Goal: Task Accomplishment & Management: Use online tool/utility

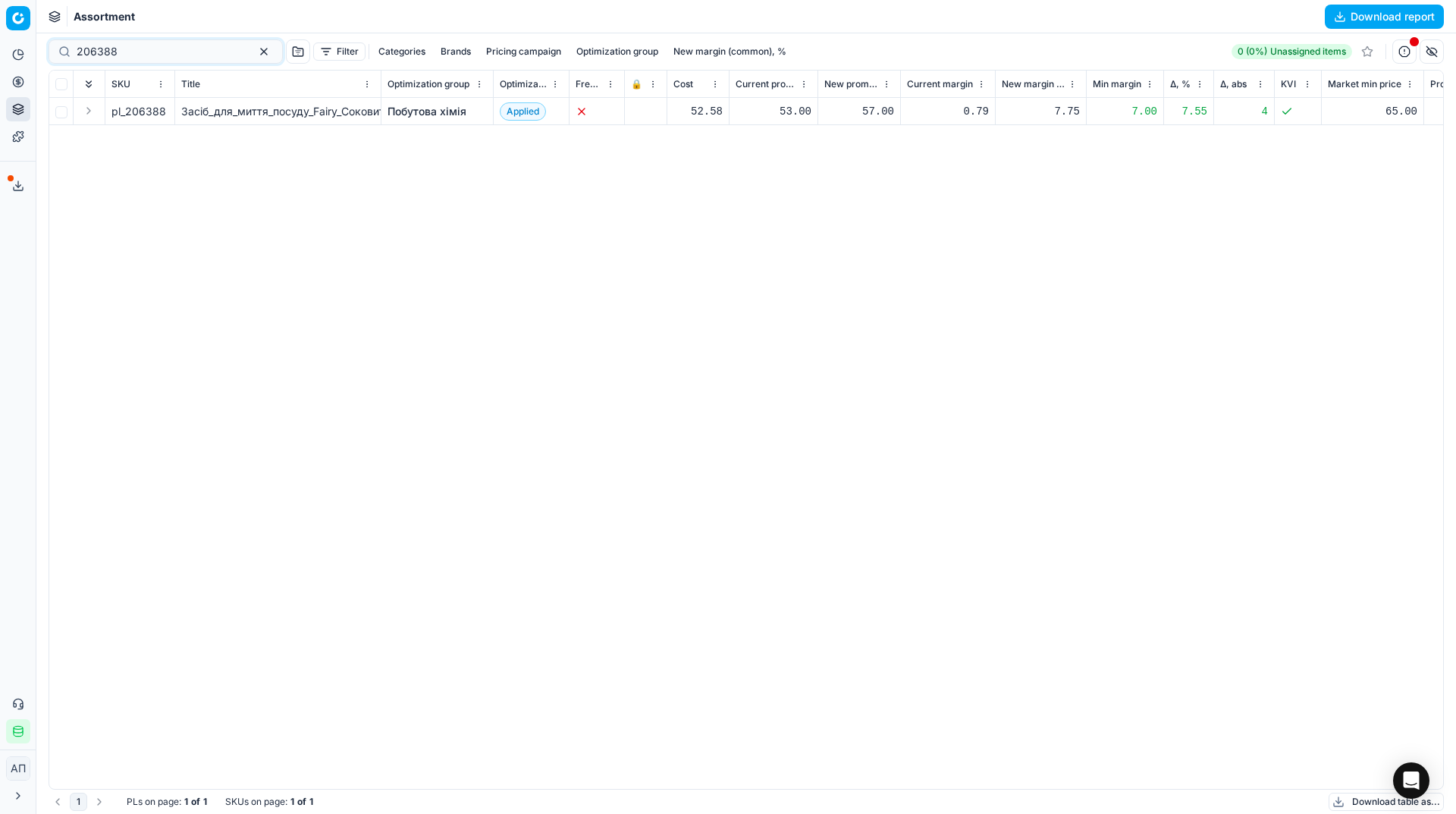
scroll to position [0, 549]
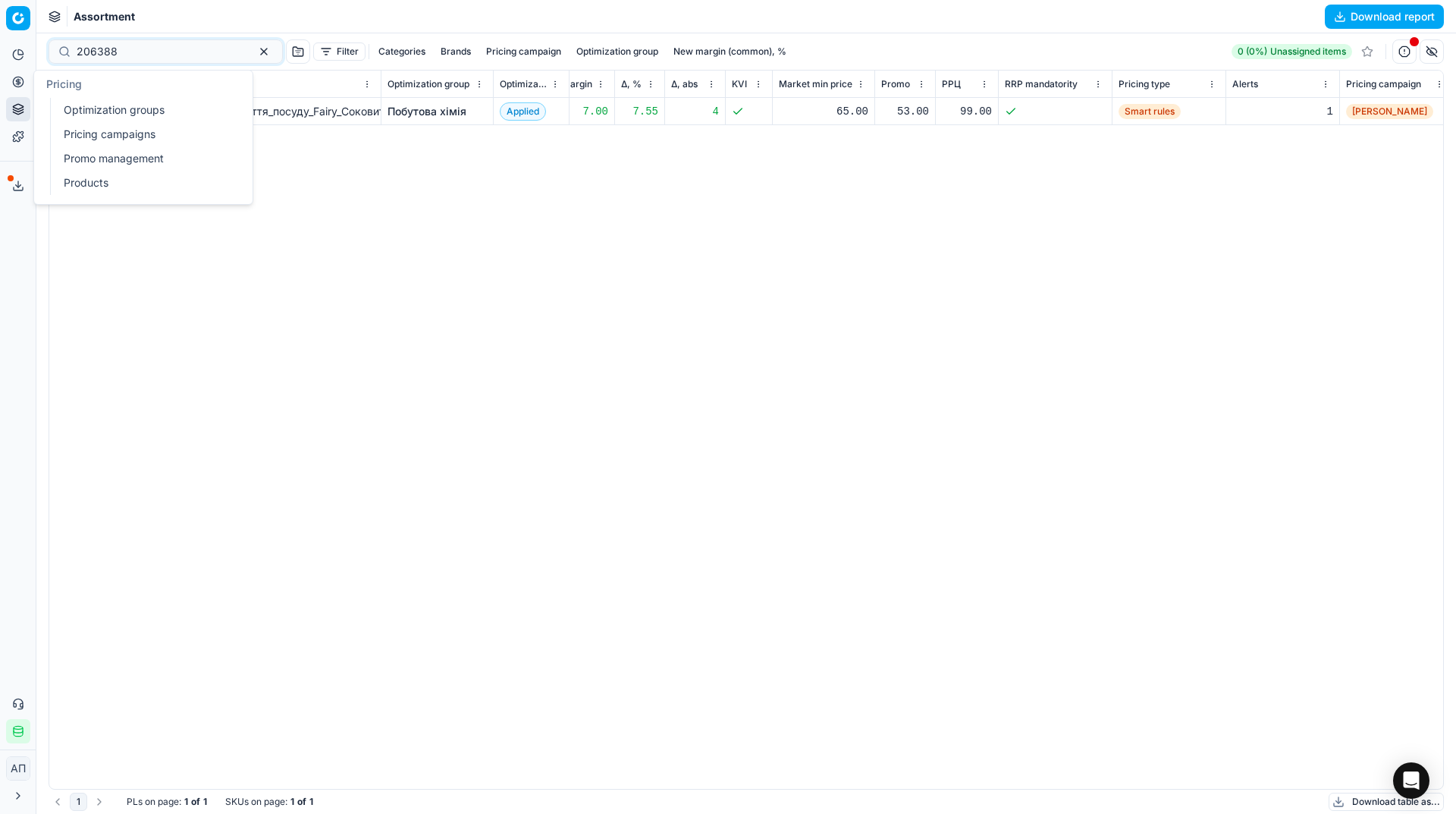
click at [67, 104] on link "Optimization groups" at bounding box center [146, 110] width 177 height 21
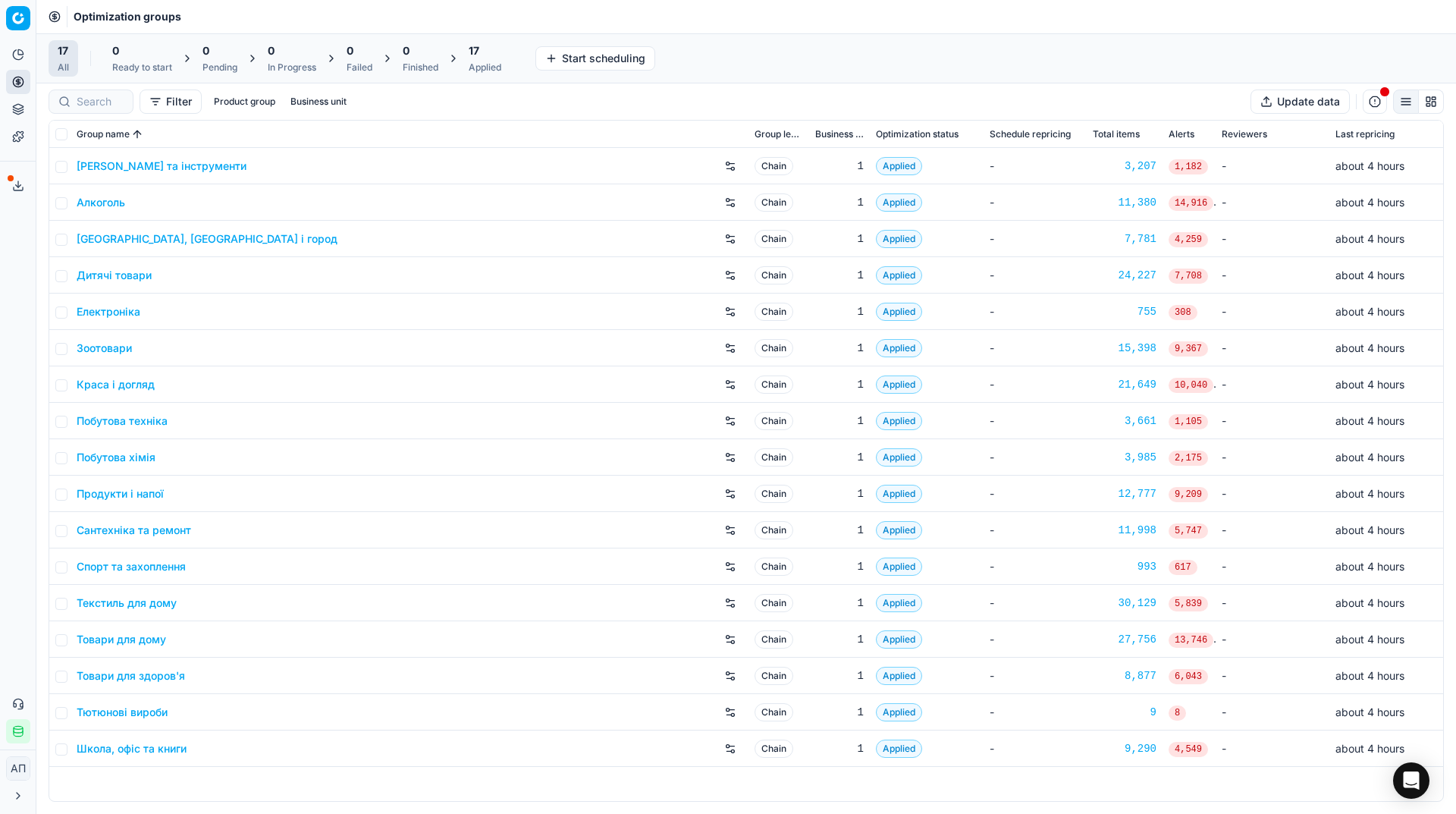
click at [0, 283] on div "Analytics Pricing Product portfolio Templates Export service 20 Contact support…" at bounding box center [17, 393] width 36 height 713
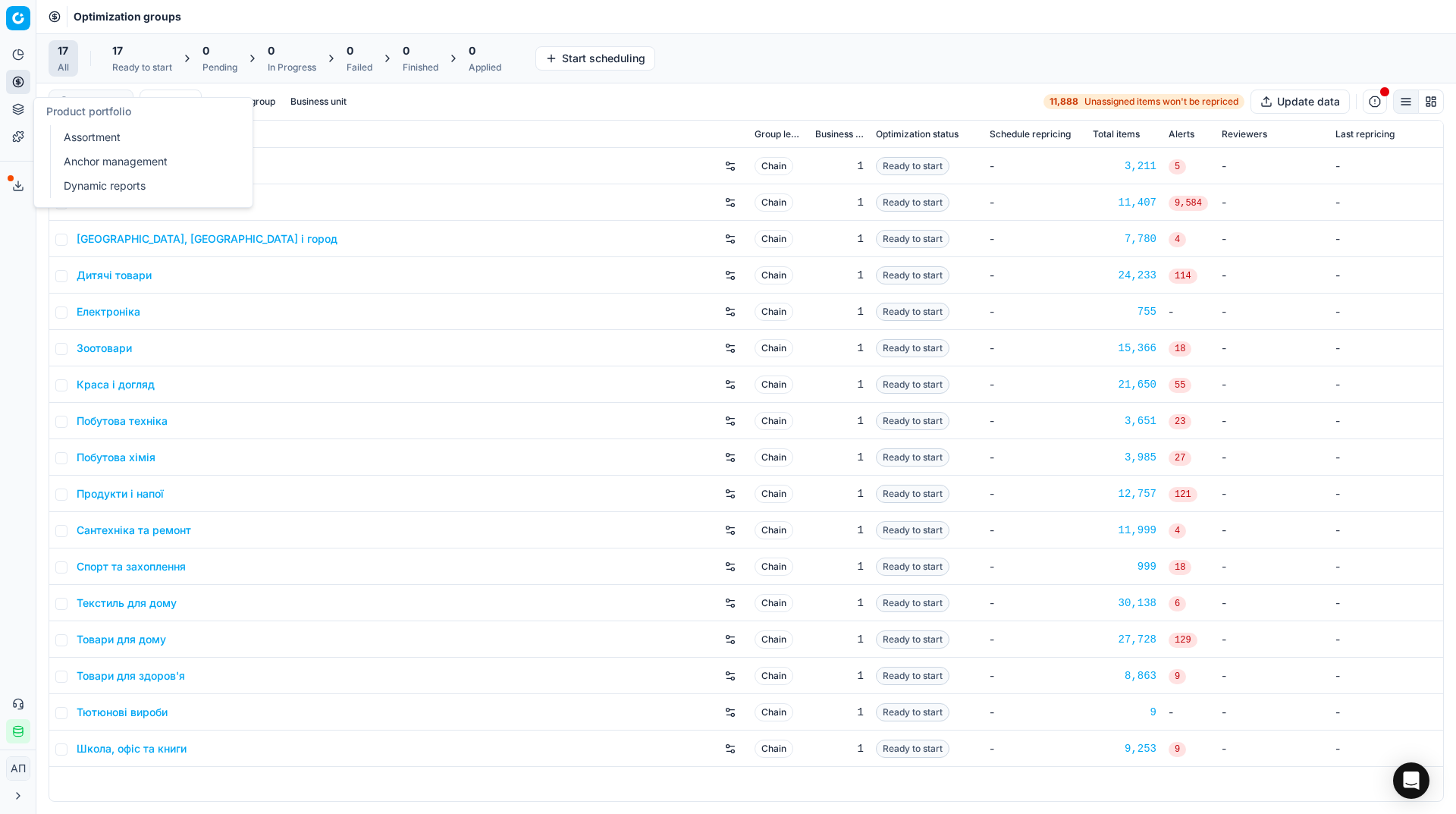
click at [71, 135] on link "Assortment" at bounding box center [146, 137] width 177 height 21
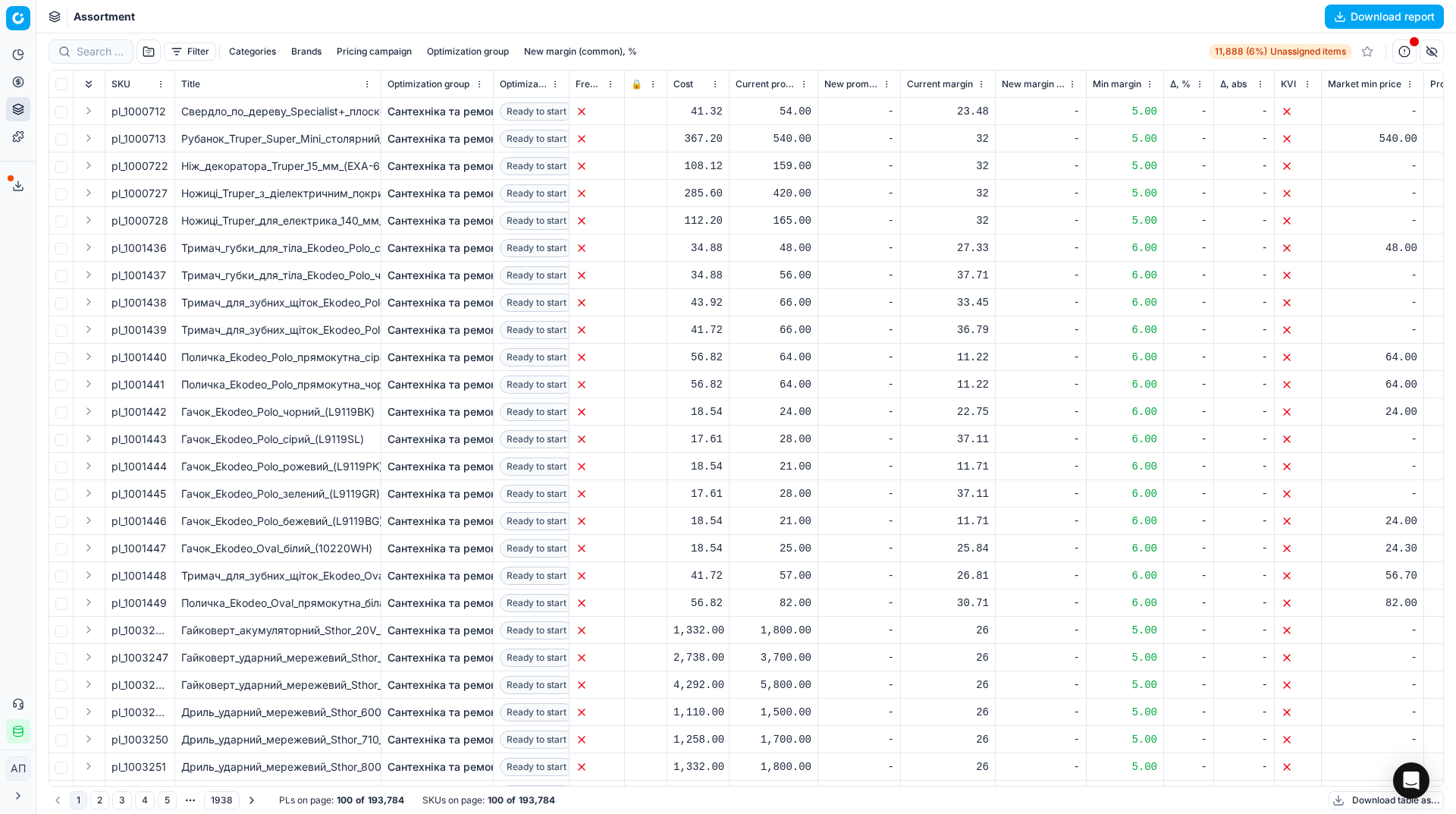
click at [152, 46] on button "button" at bounding box center [148, 51] width 24 height 24
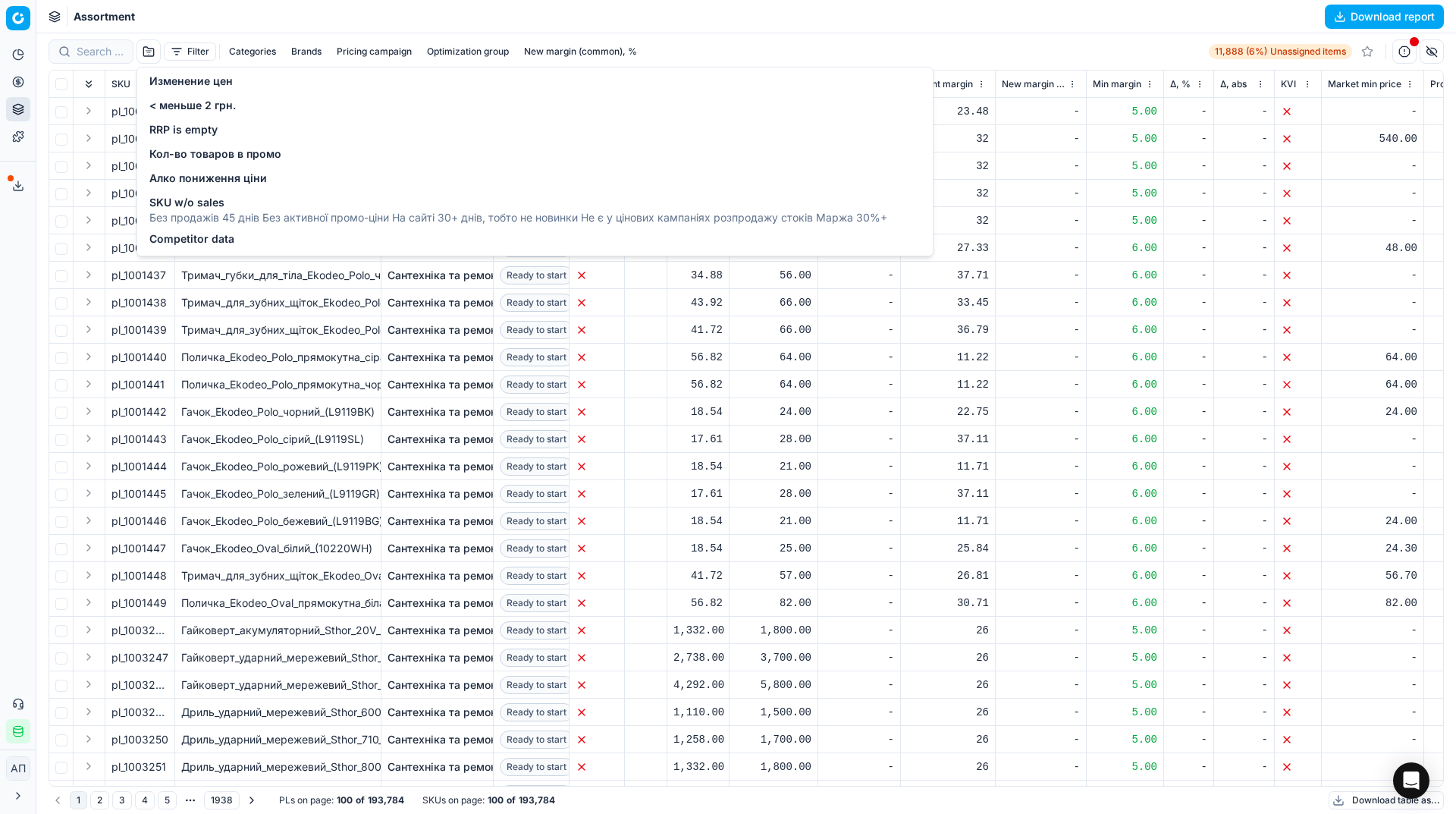
click at [200, 233] on span "Competitor data" at bounding box center [192, 239] width 85 height 15
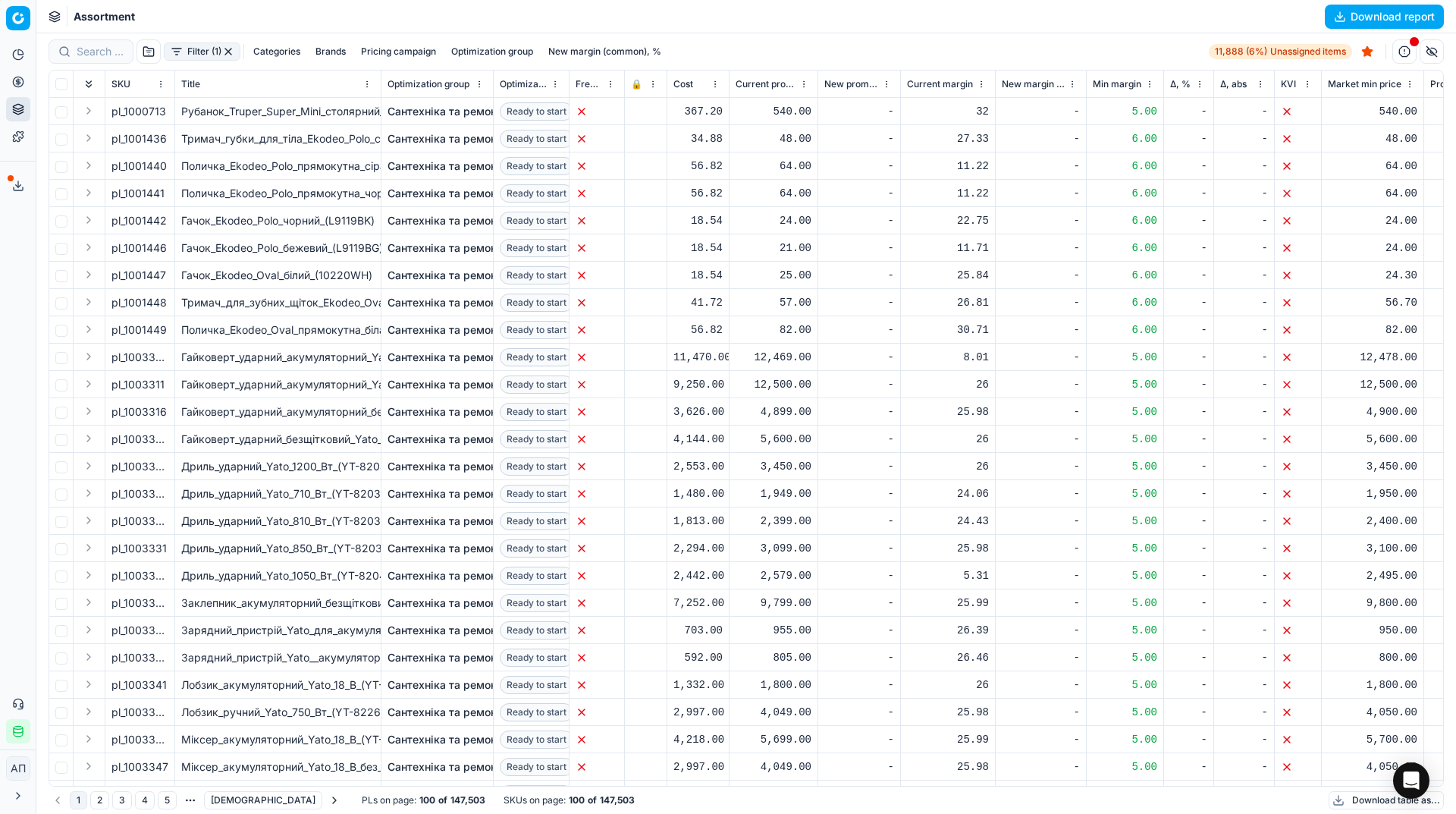
click at [207, 59] on button "Filter (1)" at bounding box center [202, 51] width 76 height 18
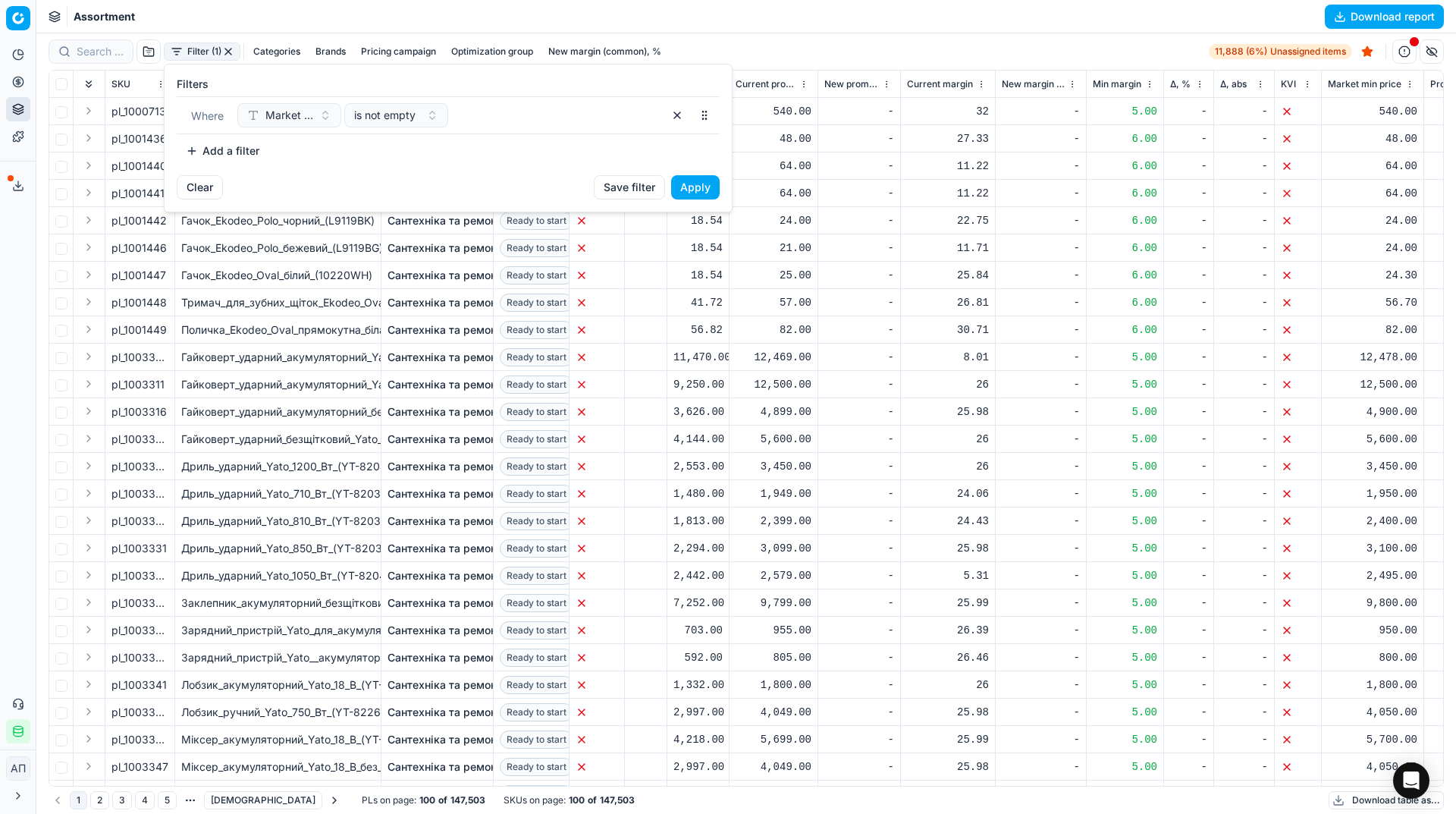
click at [230, 51] on html "Pricing platform Analytics Pricing Product portfolio Templates Export service 2…" at bounding box center [728, 407] width 1456 height 814
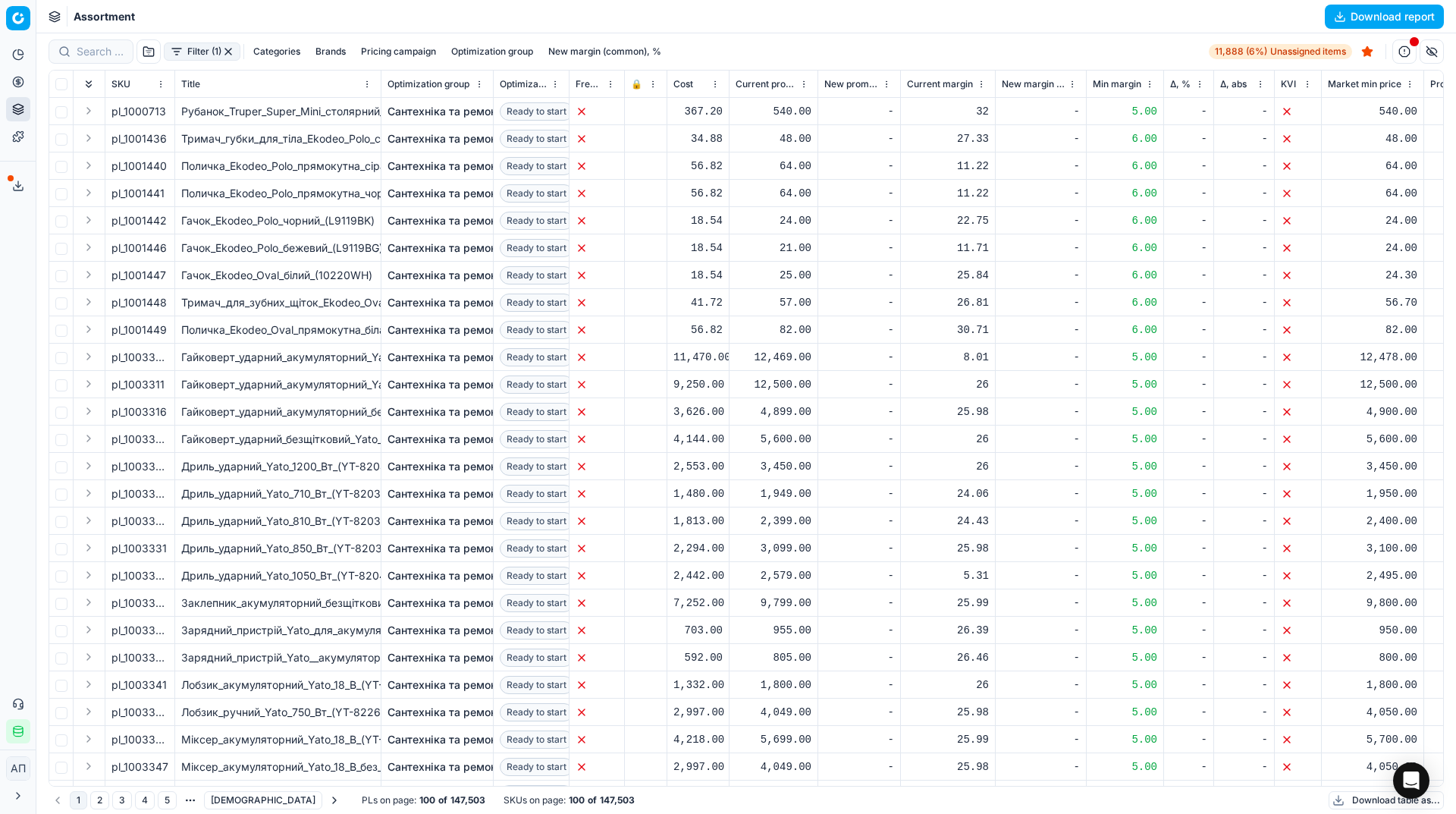
click at [230, 51] on button "button" at bounding box center [228, 51] width 13 height 13
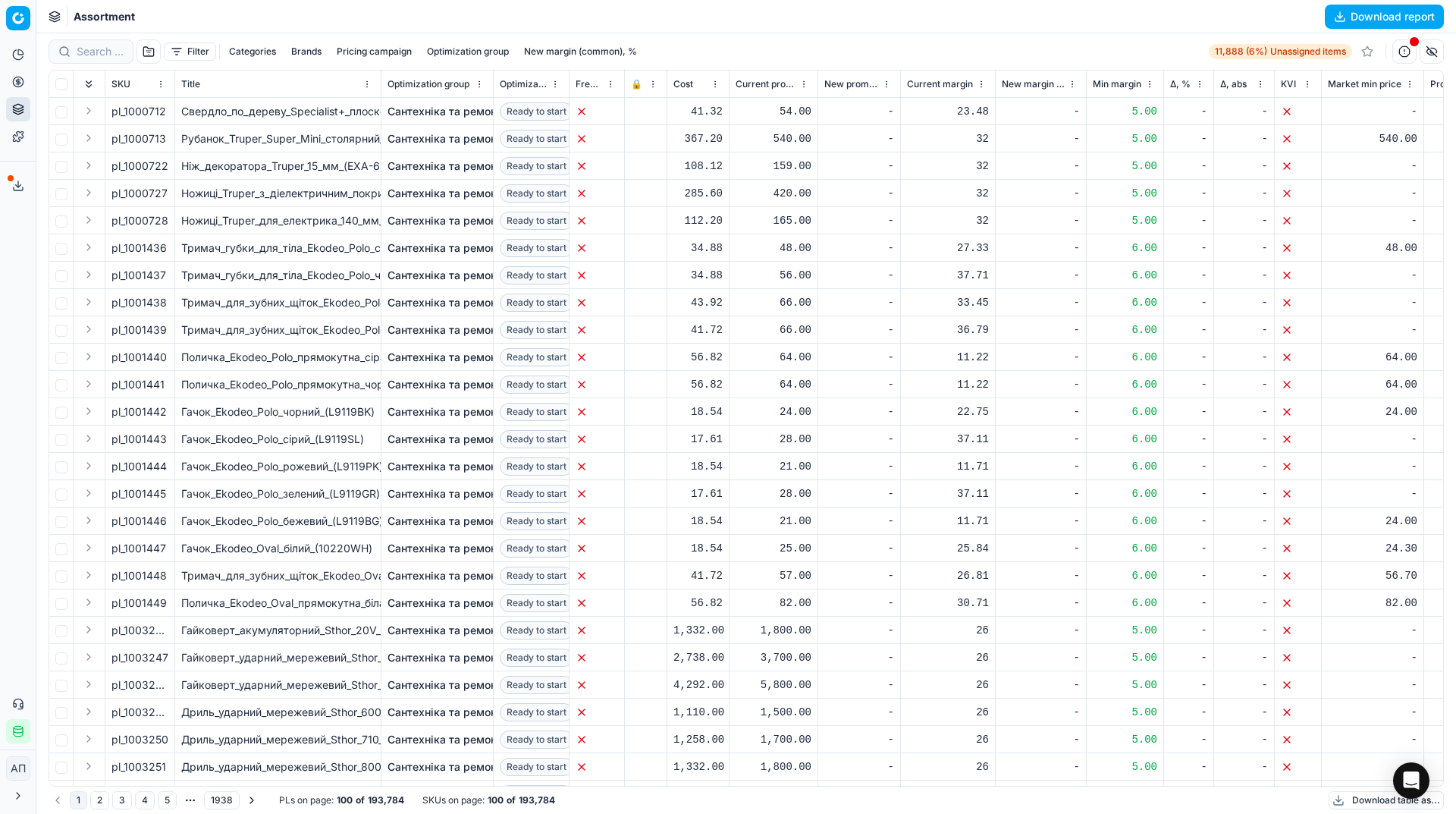
click at [152, 49] on button "button" at bounding box center [148, 51] width 24 height 24
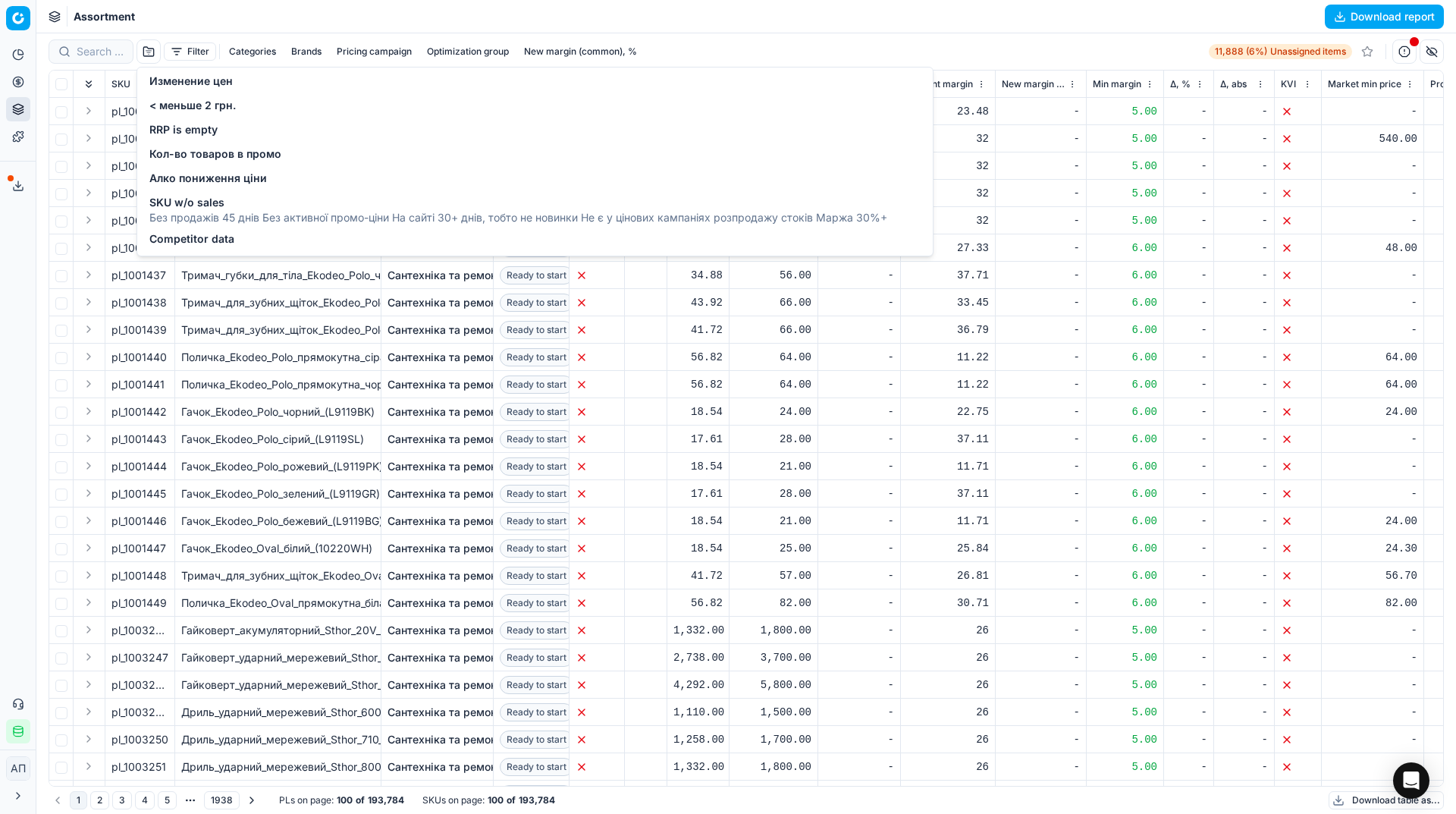
click at [216, 73] on span "Изменение цен" at bounding box center [191, 81] width 83 height 15
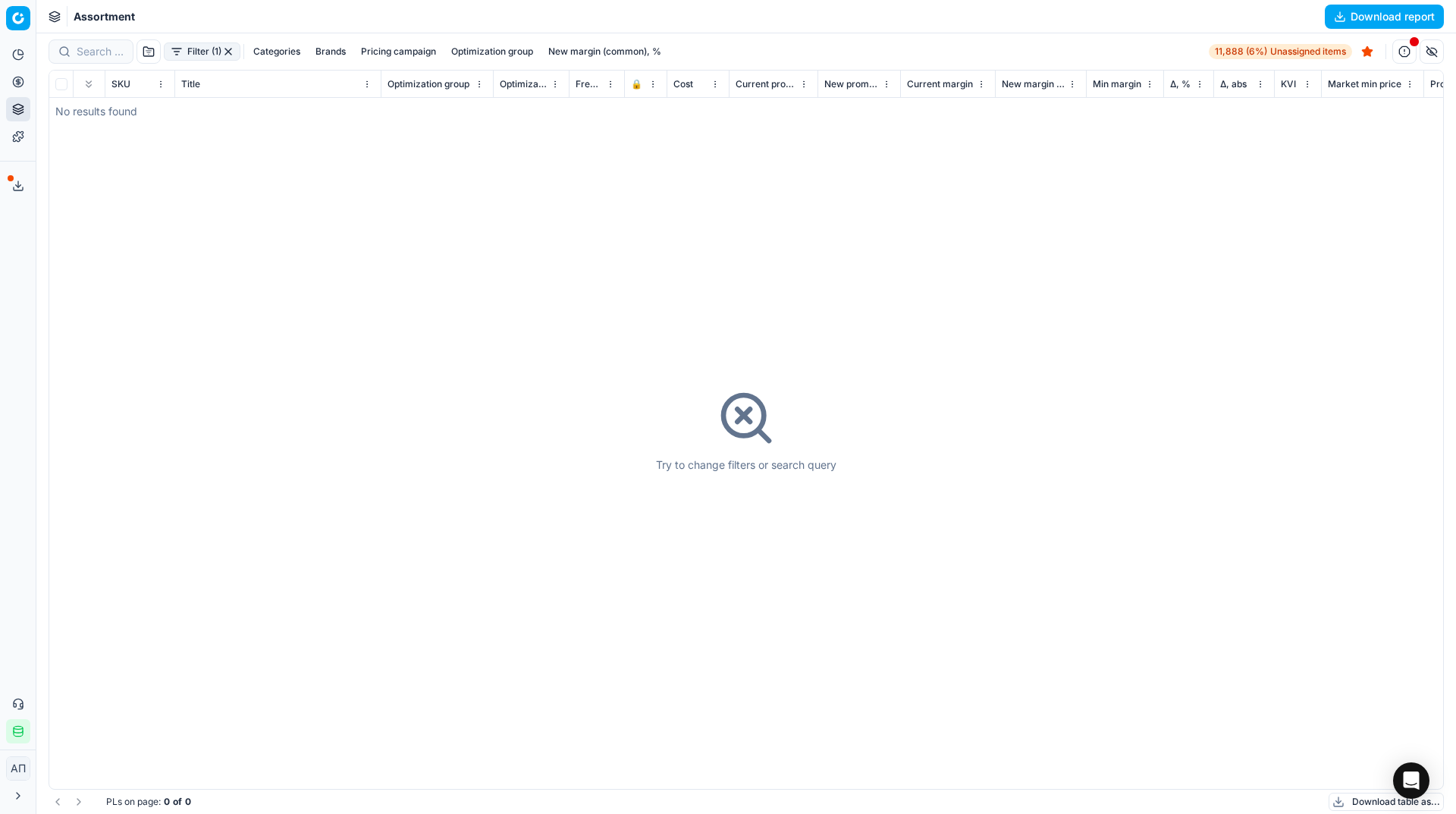
click at [231, 53] on button "button" at bounding box center [228, 51] width 13 height 13
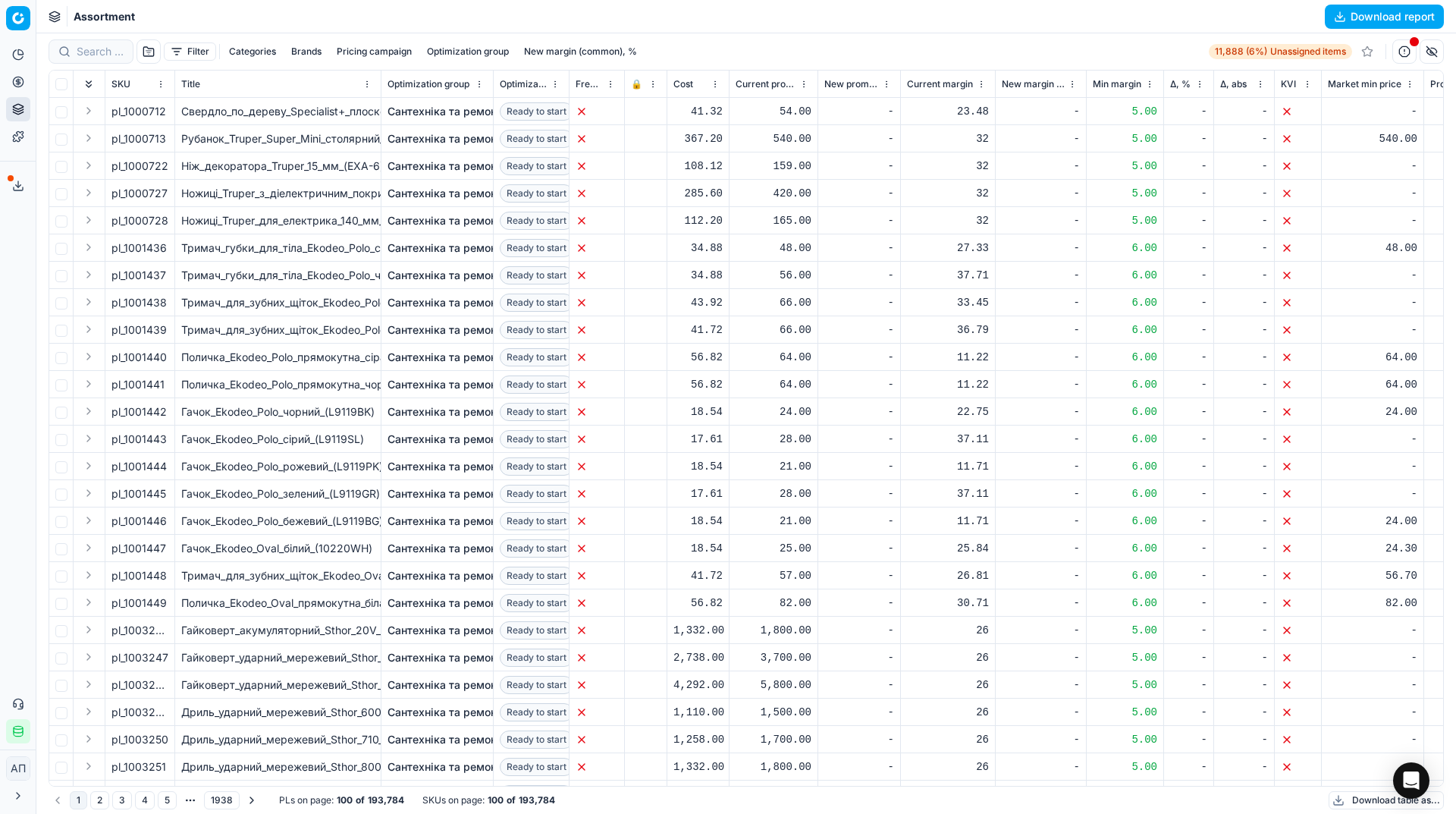
click at [147, 49] on button "button" at bounding box center [148, 51] width 24 height 24
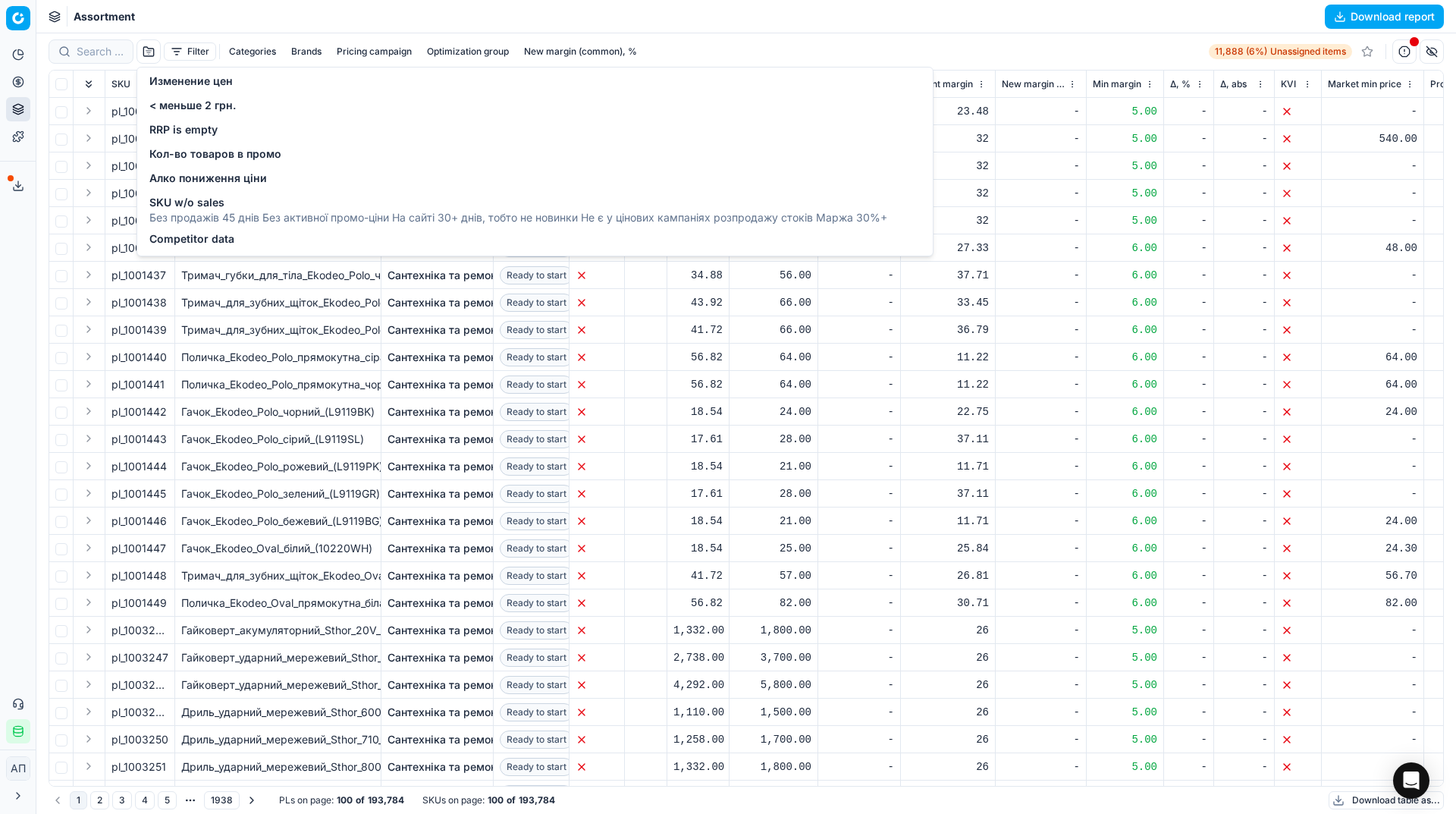
click at [203, 233] on span "Competitor data" at bounding box center [192, 239] width 85 height 15
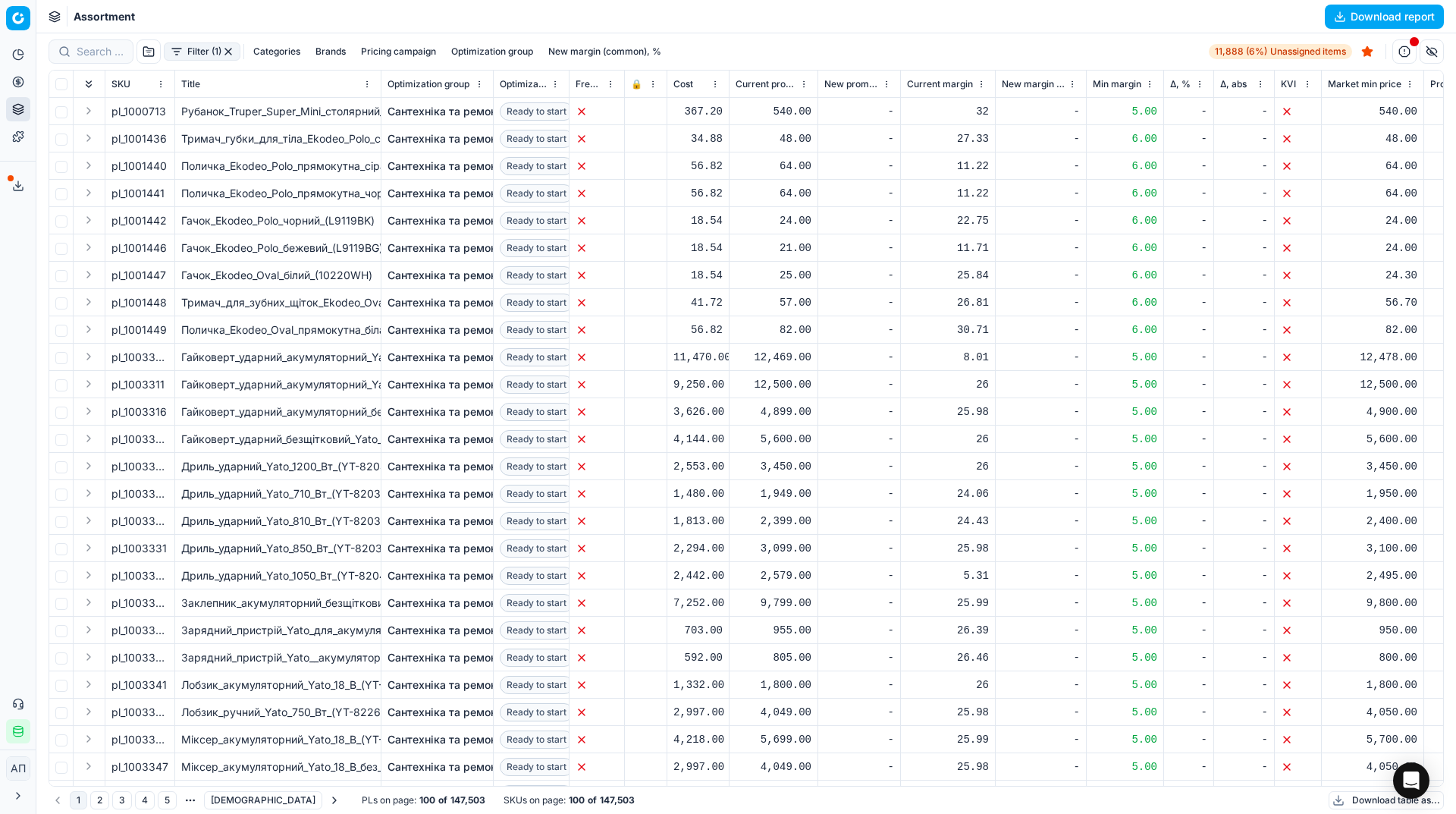
click at [224, 49] on button "button" at bounding box center [228, 51] width 13 height 13
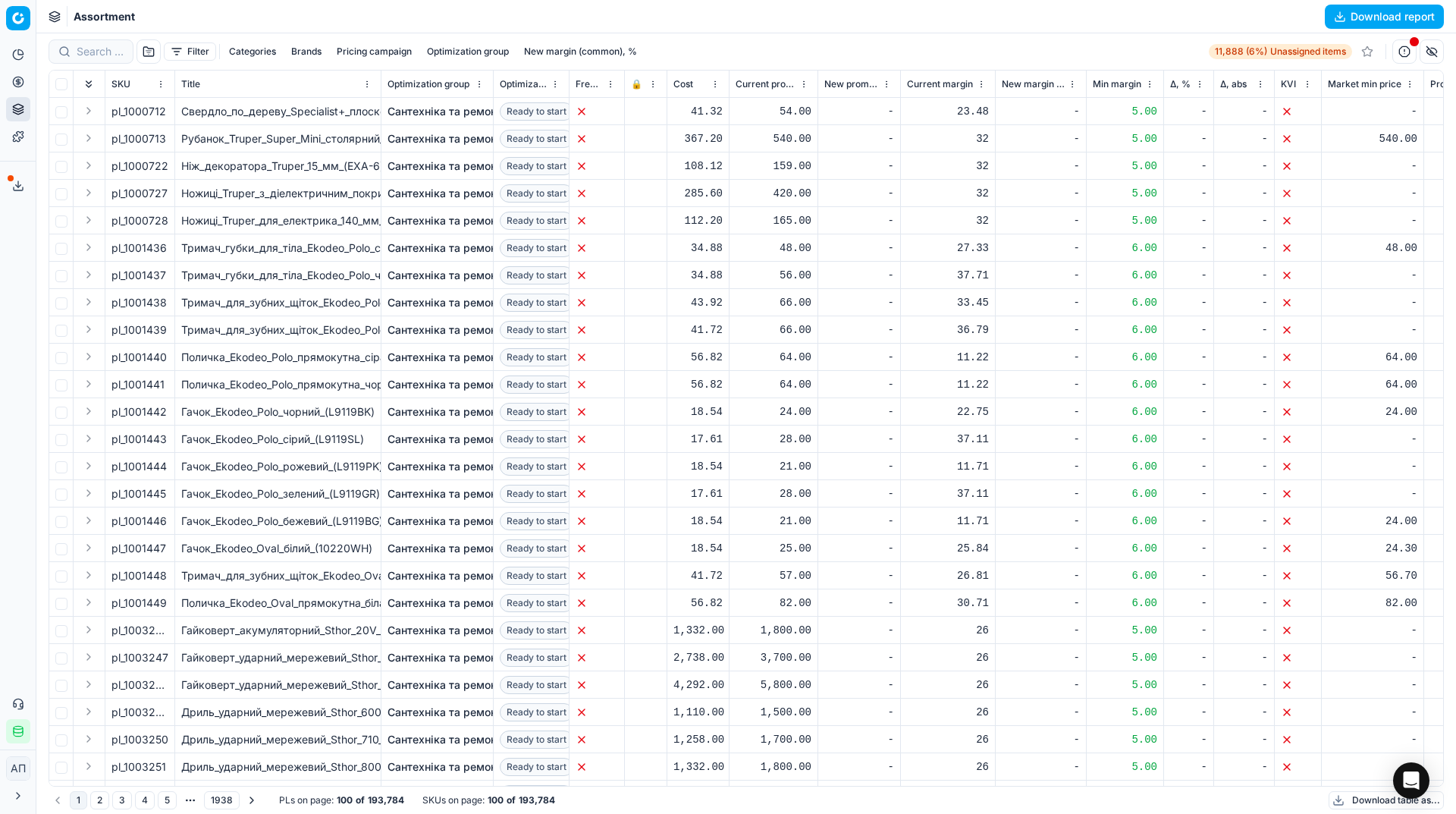
click at [196, 49] on button "Filter" at bounding box center [190, 51] width 52 height 18
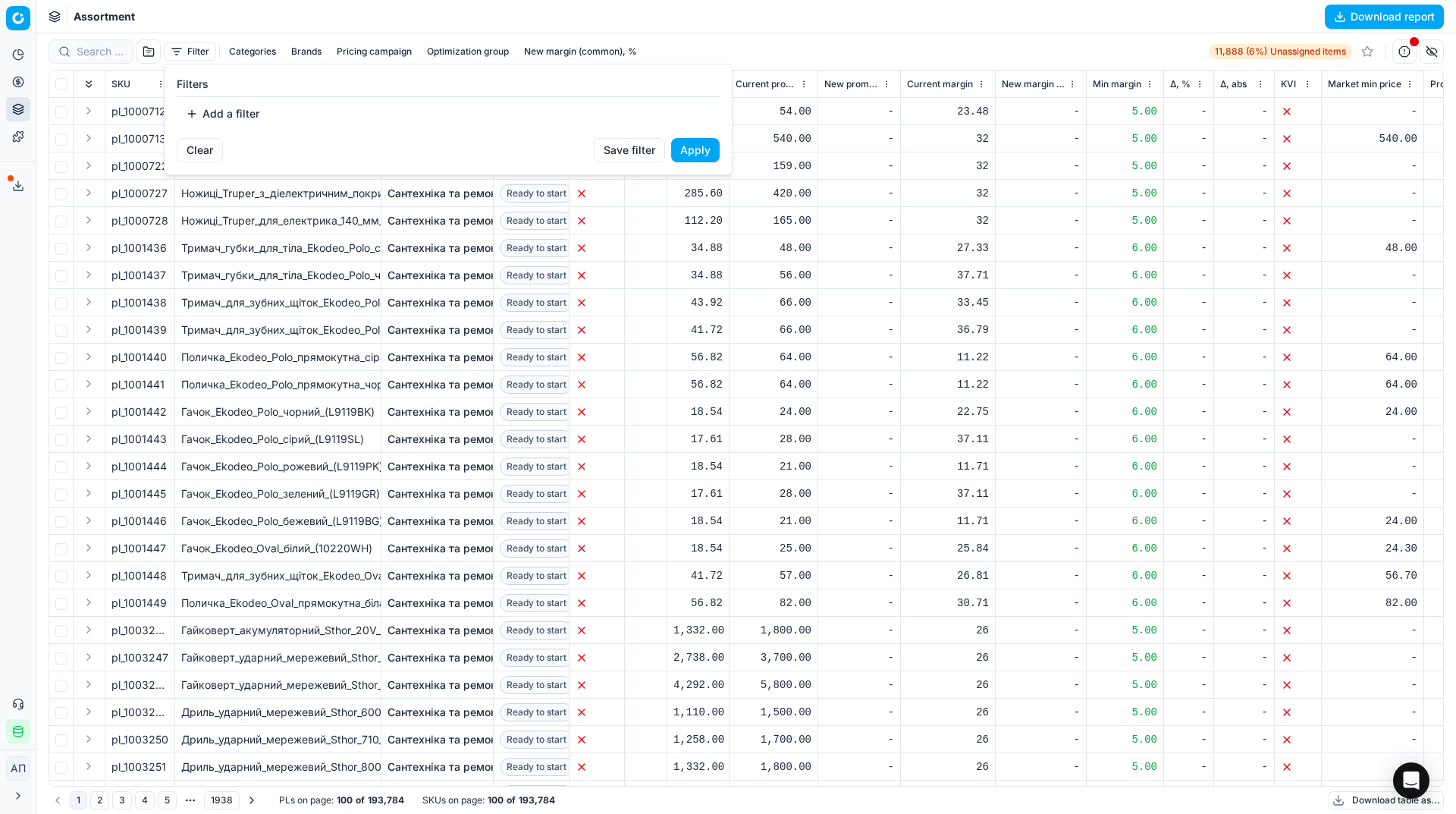
click at [251, 113] on button "Add a filter" at bounding box center [222, 113] width 92 height 24
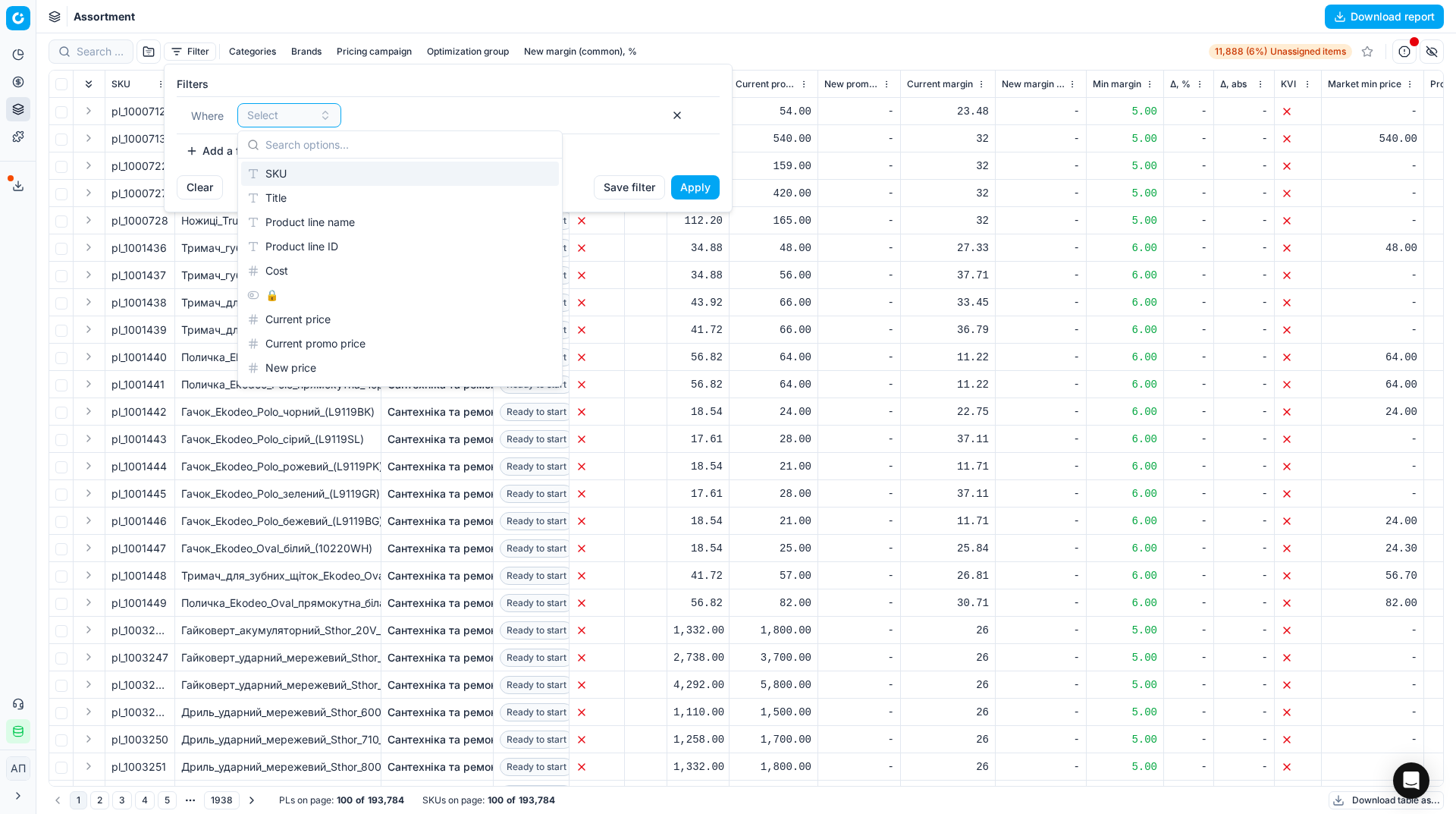
click at [295, 178] on div "SKU" at bounding box center [400, 173] width 318 height 24
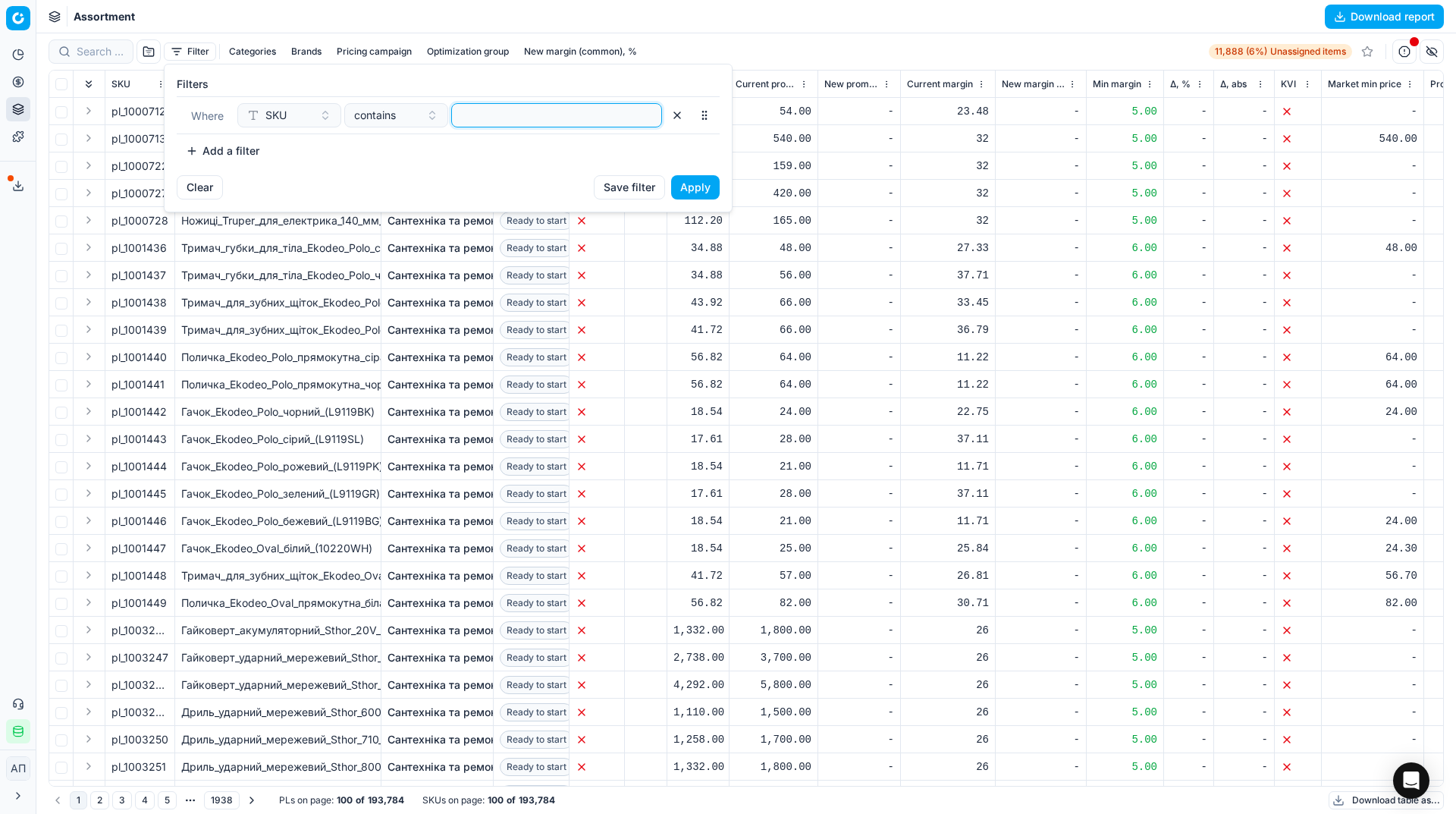
click at [465, 122] on input at bounding box center [556, 116] width 197 height 23
click at [683, 184] on button "Apply" at bounding box center [695, 186] width 48 height 24
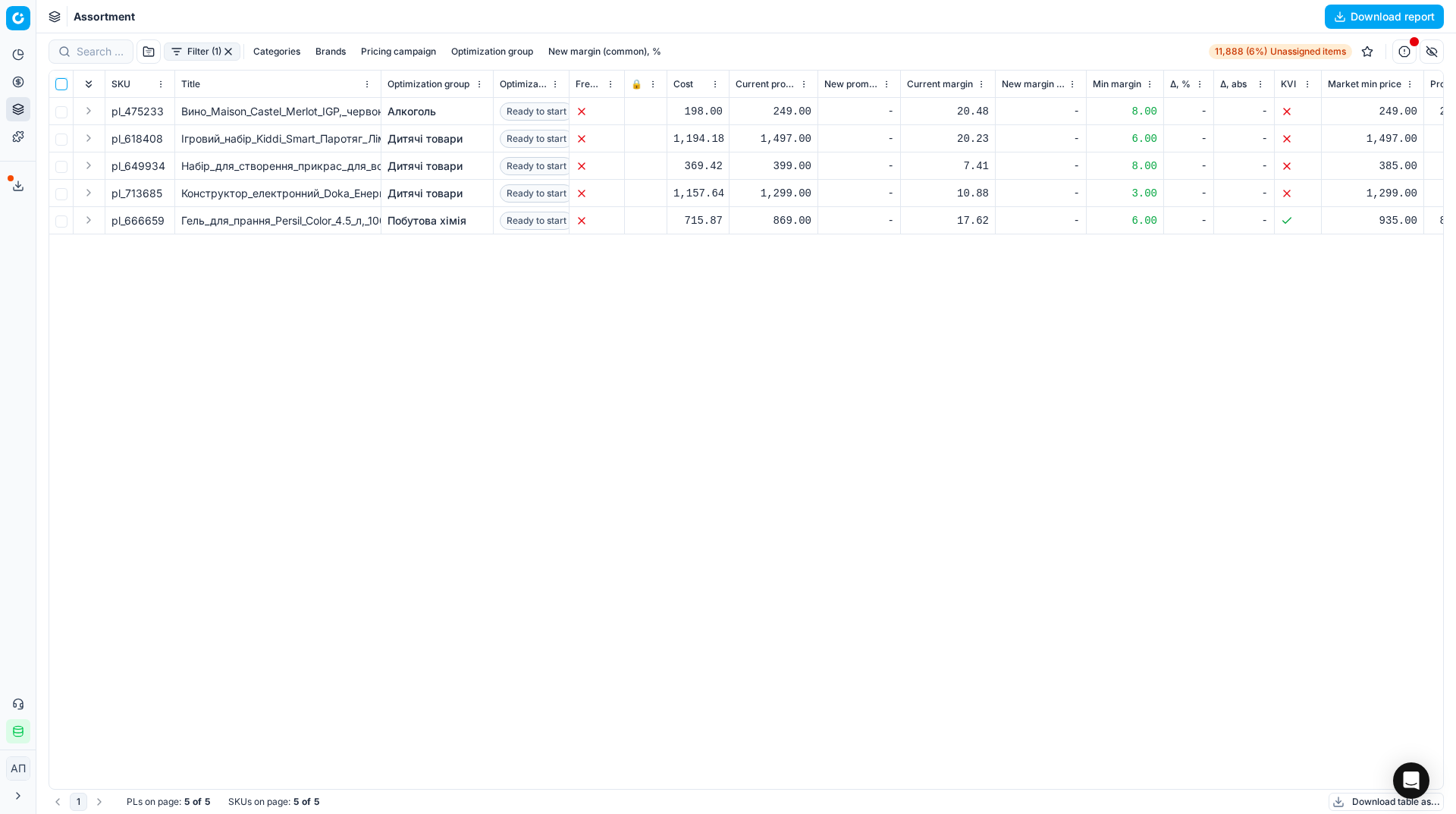
click at [60, 83] on input "checkbox" at bounding box center [61, 84] width 13 height 13
checkbox input "true"
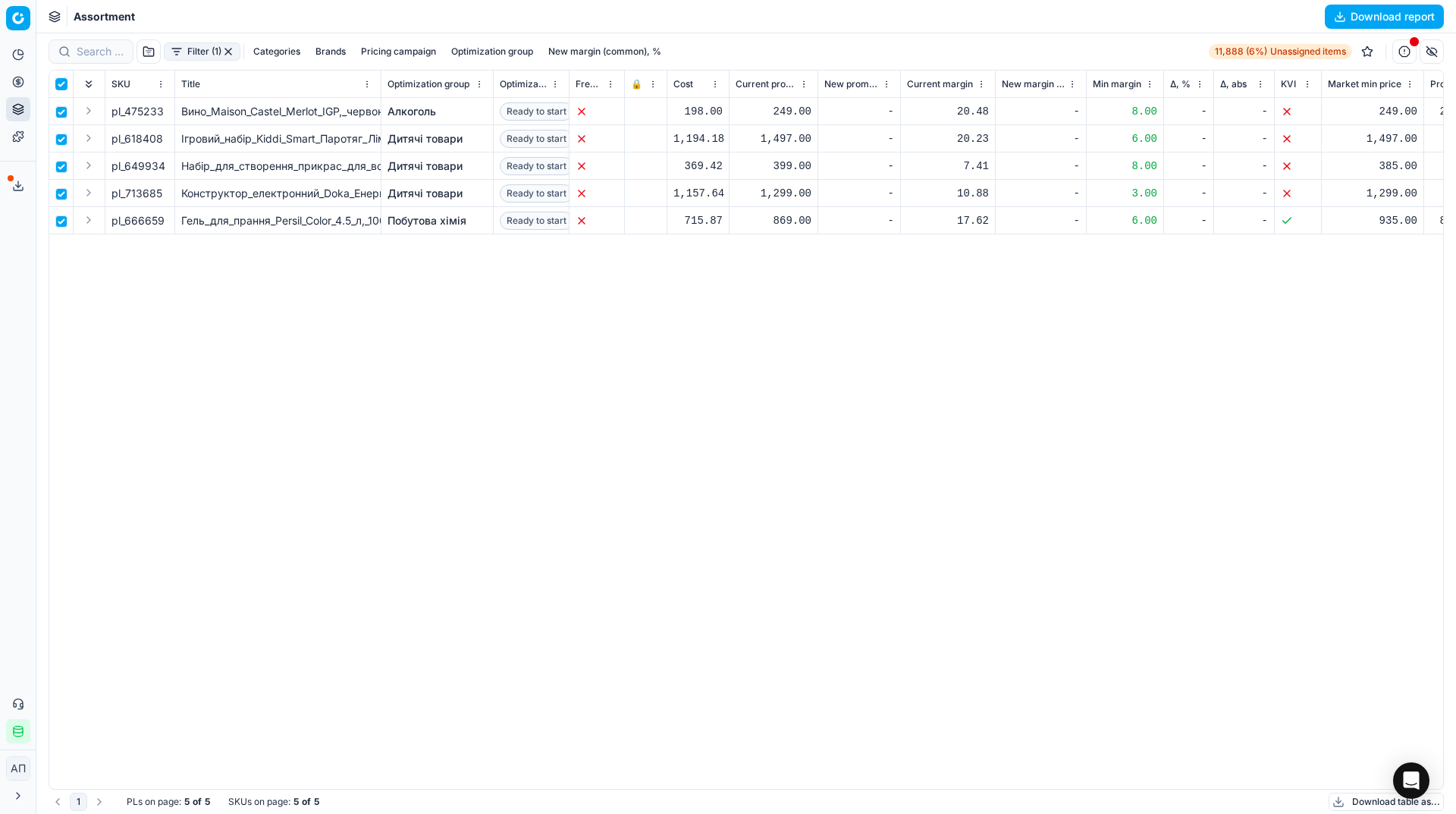
checkbox input "true"
click at [708, 48] on html "Pricing platform Analytics Pricing Product portfolio Templates Export service 2…" at bounding box center [728, 407] width 1456 height 814
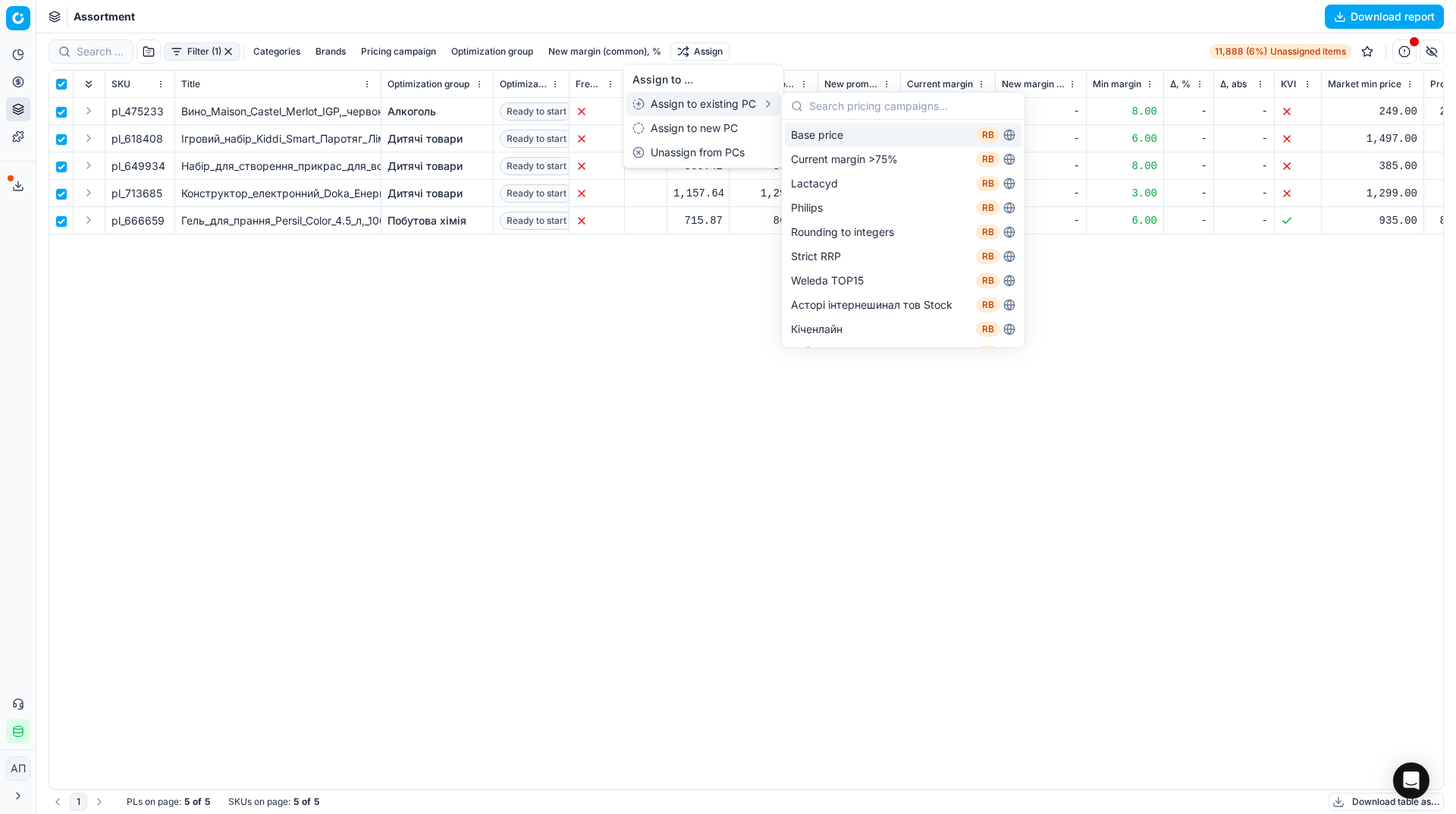
click at [833, 133] on div "Base price RB" at bounding box center [903, 134] width 237 height 24
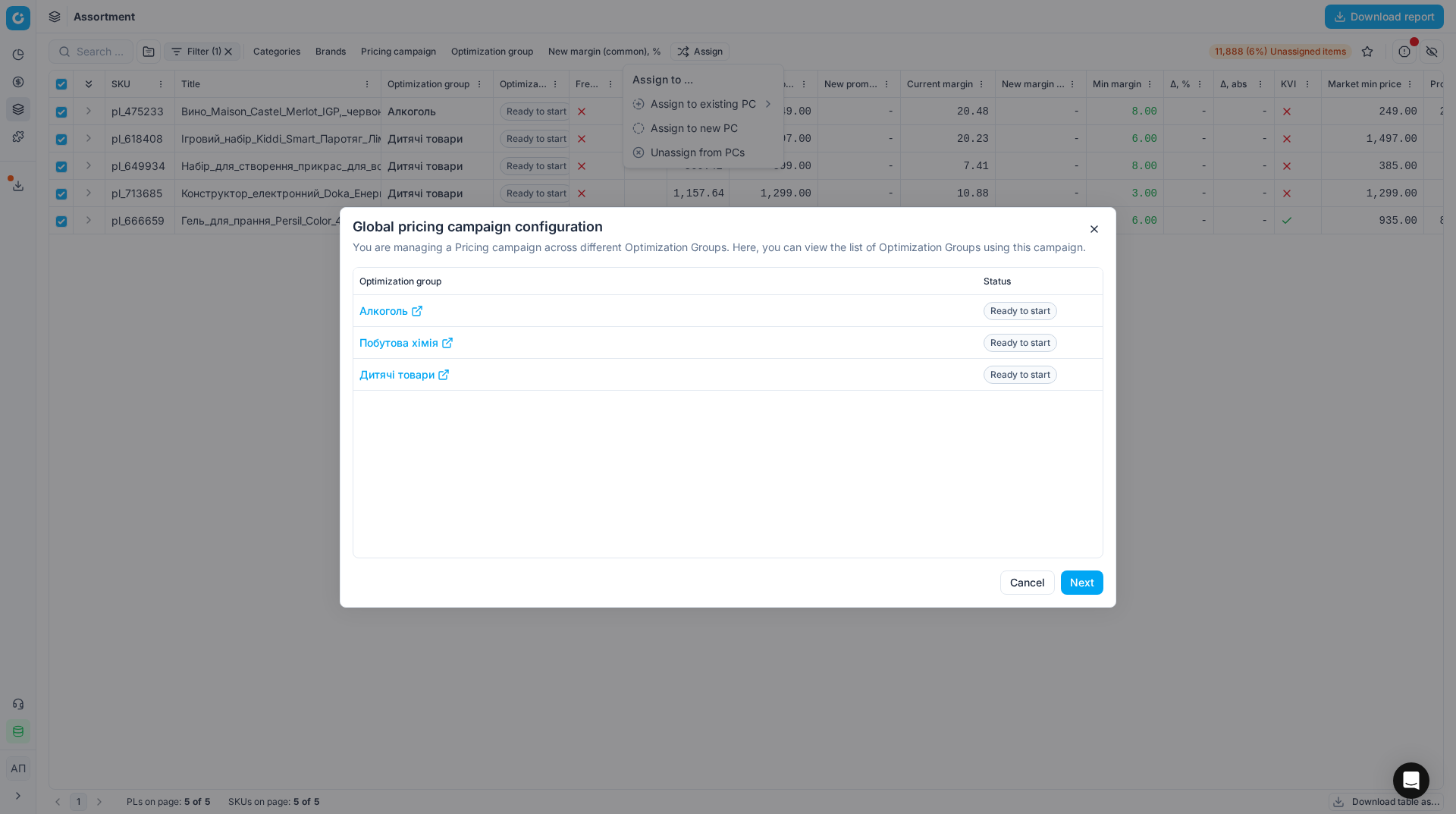
click at [1083, 580] on button "Next" at bounding box center [1082, 582] width 42 height 24
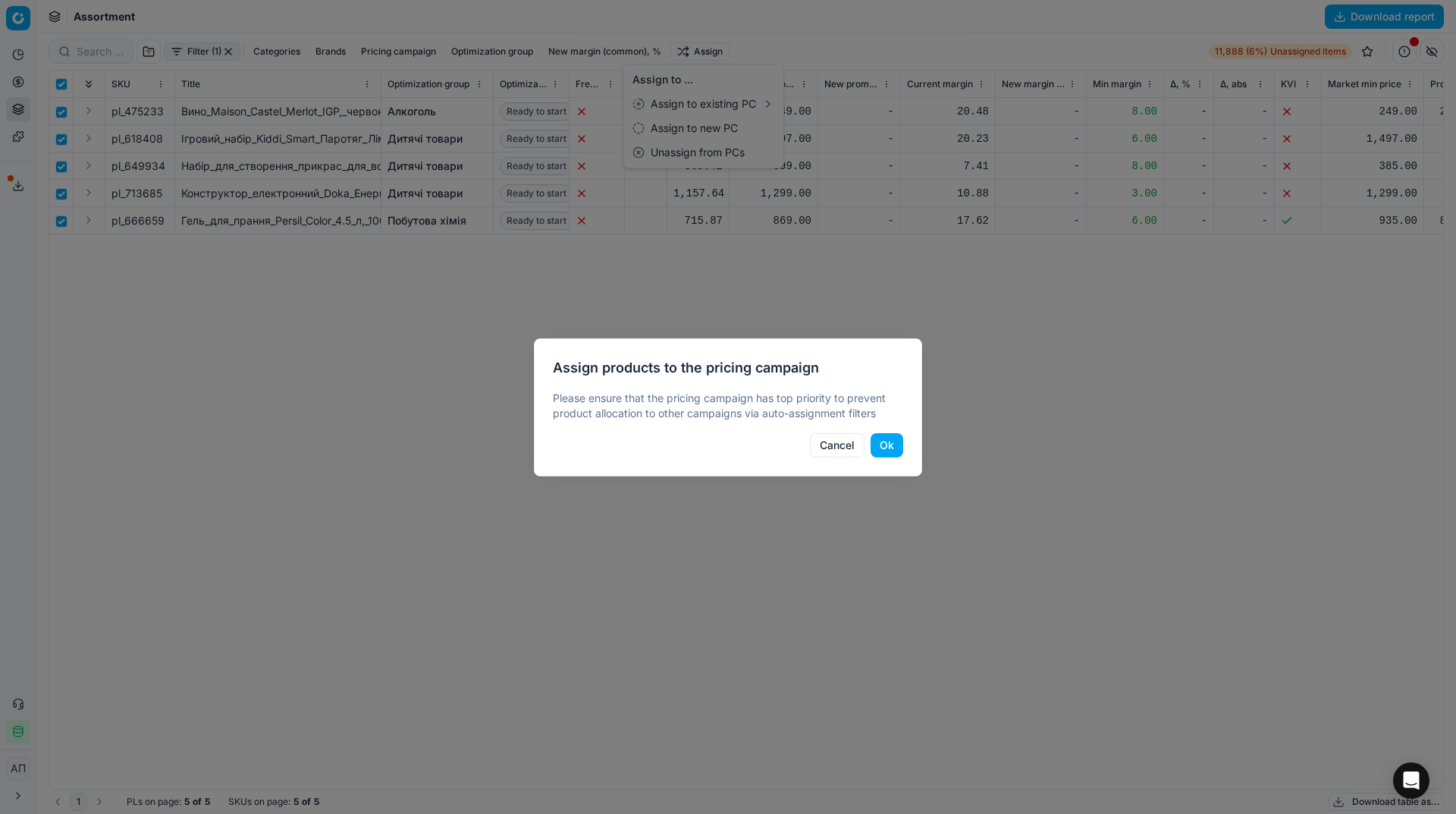
click at [889, 437] on button "Ok" at bounding box center [887, 444] width 33 height 24
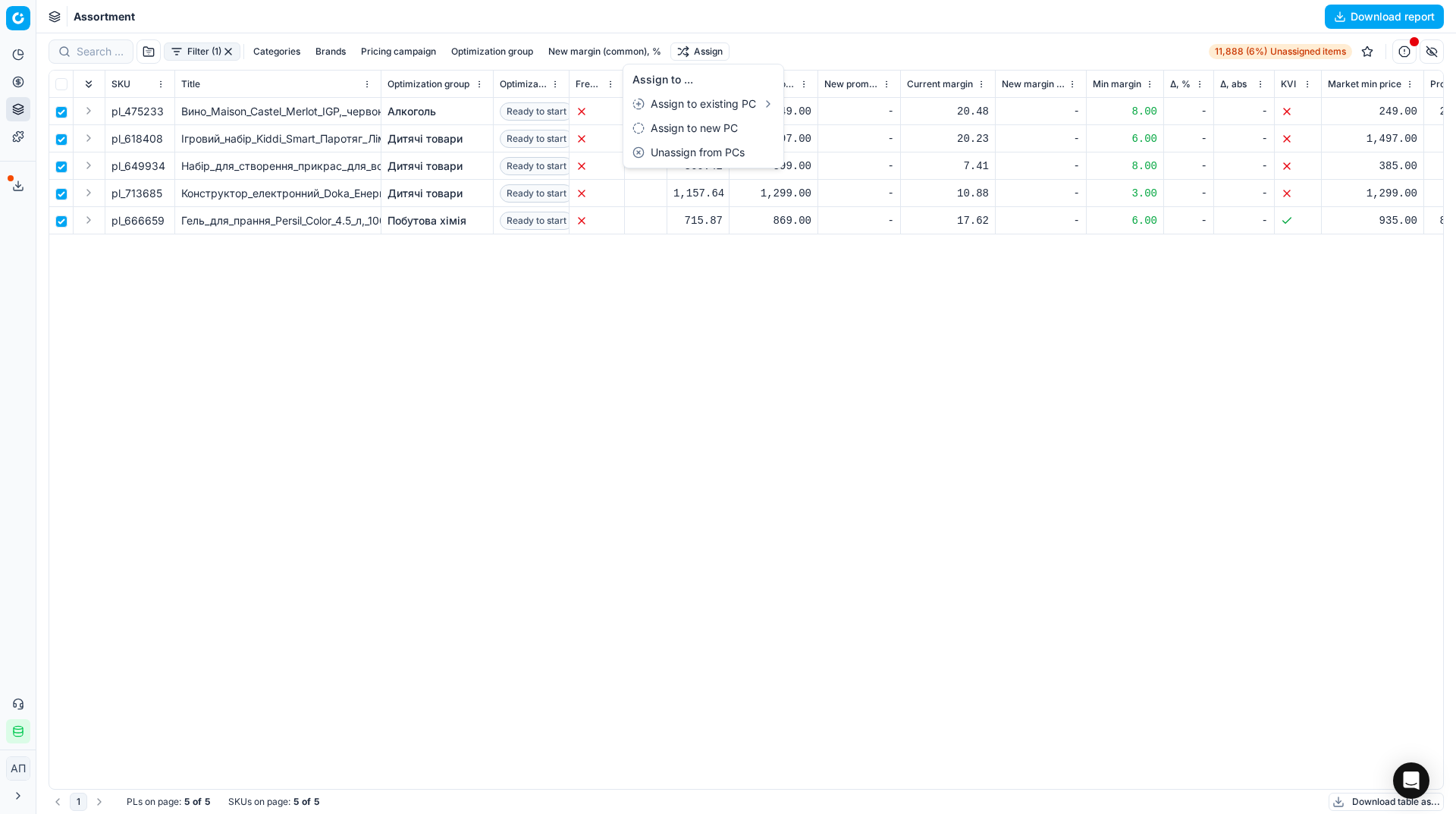
checkbox input "false"
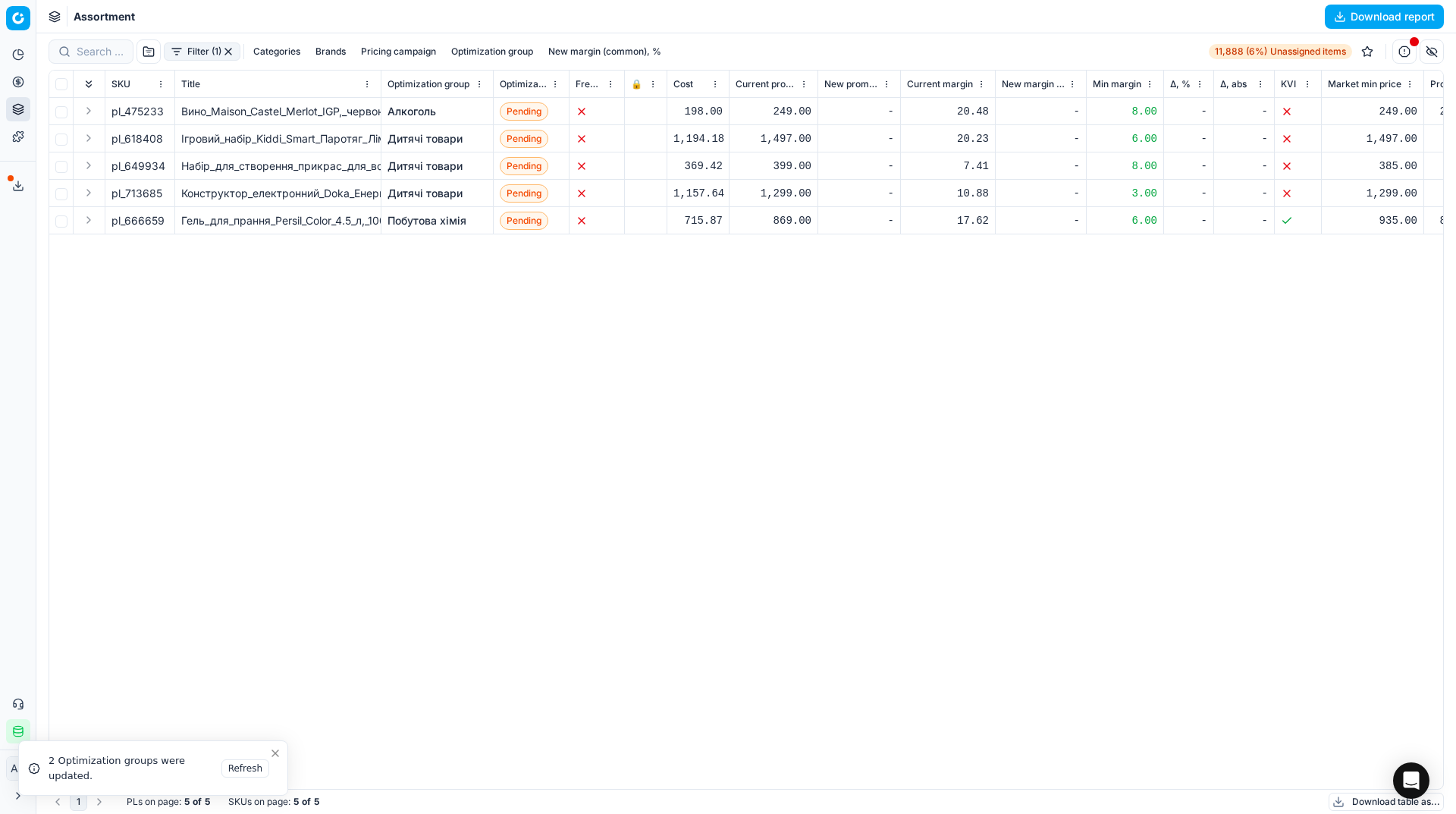
click at [217, 394] on div "pl_475233 Вино_Maison_Castel_Merlot_IGP,_червоне,_напівсухе,_13%,_0,75_л Алкого…" at bounding box center [746, 443] width 1394 height 691
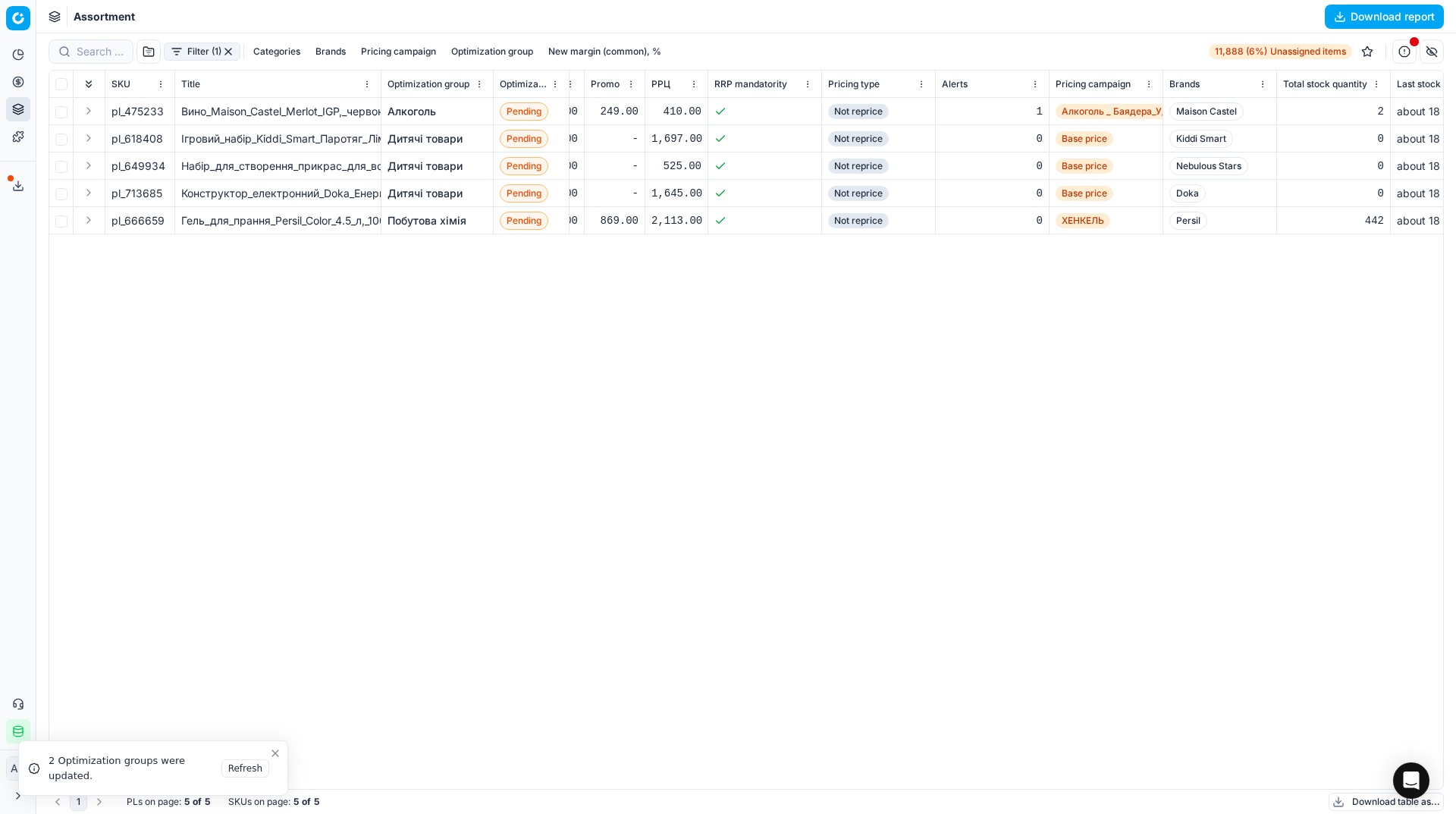
scroll to position [0, 841]
click at [83, 105] on link "Optimization groups" at bounding box center [146, 110] width 177 height 21
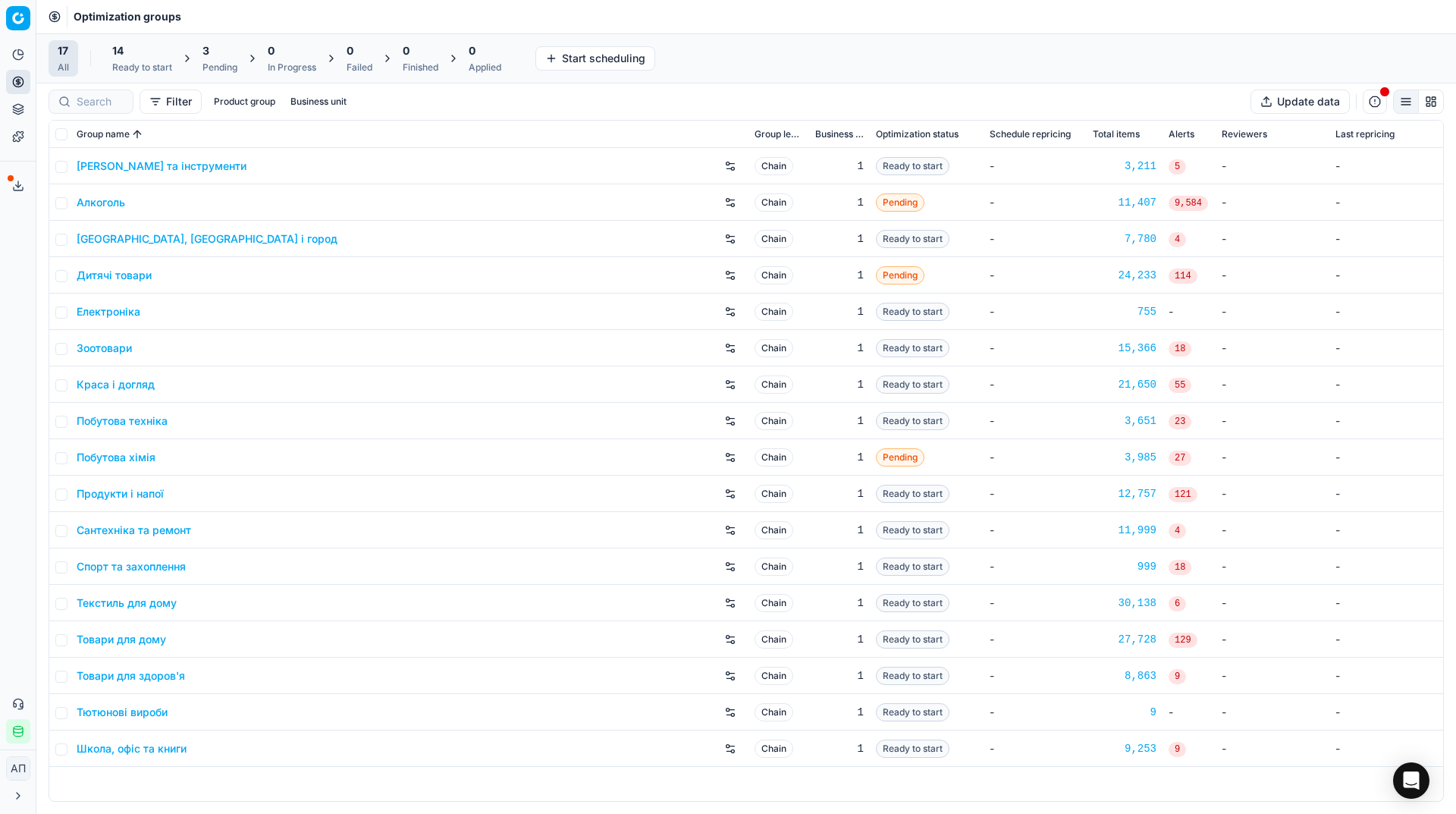
click at [0, 304] on div "Analytics Pricing Product portfolio Templates Export service 20 Contact support…" at bounding box center [17, 393] width 36 height 713
click at [208, 63] on div "Pending" at bounding box center [220, 68] width 35 height 13
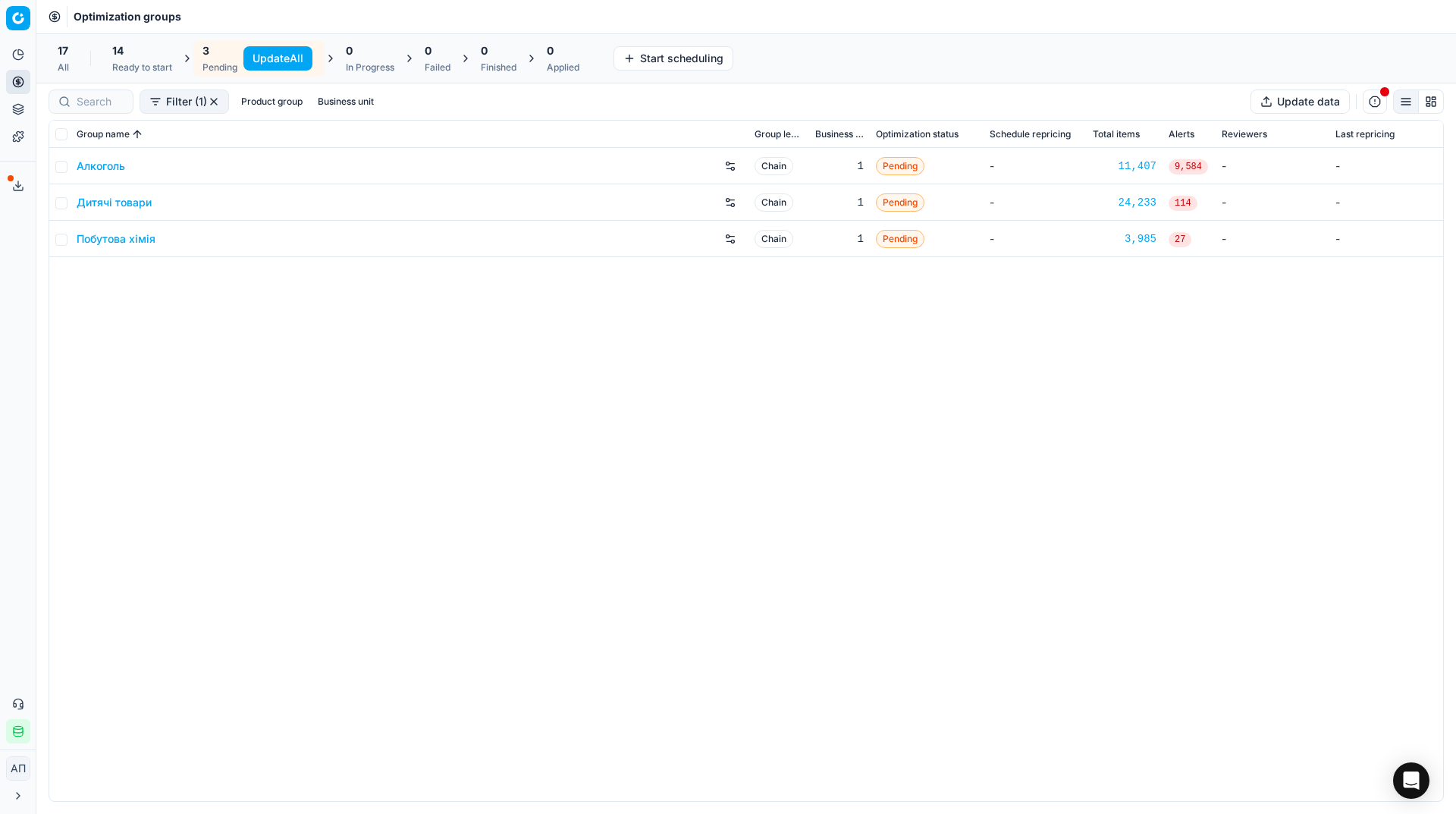
click at [264, 60] on button "Update All" at bounding box center [277, 58] width 69 height 24
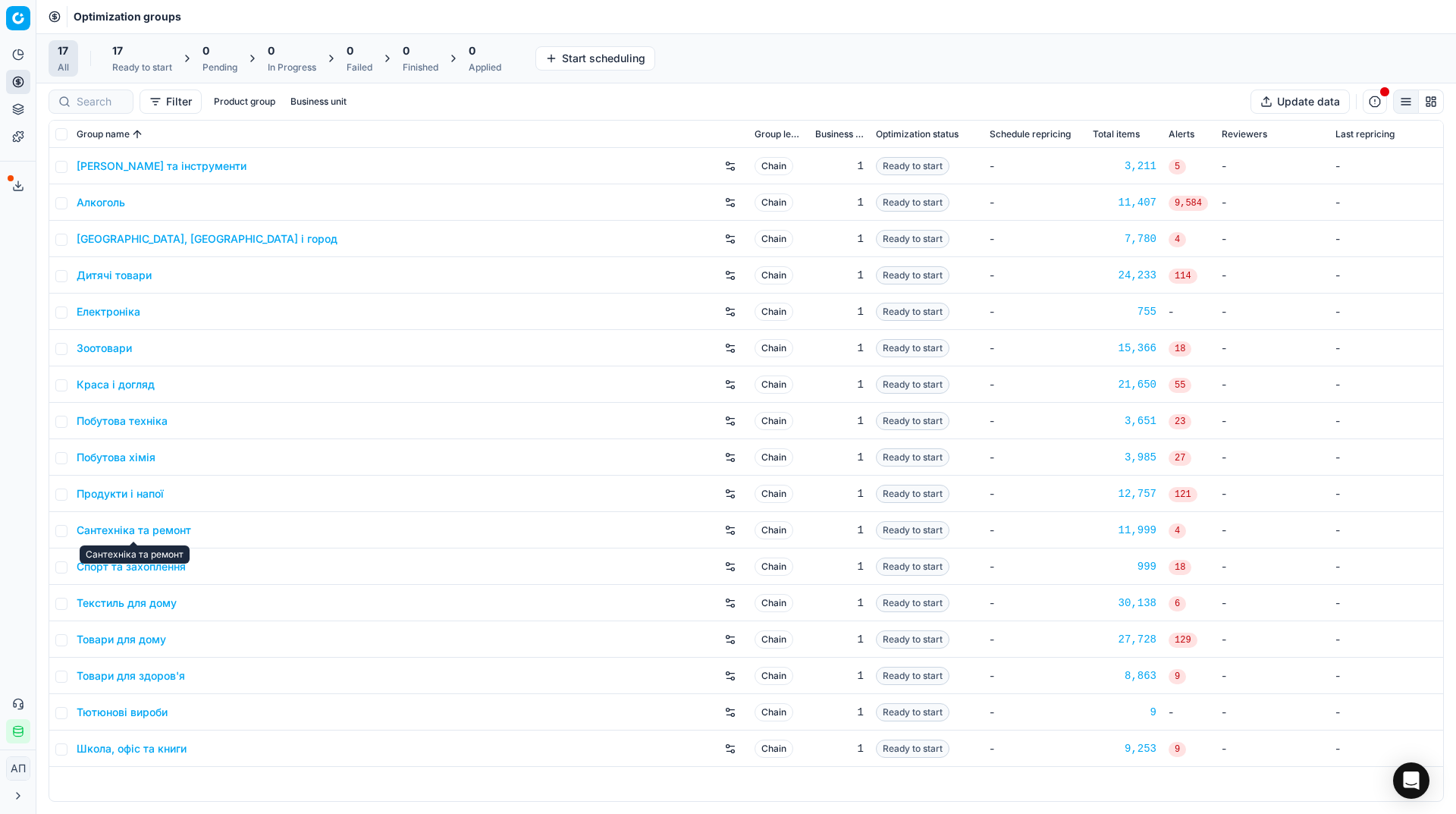
click at [164, 529] on link "Сантехніка та ремонт" at bounding box center [133, 530] width 115 height 15
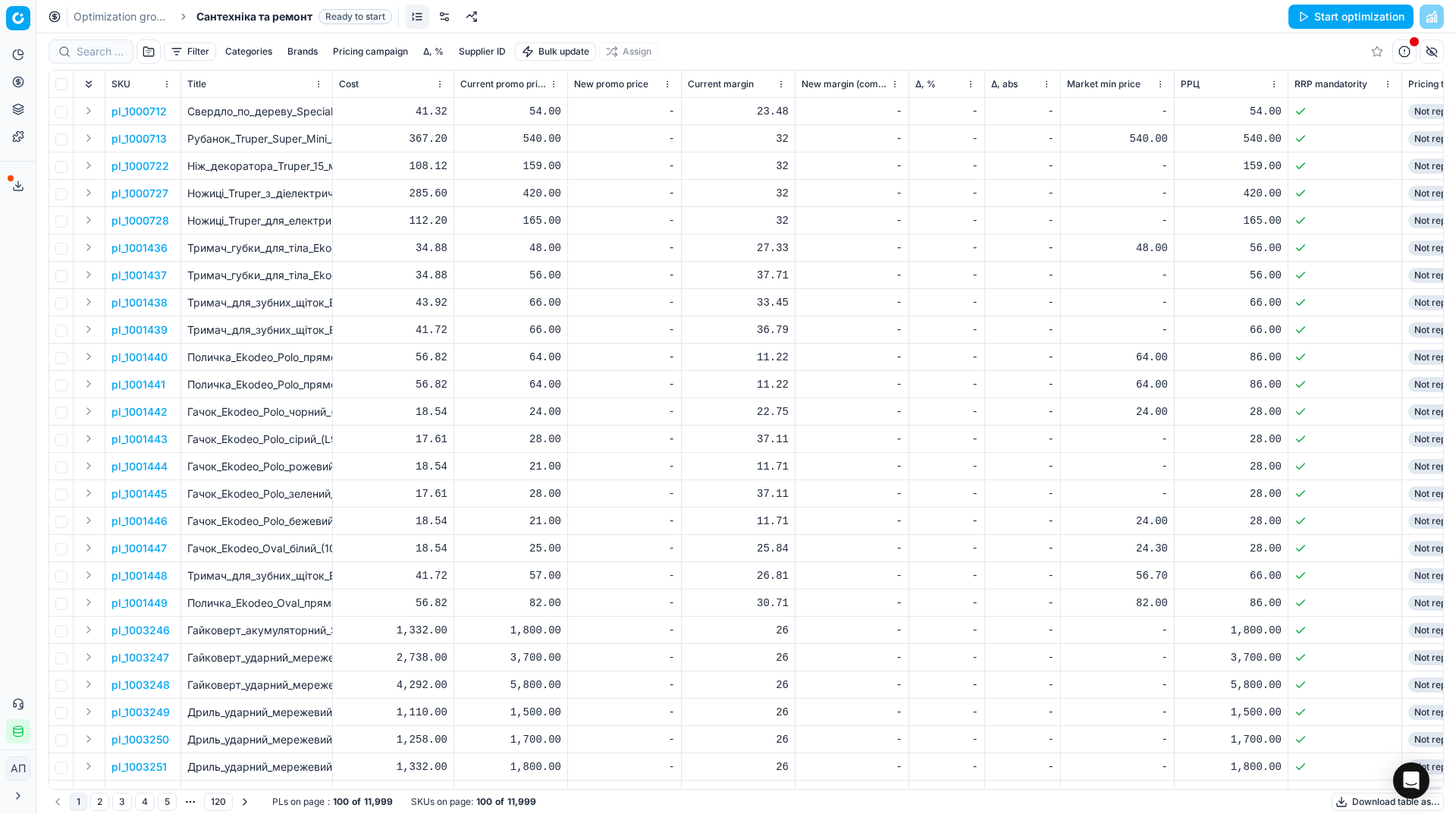
click at [1330, 19] on button "Start optimization" at bounding box center [1351, 16] width 126 height 24
click at [1312, 24] on button "Start optimization" at bounding box center [1351, 16] width 126 height 24
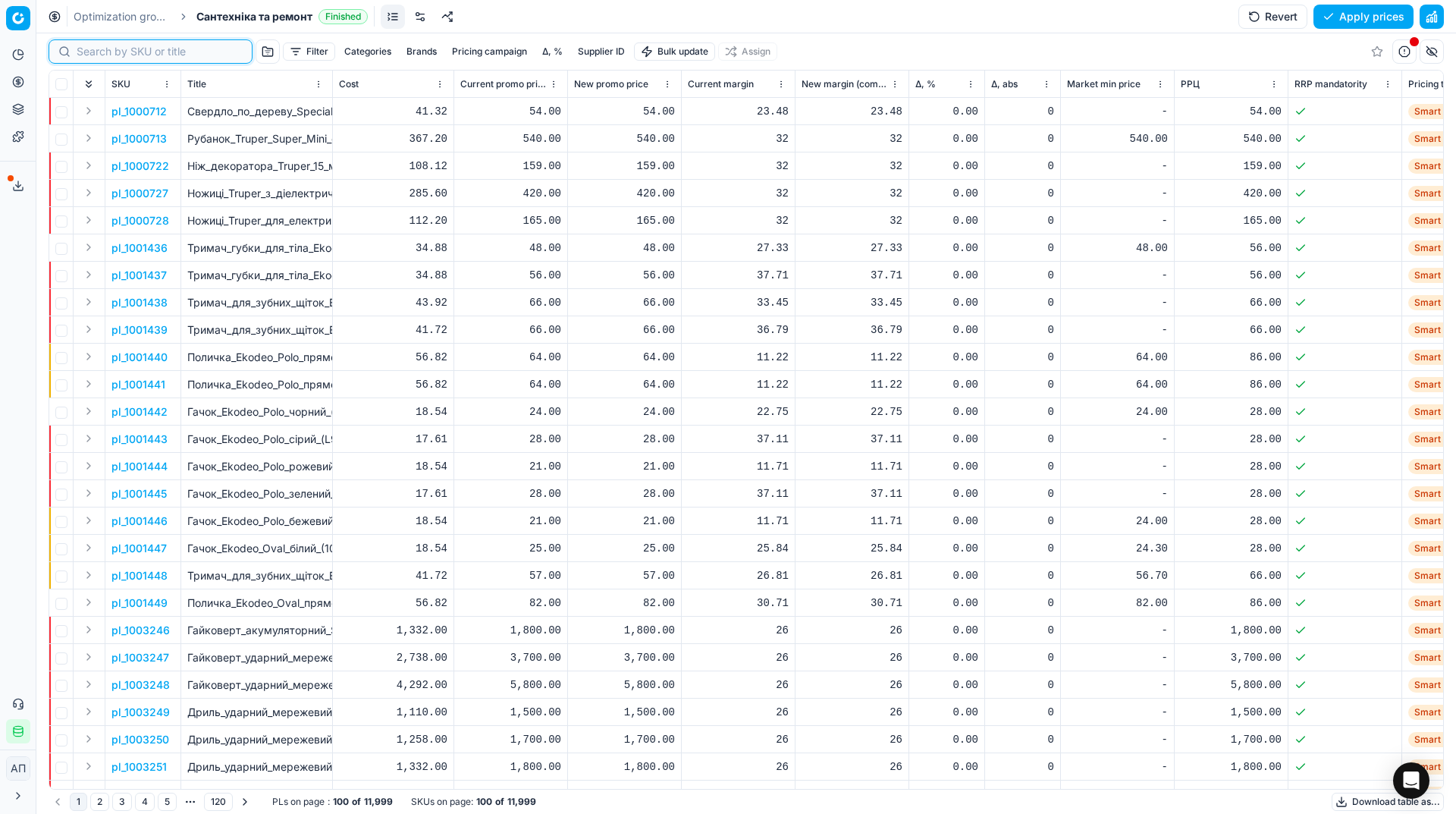
click at [100, 50] on input at bounding box center [159, 52] width 166 height 15
paste input "652729"
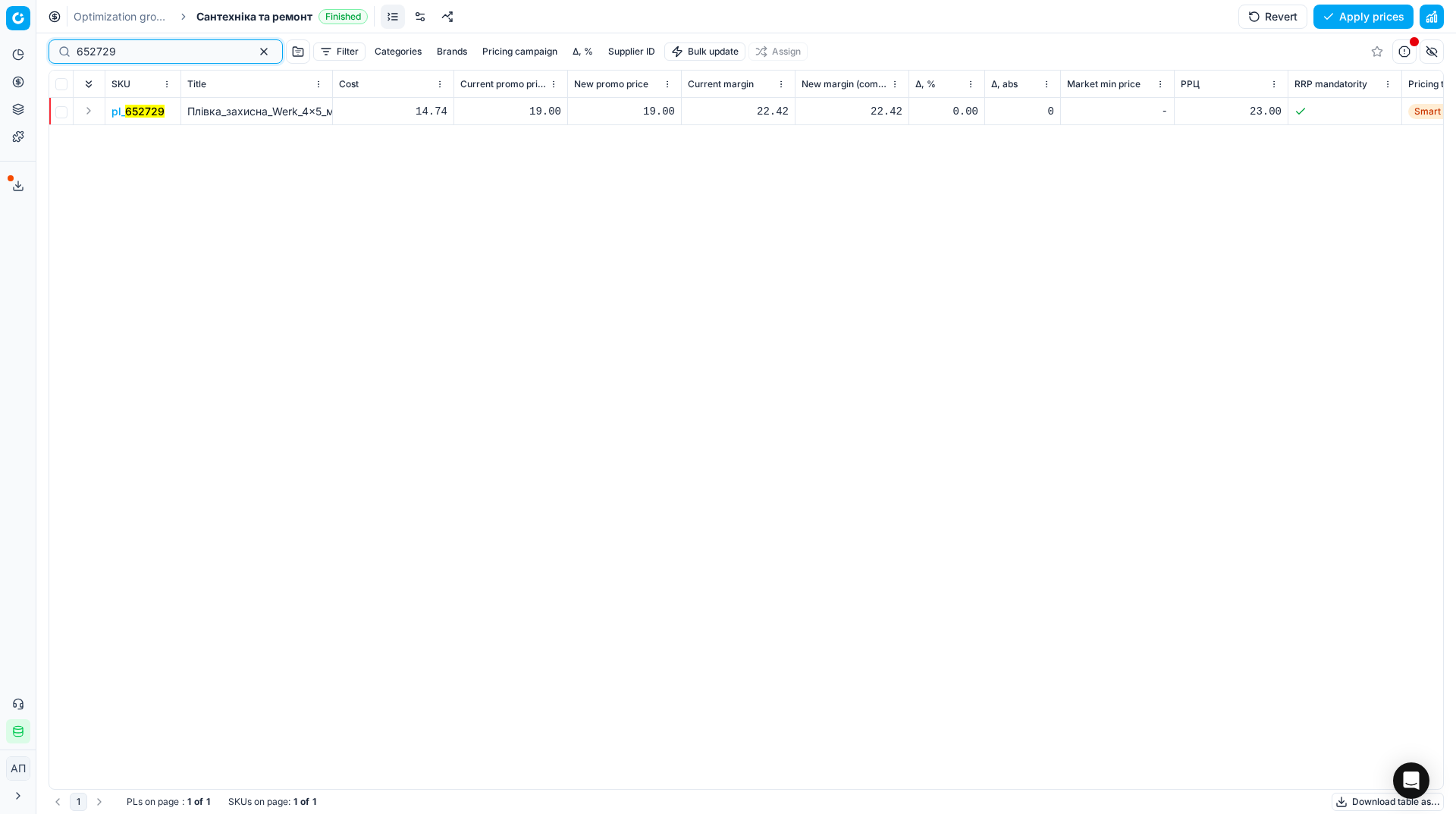
type input "652729"
click at [1353, 13] on button "Apply prices" at bounding box center [1363, 16] width 100 height 24
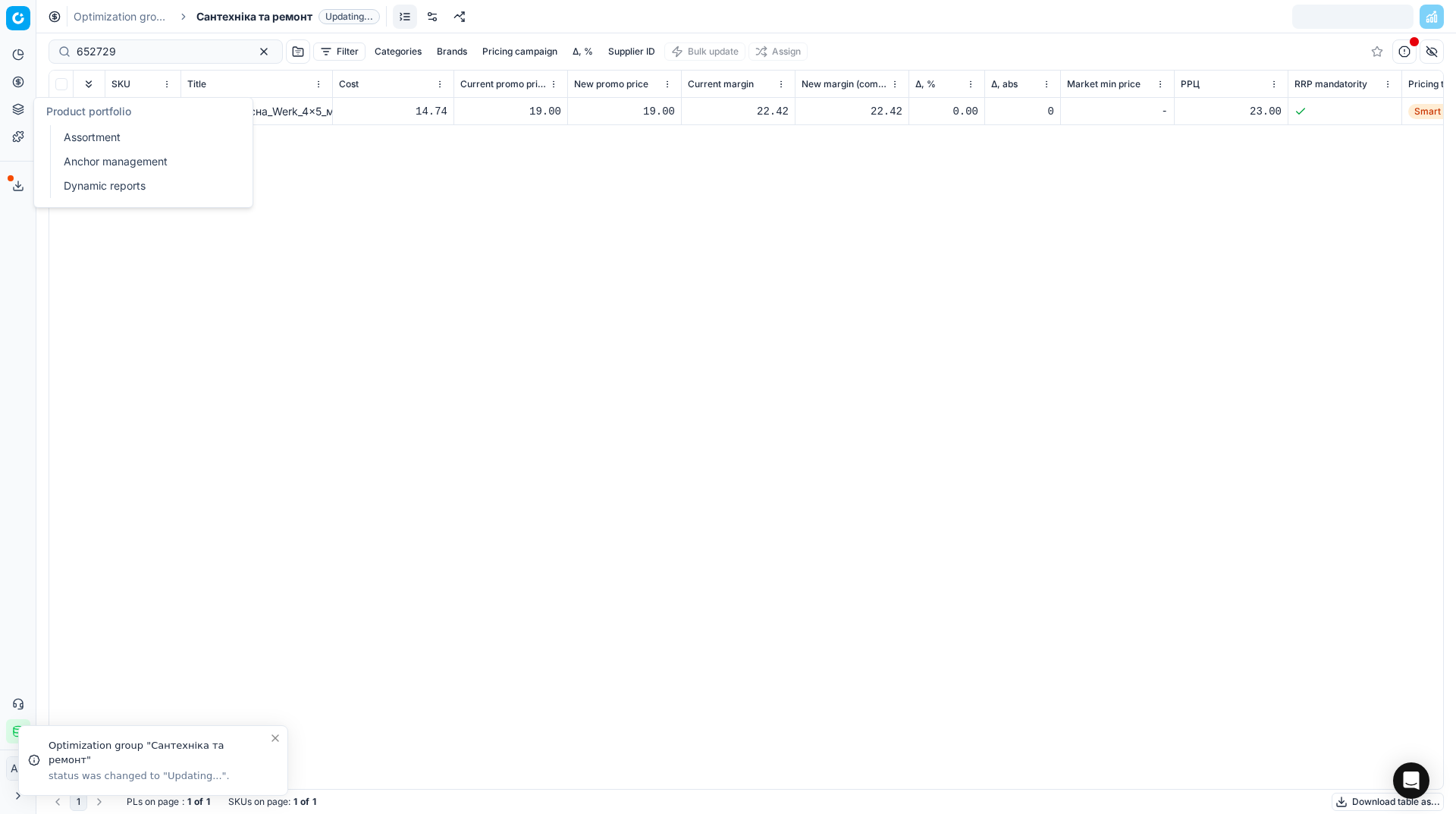
click at [63, 129] on link "Assortment" at bounding box center [146, 137] width 177 height 21
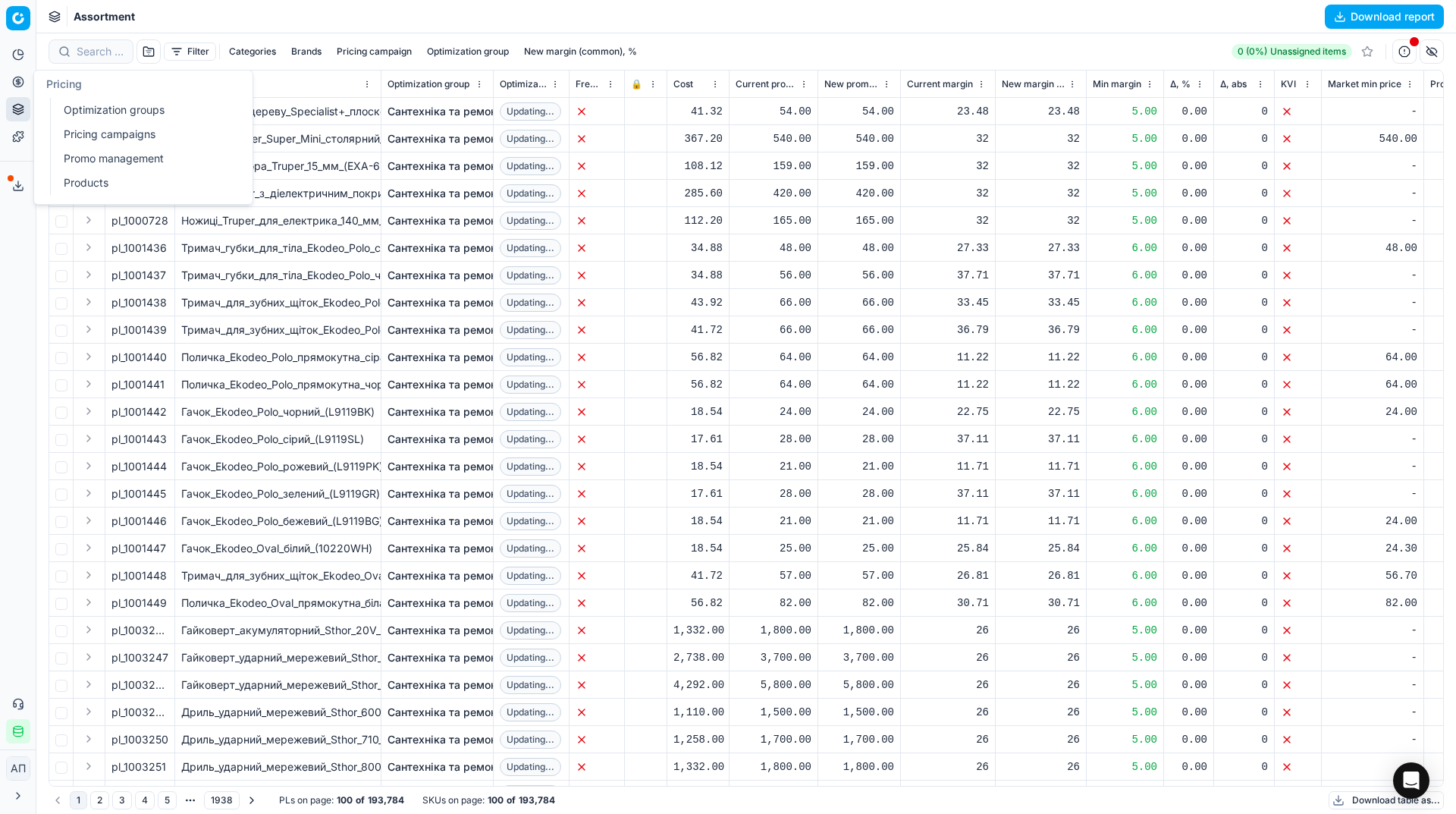
click at [83, 142] on link "Pricing campaigns" at bounding box center [146, 134] width 177 height 21
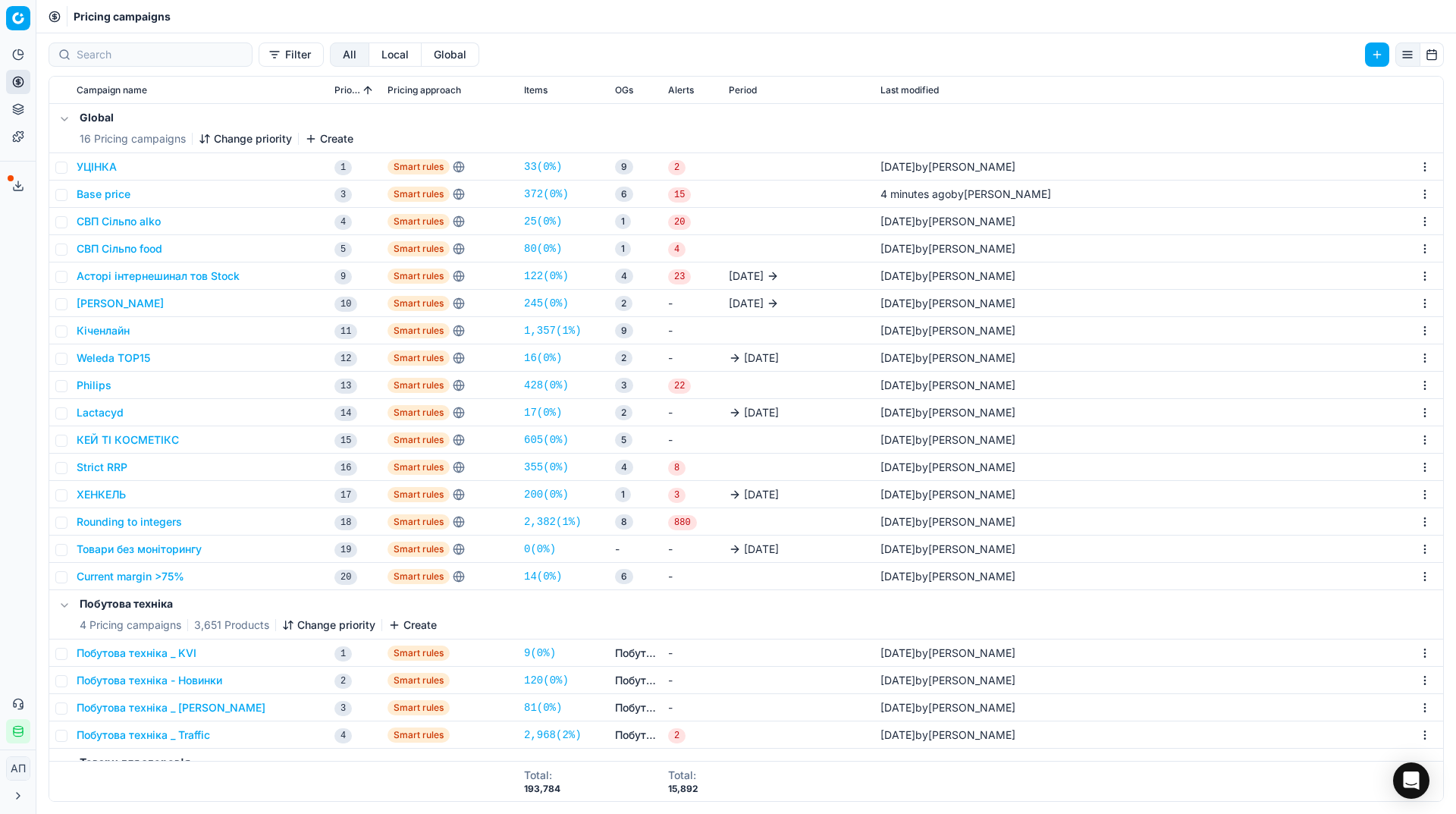
click at [536, 579] on link "14 ( 0% )" at bounding box center [543, 576] width 38 height 15
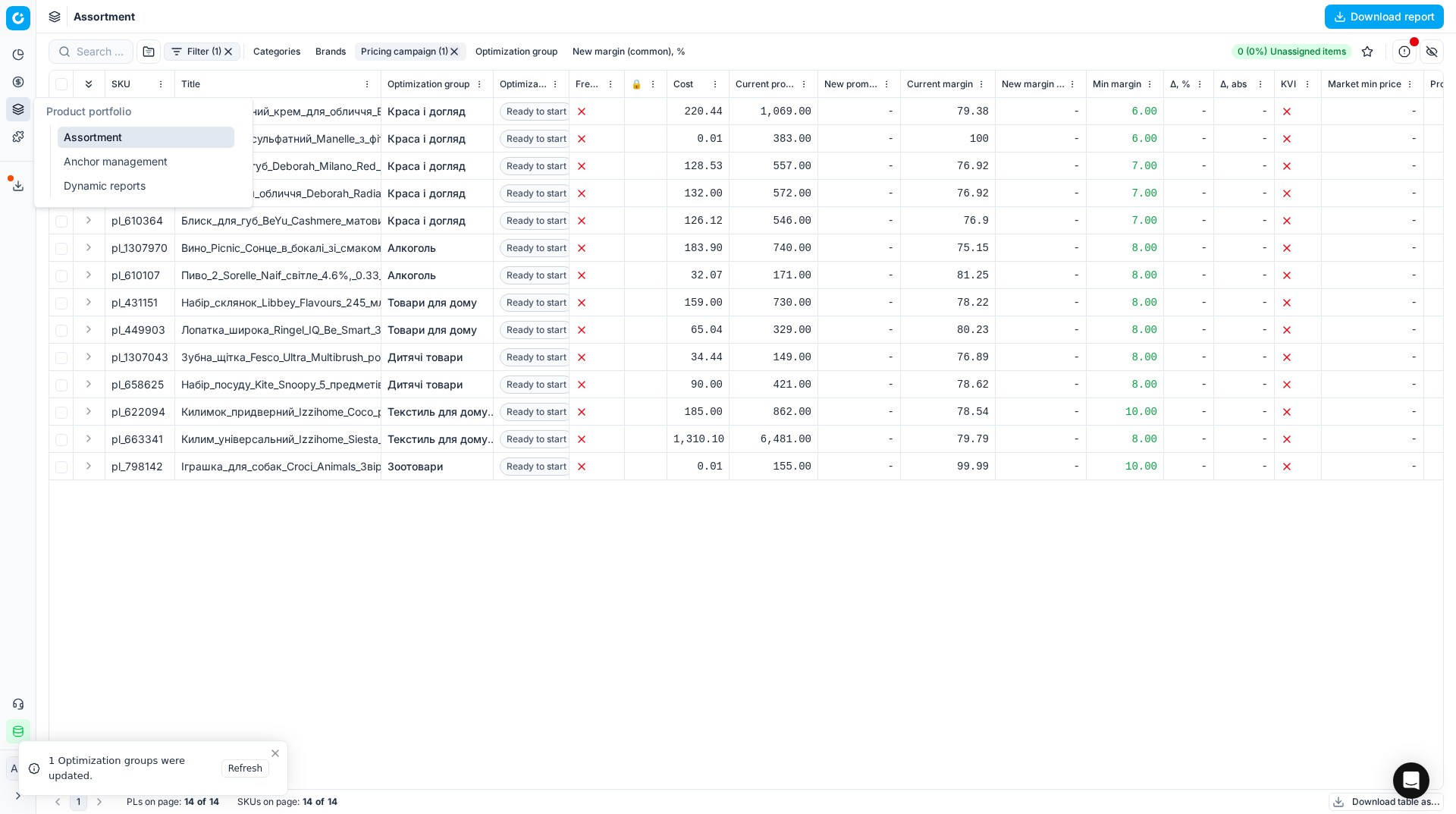
click at [66, 132] on link "Assortment" at bounding box center [146, 137] width 177 height 21
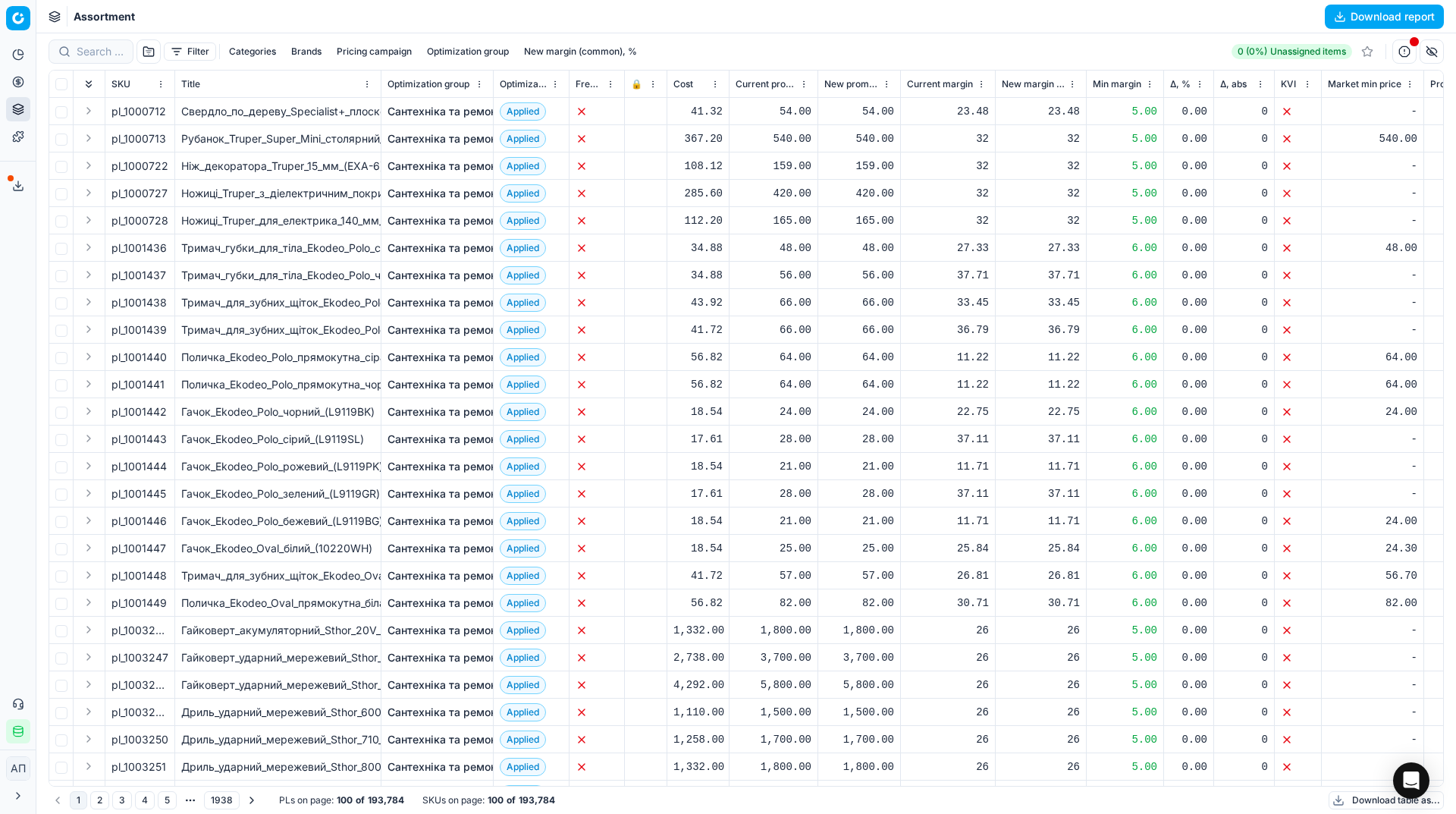
click at [145, 55] on button "button" at bounding box center [148, 51] width 24 height 24
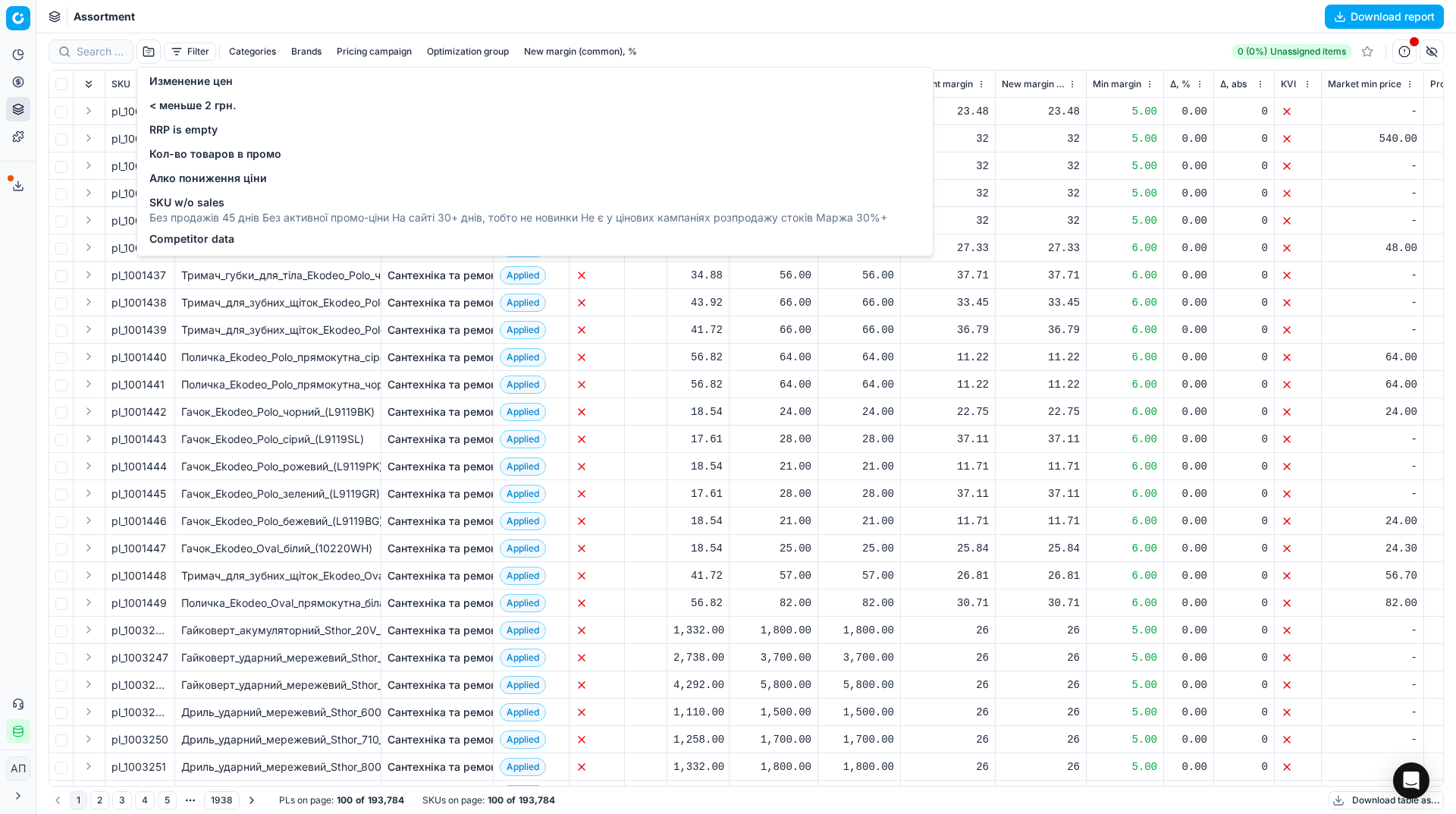
click at [199, 51] on button "Filter" at bounding box center [190, 51] width 52 height 18
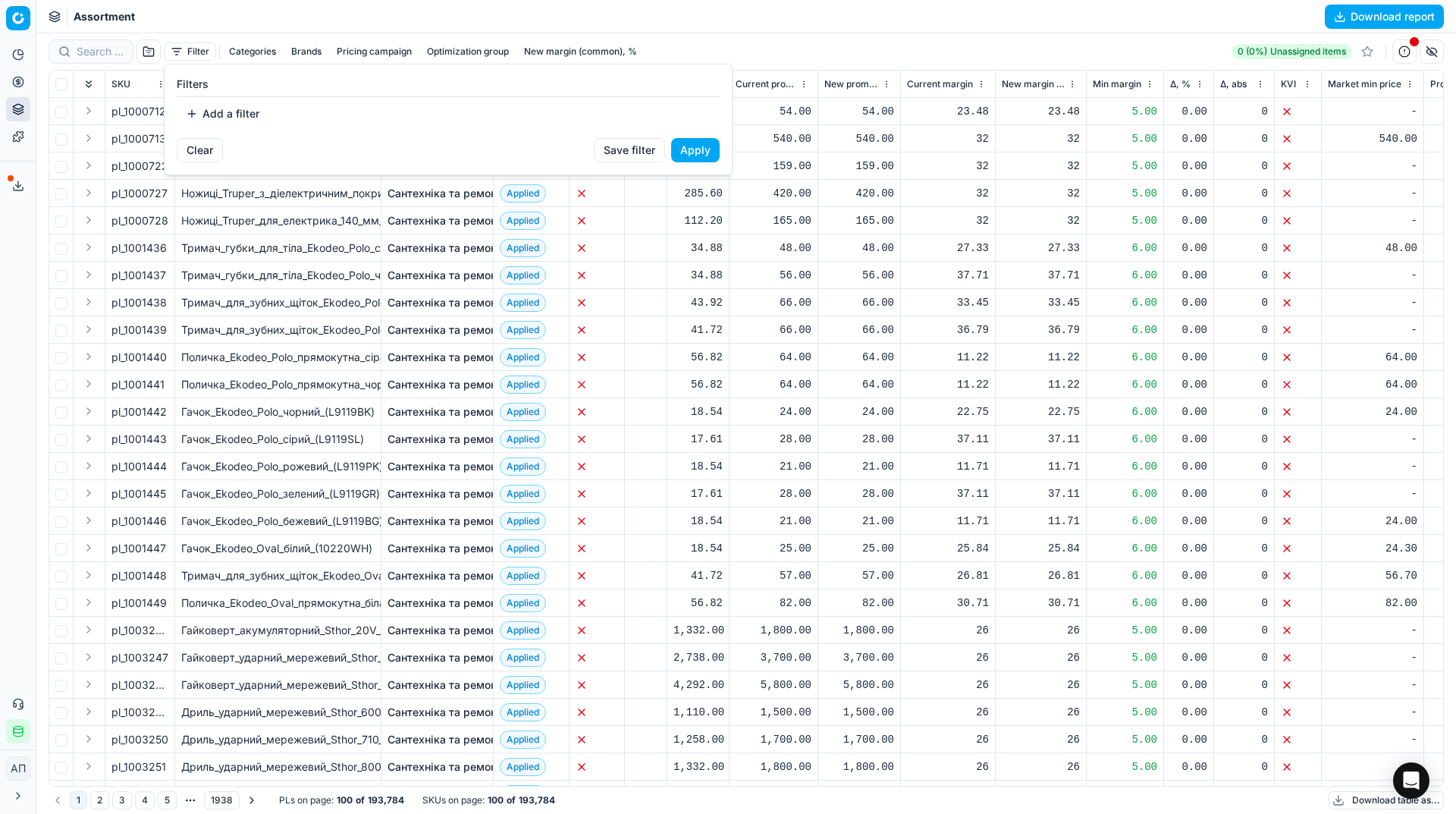
click at [233, 112] on button "Add a filter" at bounding box center [222, 113] width 92 height 24
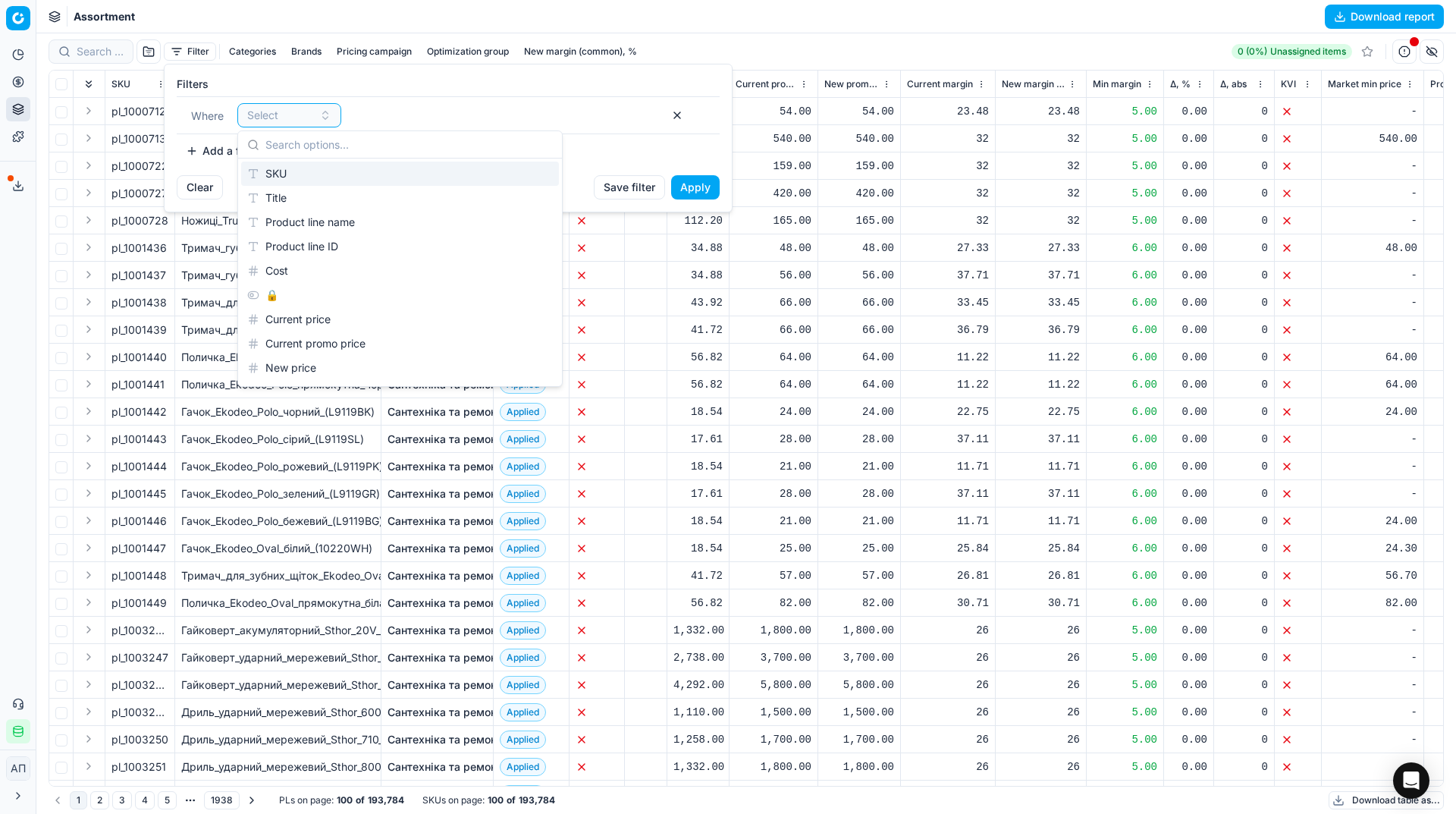
click at [270, 163] on div "SKU" at bounding box center [400, 173] width 318 height 24
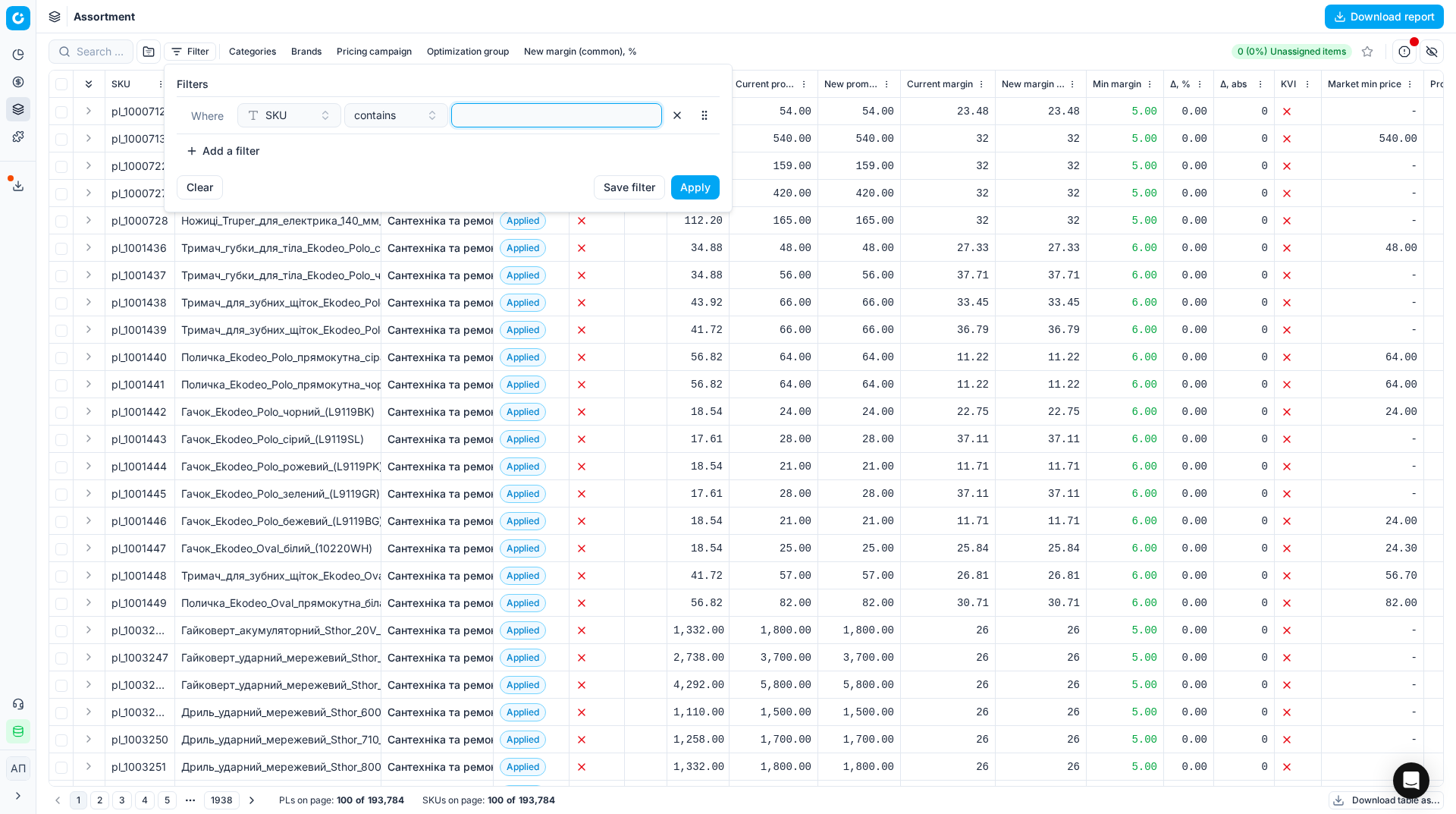
click at [500, 121] on input at bounding box center [556, 116] width 197 height 23
click at [692, 185] on button "Apply" at bounding box center [695, 186] width 48 height 24
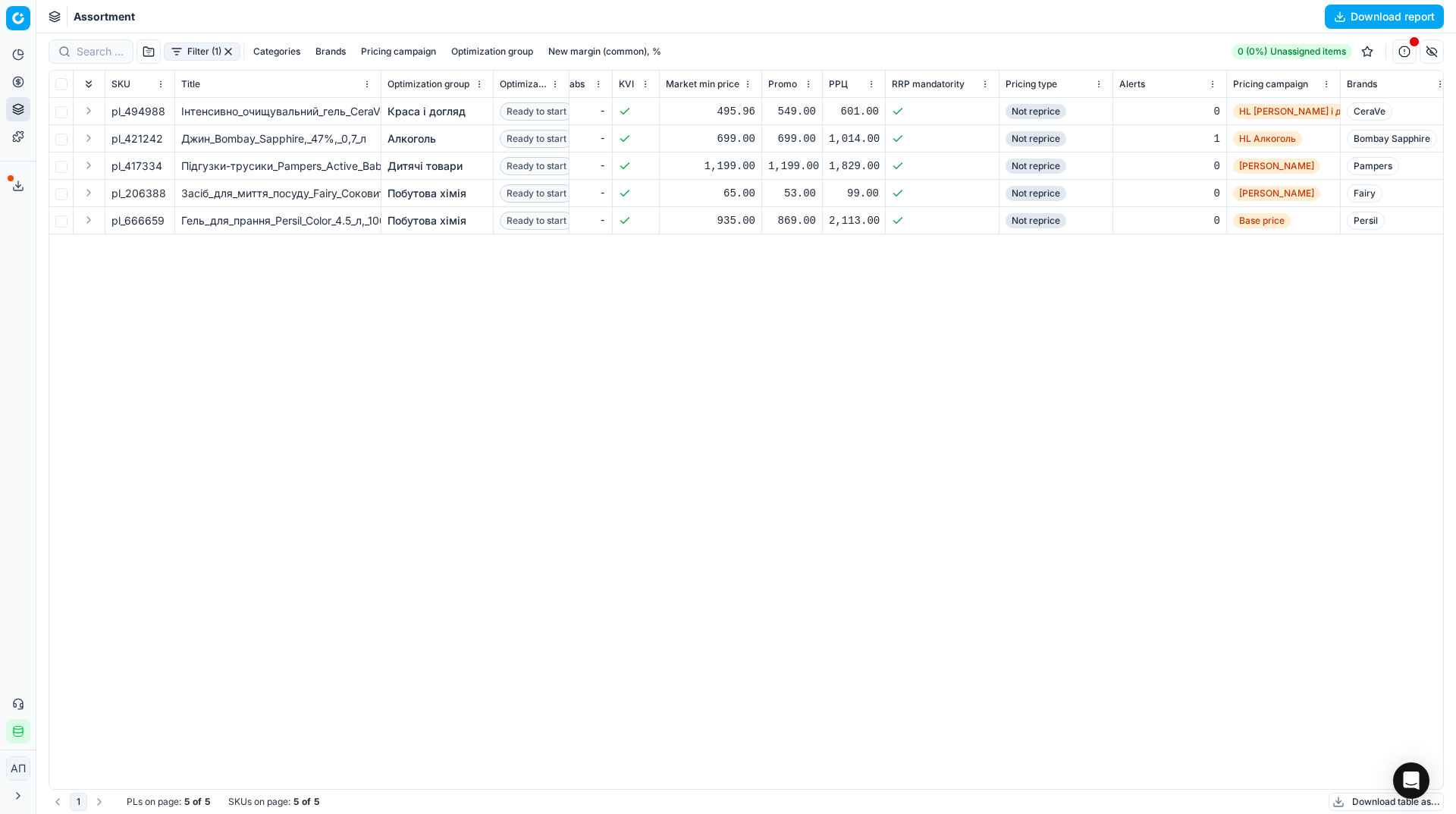
scroll to position [0, 662]
click at [76, 107] on link "Optimization groups" at bounding box center [146, 110] width 177 height 21
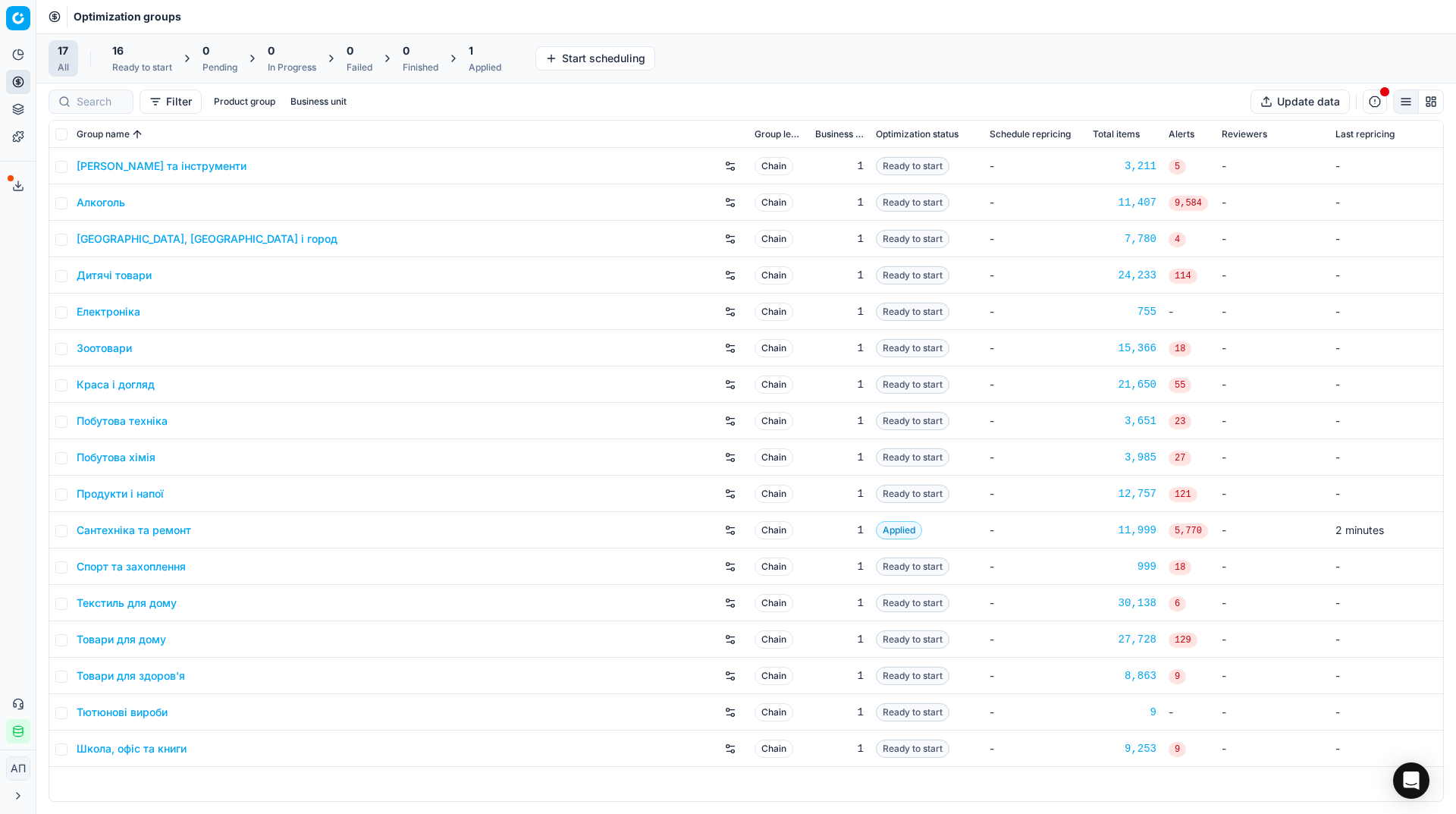
click at [129, 56] on div "16" at bounding box center [142, 51] width 60 height 15
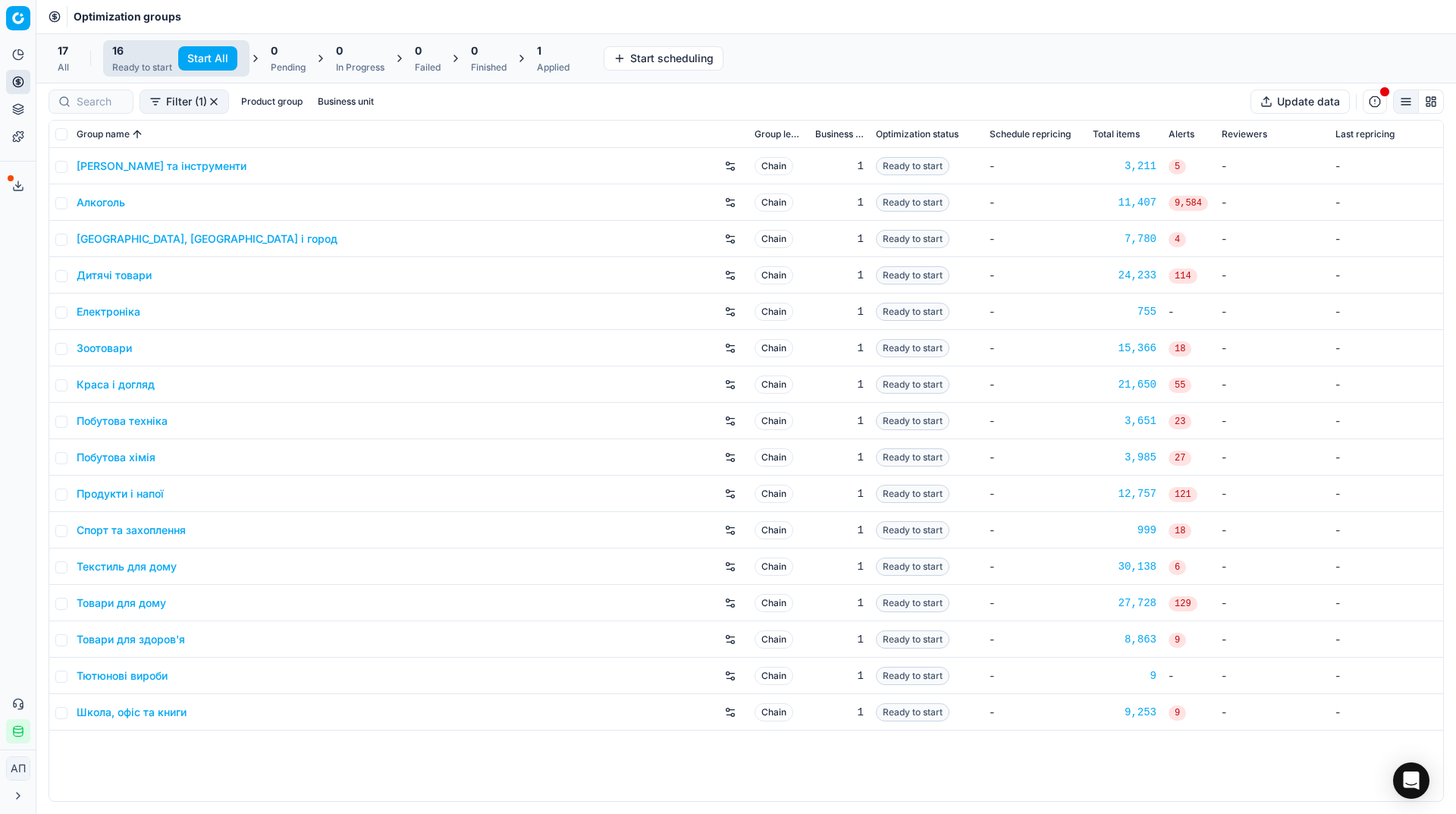
click at [209, 61] on button "Start All" at bounding box center [208, 58] width 59 height 24
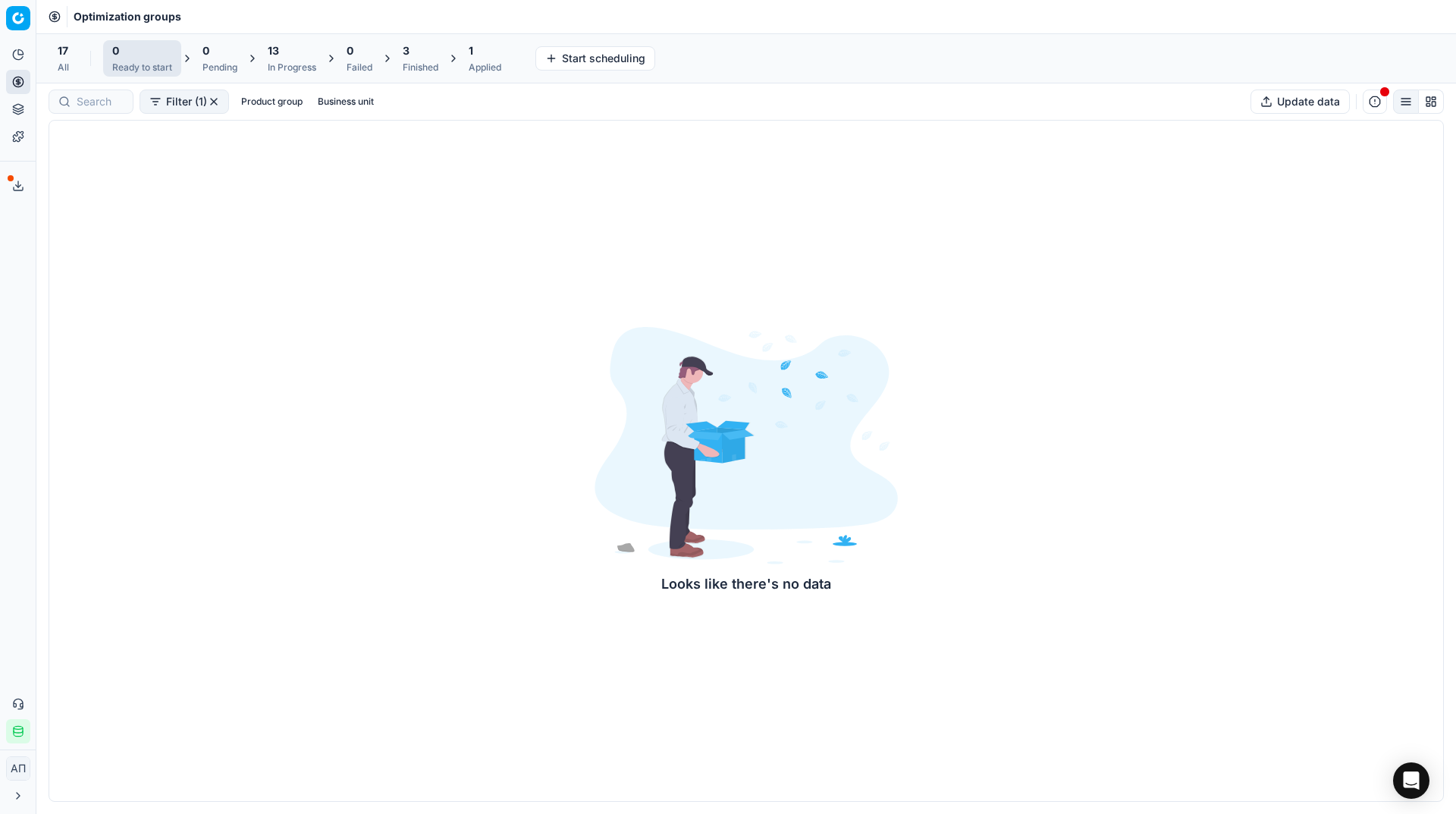
click at [306, 475] on div "Looks like there's no data" at bounding box center [745, 461] width 1395 height 682
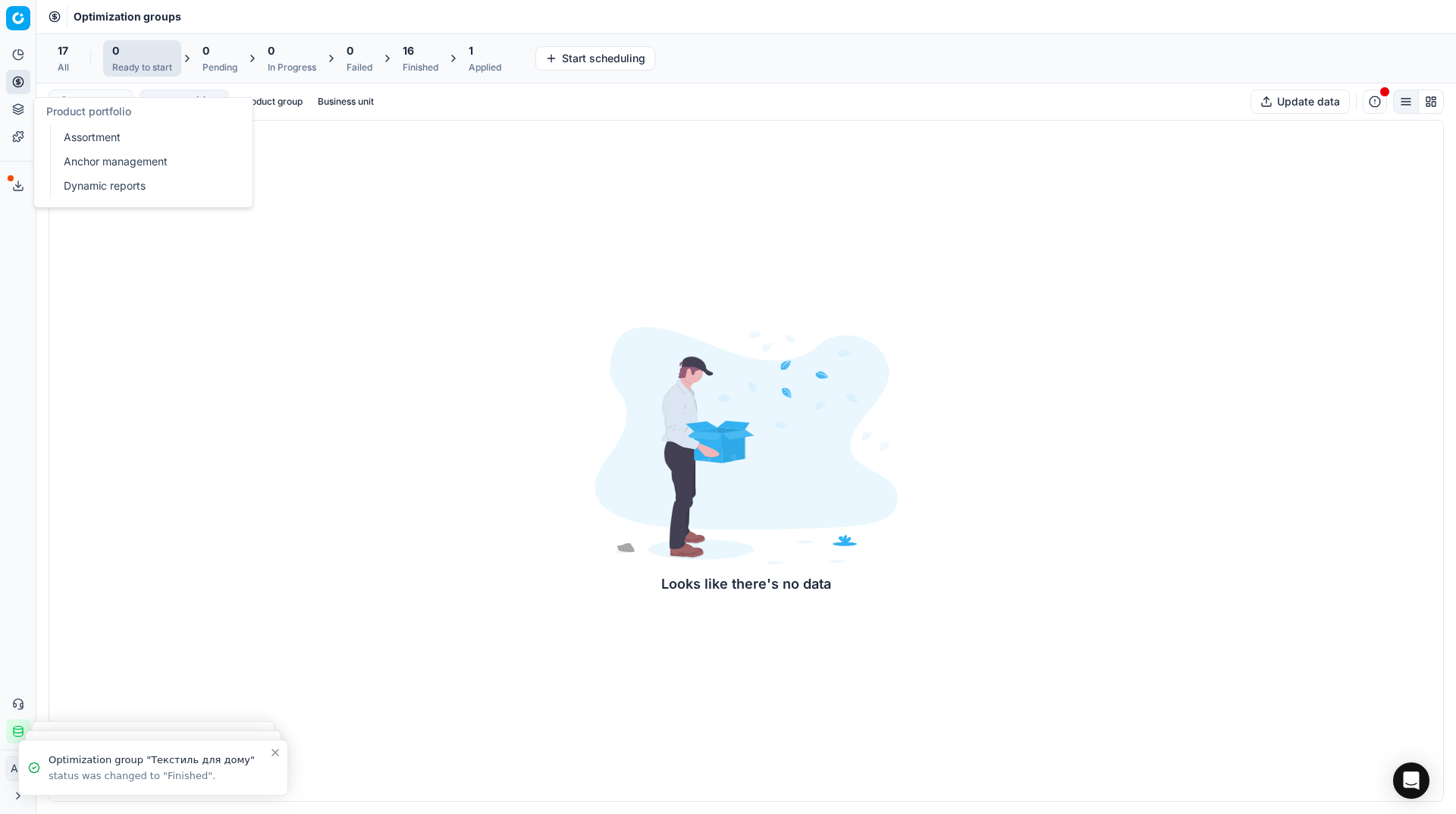
click at [94, 129] on link "Assortment" at bounding box center [146, 137] width 177 height 21
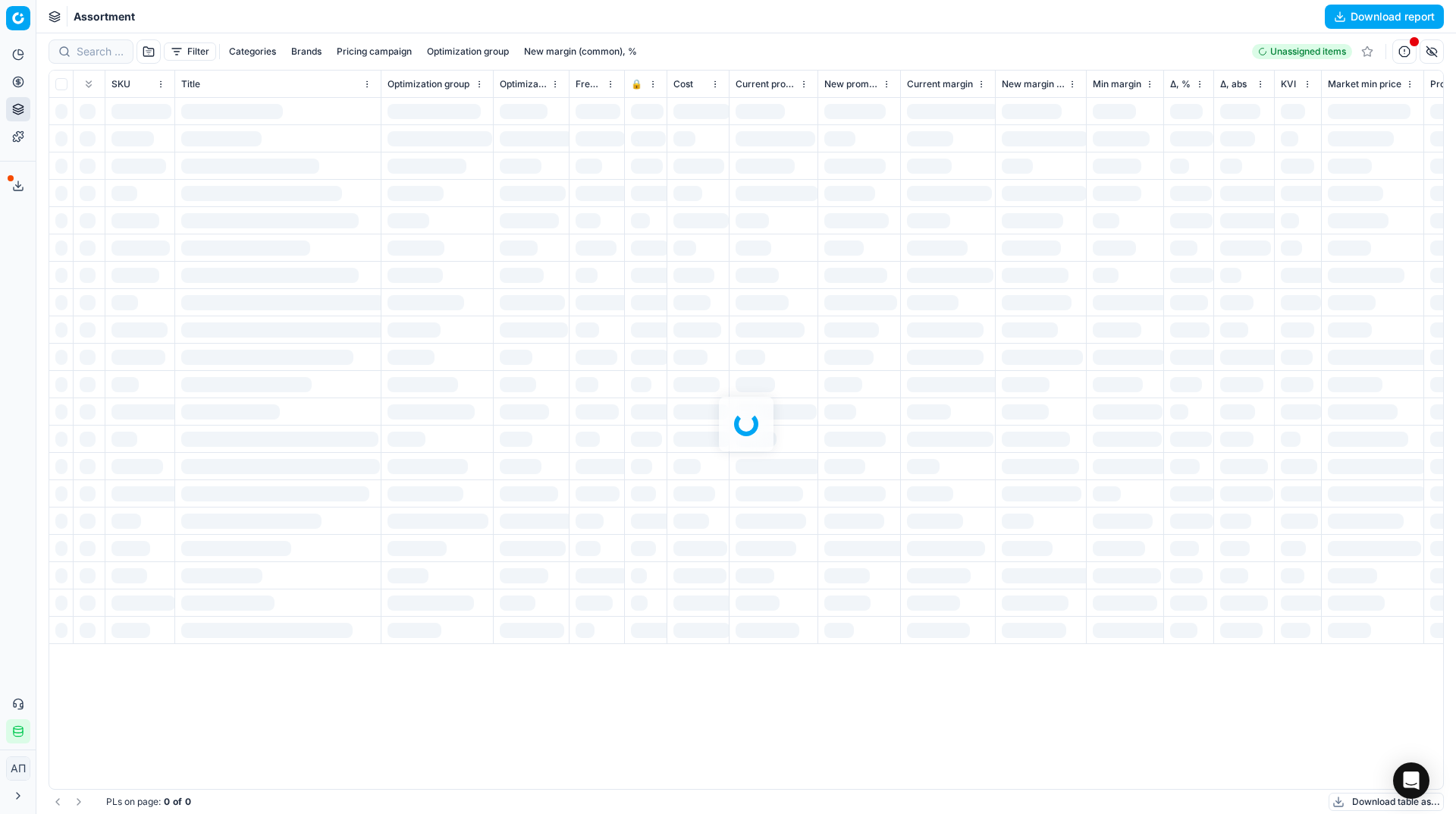
click at [9, 285] on div "Analytics Pricing Product portfolio Templates Export service 20 Contact support…" at bounding box center [17, 393] width 36 height 713
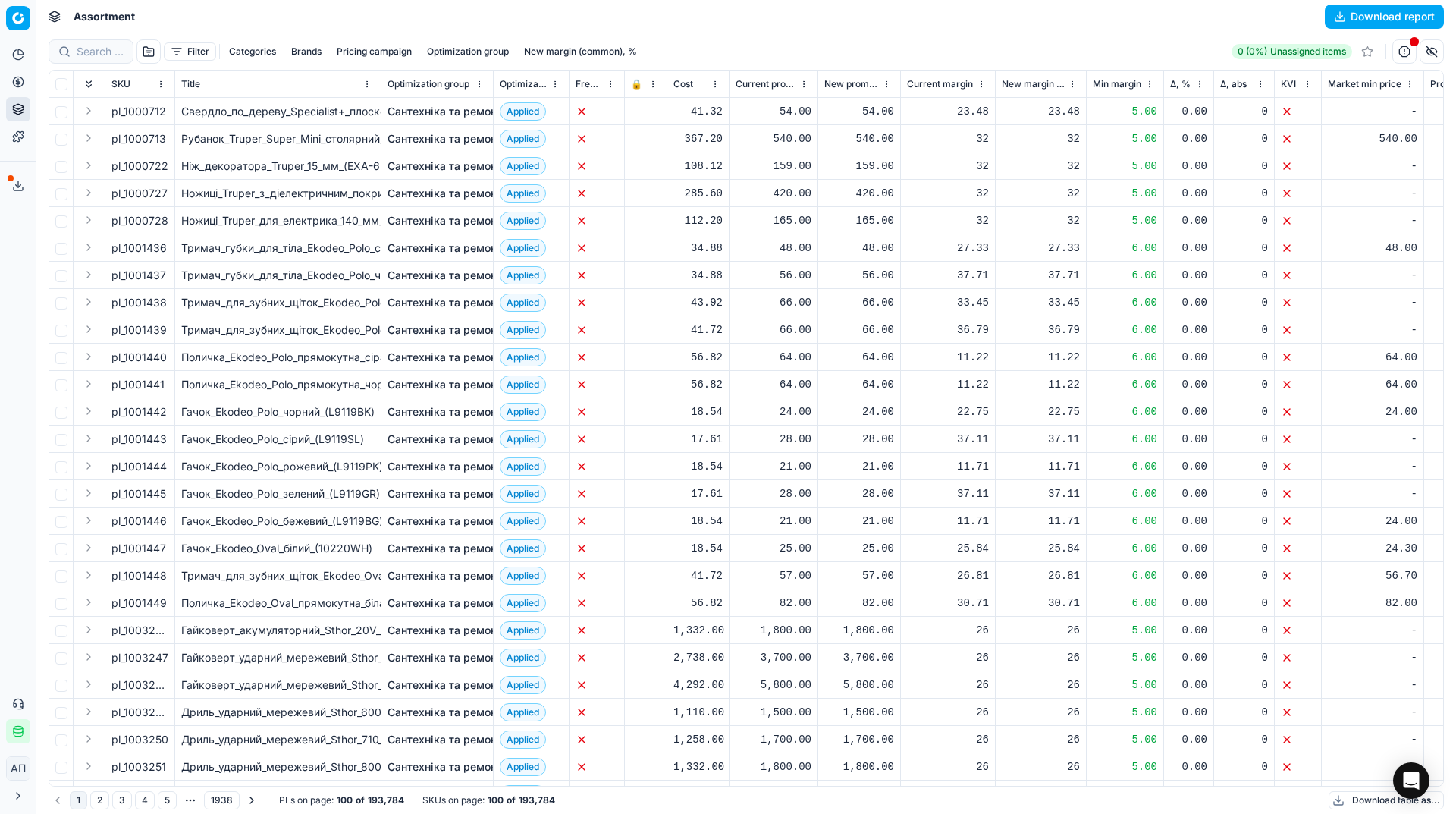
click at [142, 52] on button "button" at bounding box center [148, 51] width 24 height 24
click at [210, 17] on div "Assortment Download report" at bounding box center [746, 16] width 1419 height 34
click at [103, 48] on input at bounding box center [159, 52] width 166 height 15
paste input "511707"
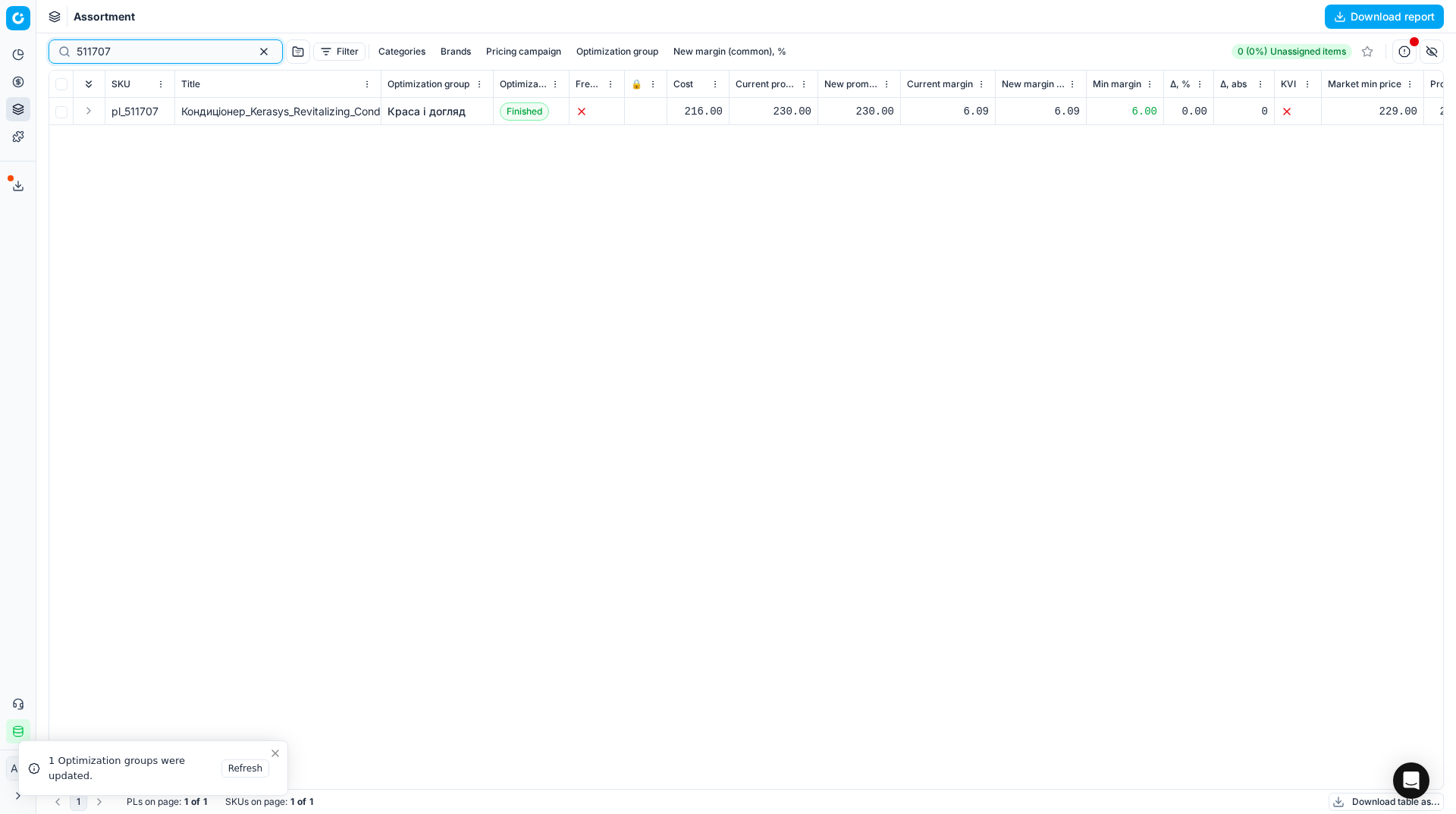
click at [144, 48] on input "511707" at bounding box center [159, 52] width 166 height 15
paste input "206388"
click at [144, 48] on input "511707" at bounding box center [159, 52] width 166 height 15
click at [136, 56] on input "206388" at bounding box center [159, 52] width 166 height 15
paste input "652729"
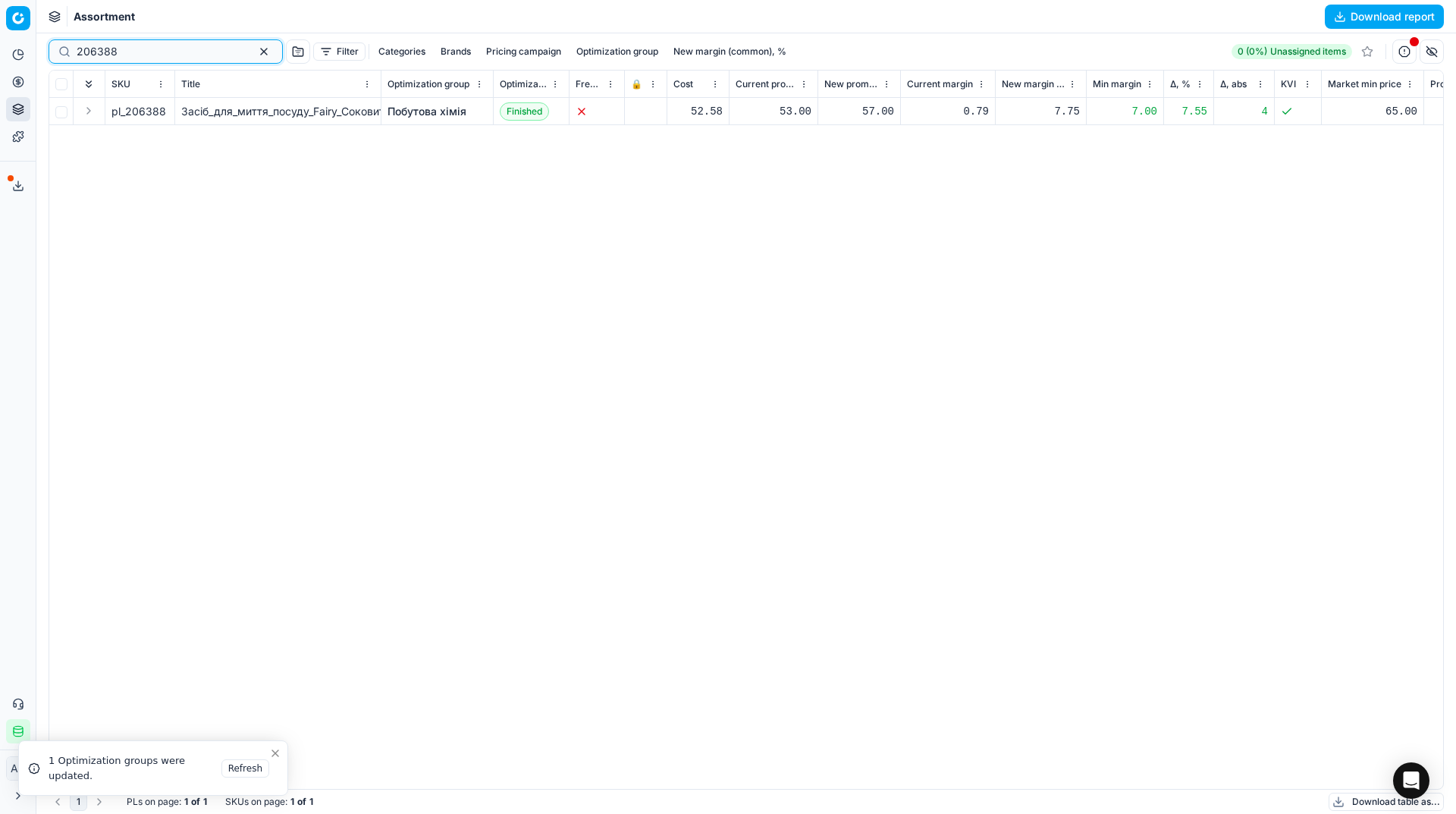
click at [136, 56] on input "206388" at bounding box center [159, 52] width 166 height 15
type input "652729"
click at [140, 56] on input "652729" at bounding box center [159, 52] width 166 height 15
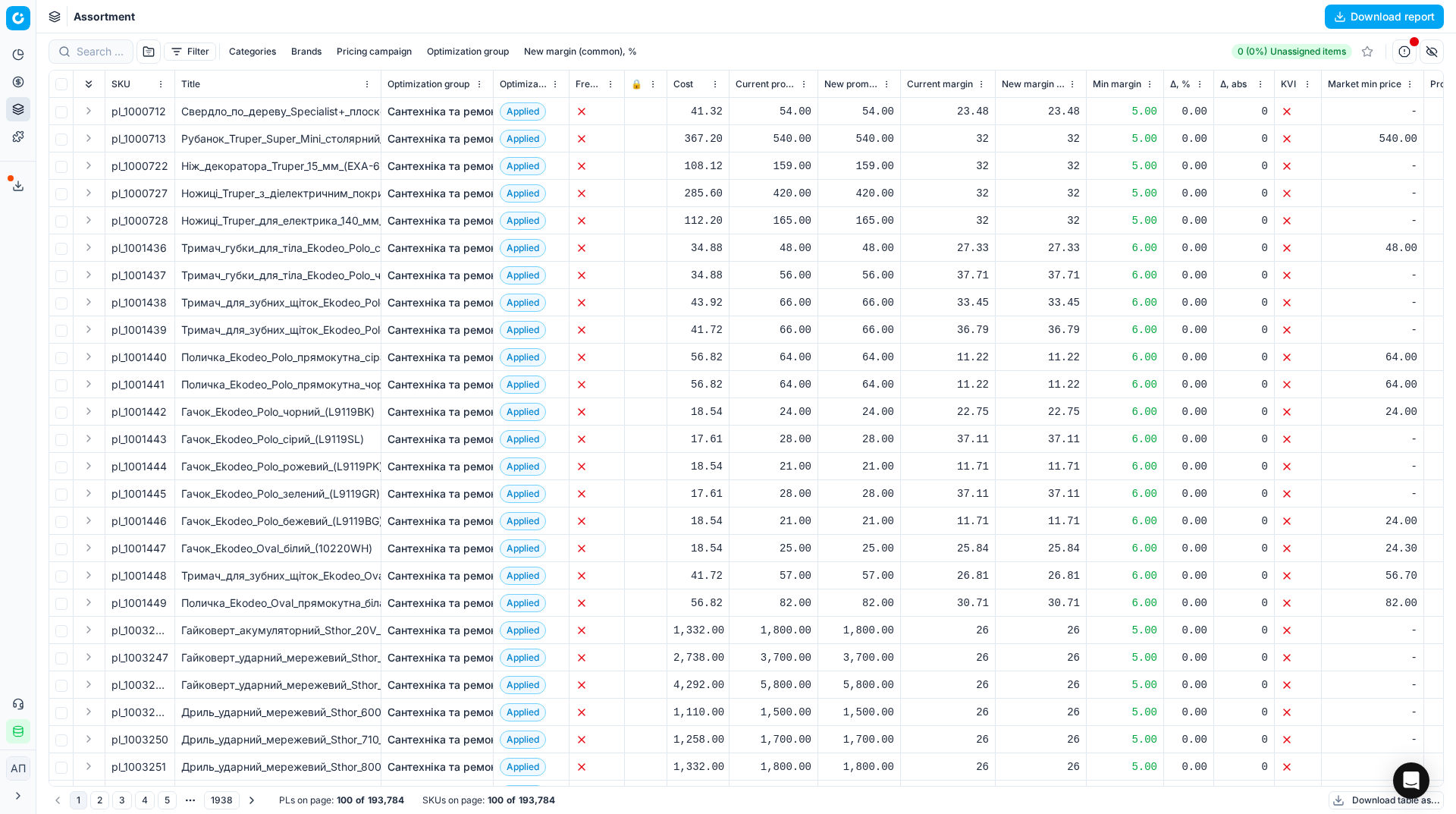
click at [0, 256] on div "Analytics Pricing Product portfolio Templates Export service 20 Contact support…" at bounding box center [17, 393] width 36 height 713
click at [173, 54] on button "Filter" at bounding box center [190, 51] width 52 height 18
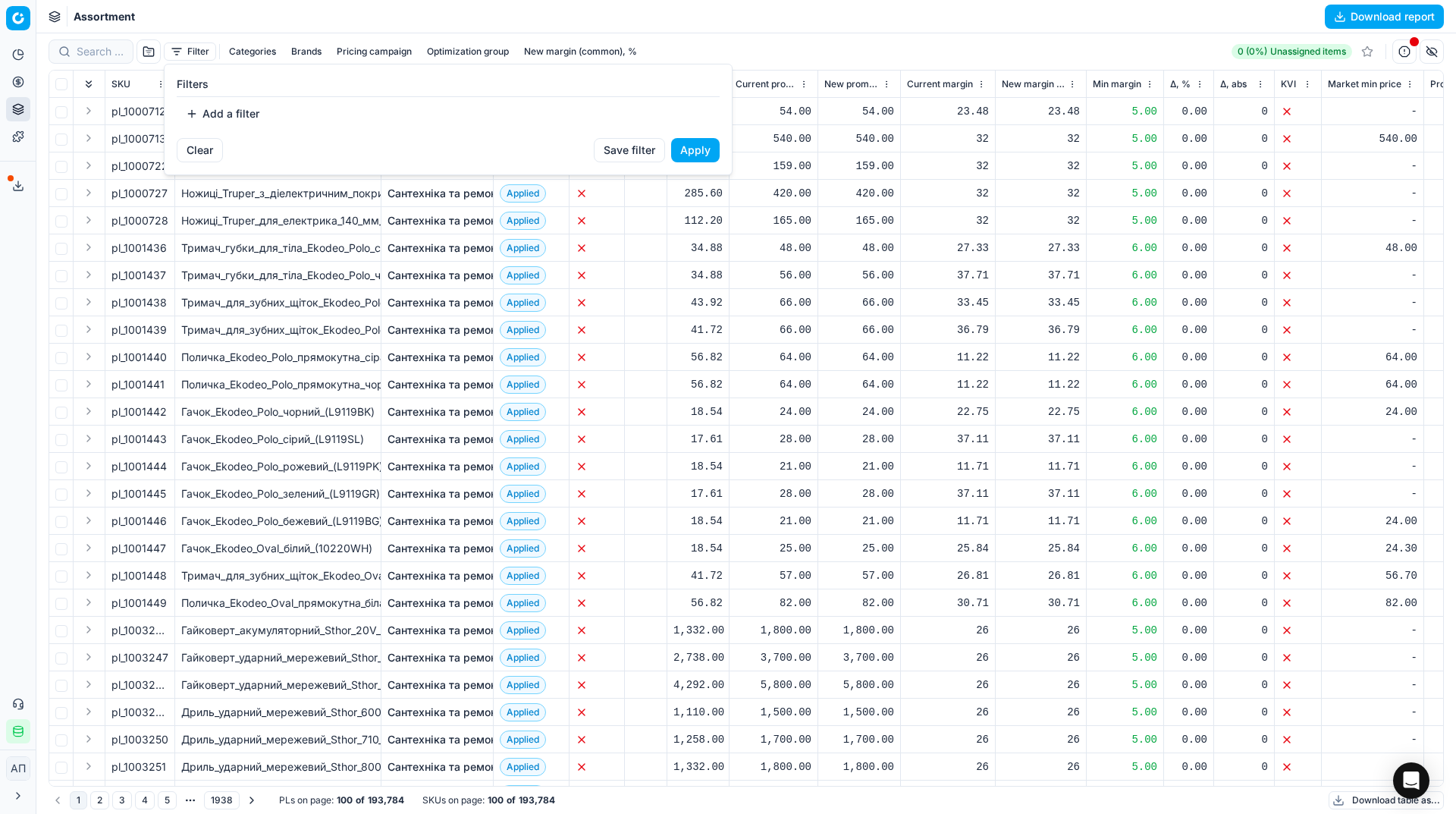
click at [208, 110] on button "Add a filter" at bounding box center [222, 113] width 92 height 24
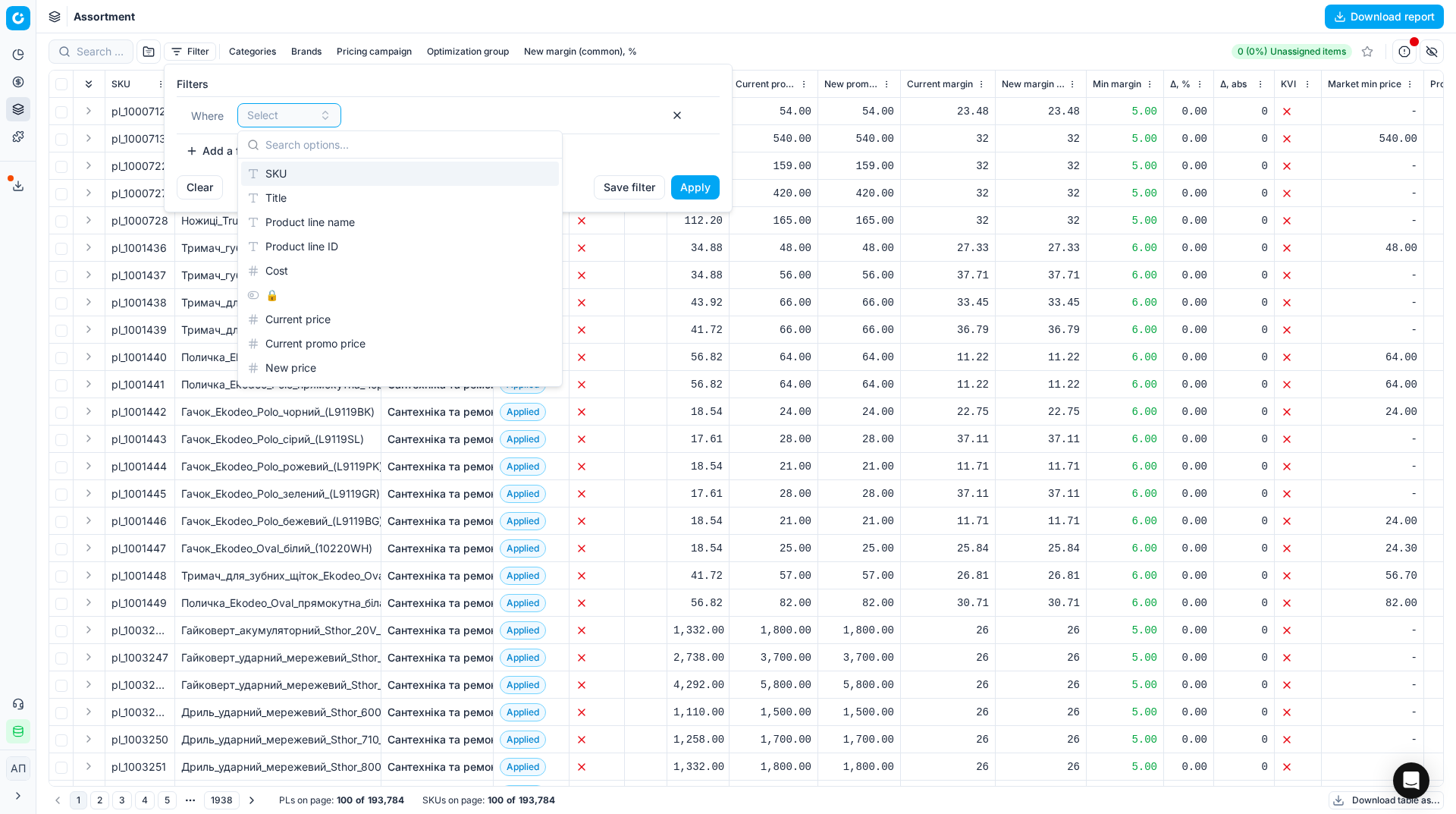
click at [335, 168] on div "SKU" at bounding box center [400, 173] width 318 height 24
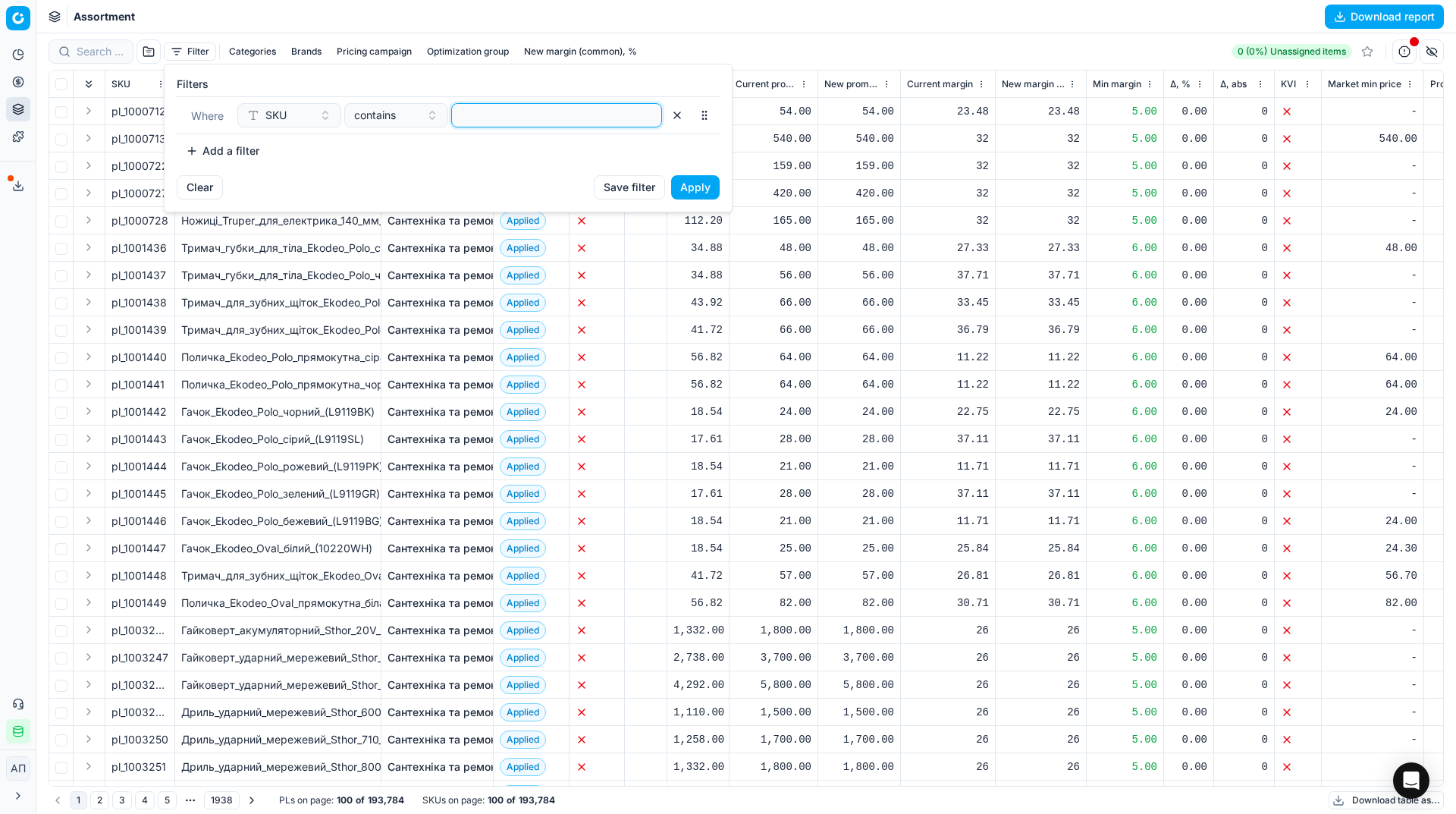
click at [494, 112] on input at bounding box center [556, 116] width 197 height 23
click at [696, 179] on button "Apply" at bounding box center [695, 186] width 48 height 24
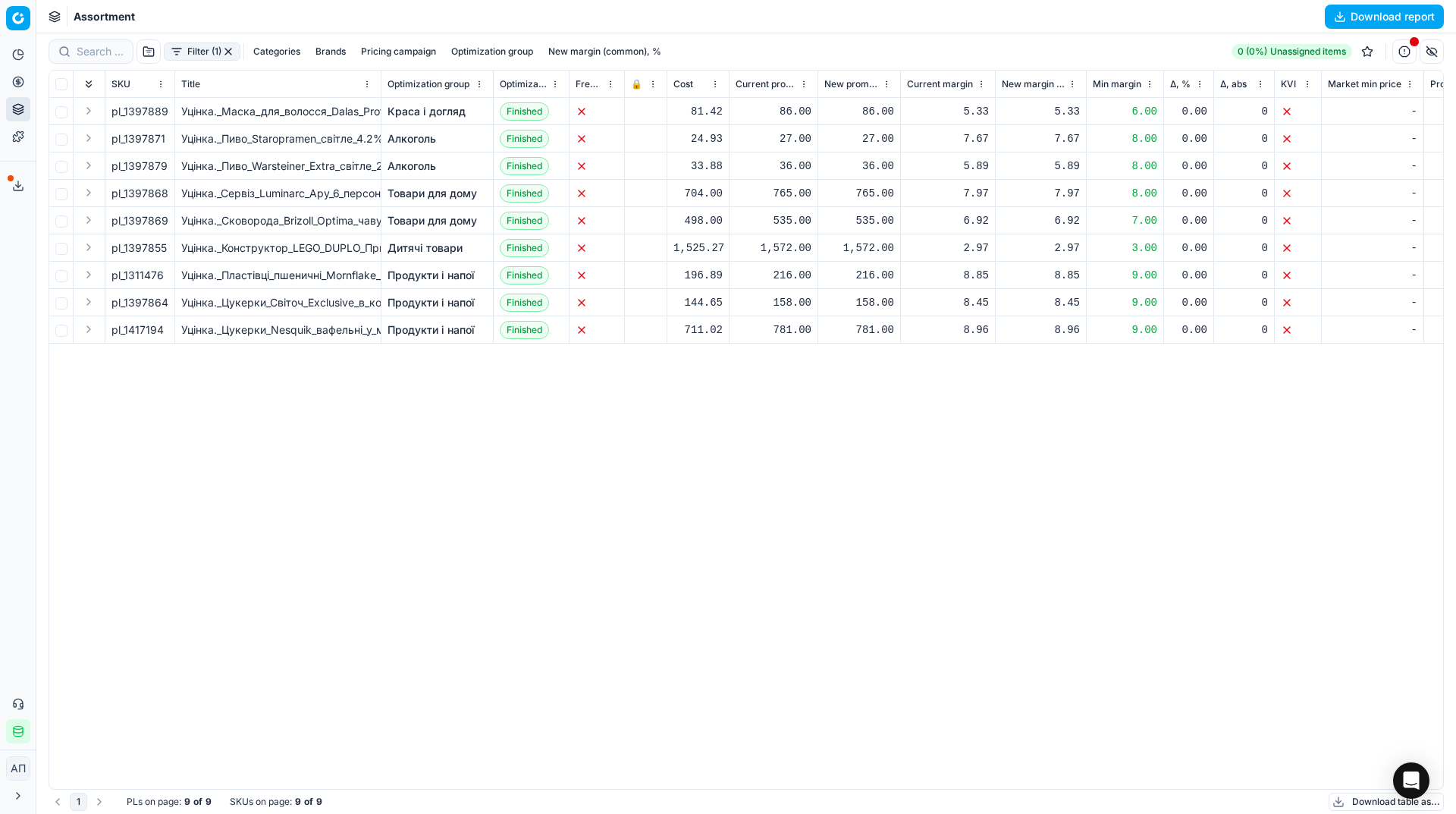
click at [226, 49] on button "button" at bounding box center [228, 51] width 13 height 13
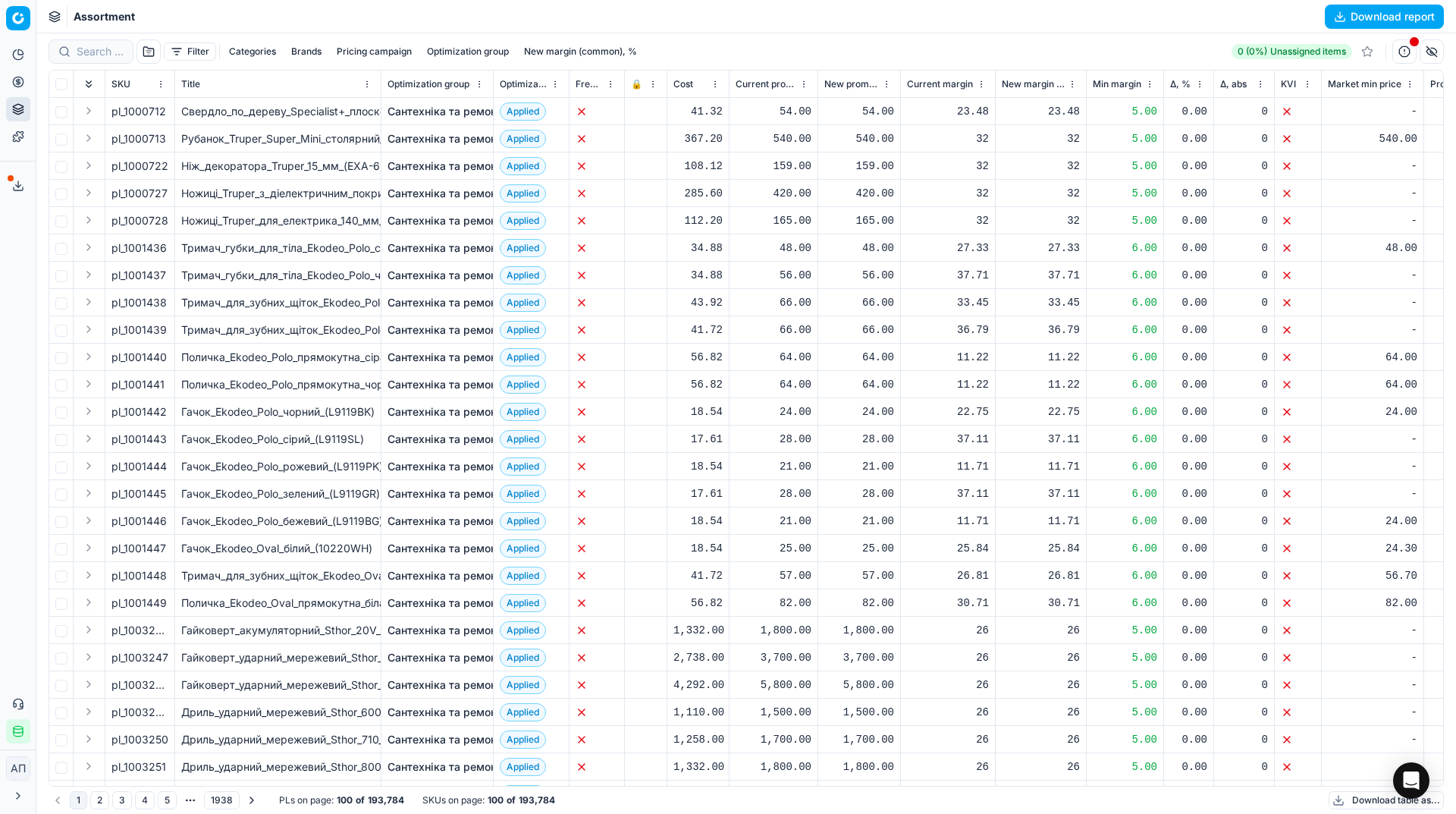
click at [149, 45] on button "button" at bounding box center [148, 51] width 24 height 24
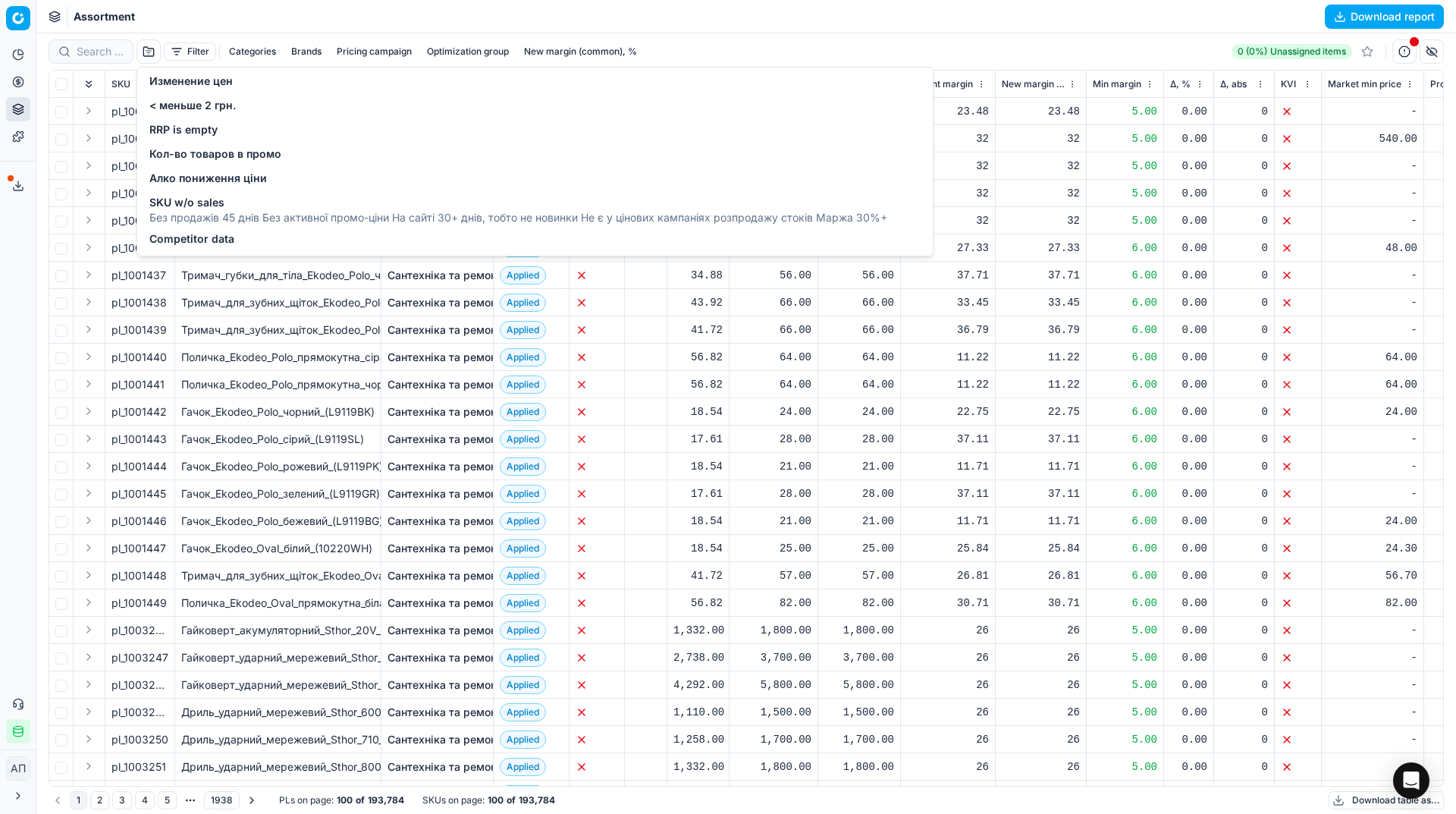
click at [182, 80] on span "Изменение цен" at bounding box center [191, 81] width 83 height 15
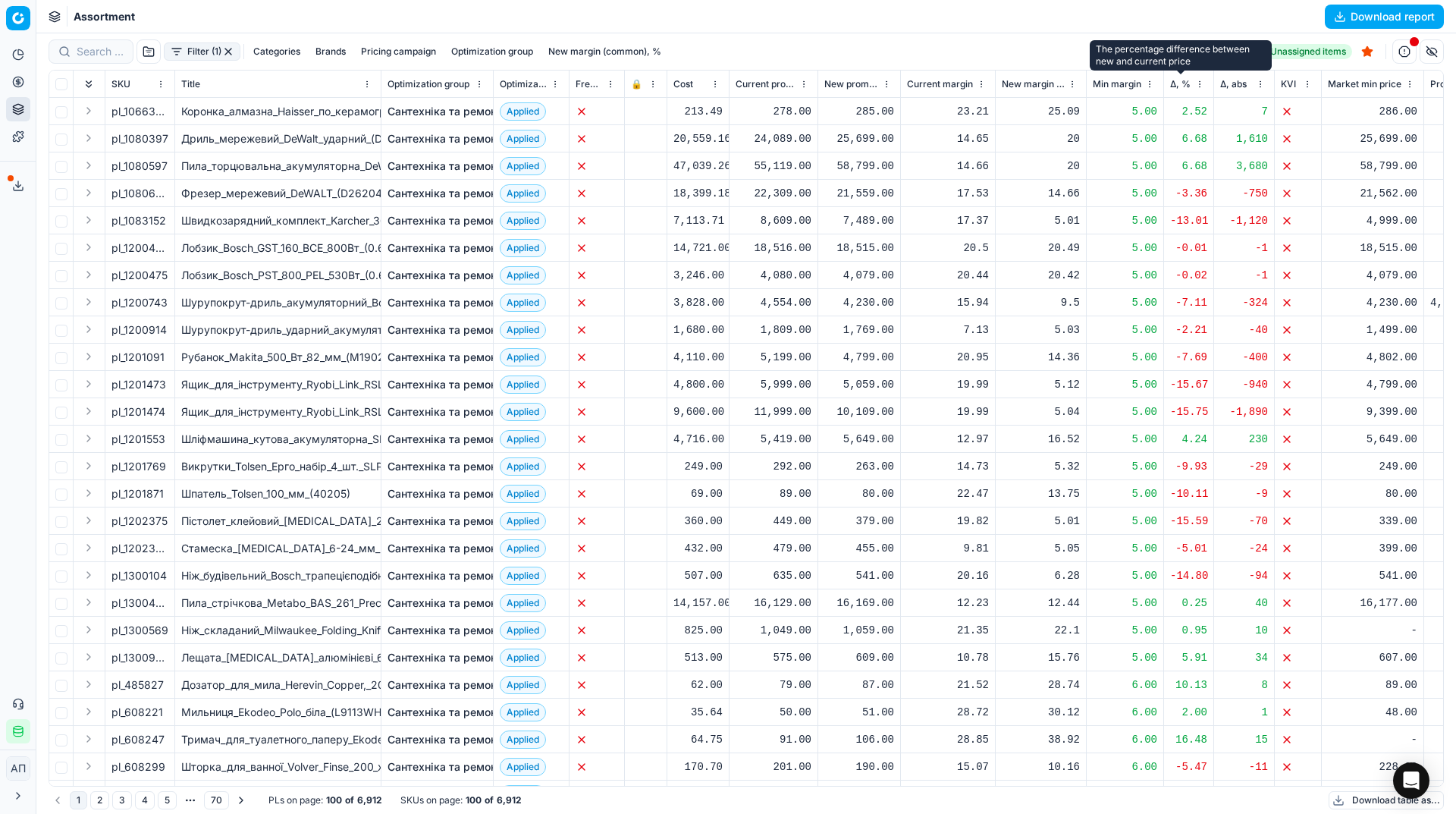
click at [1182, 87] on span "Δ, %" at bounding box center [1180, 84] width 20 height 13
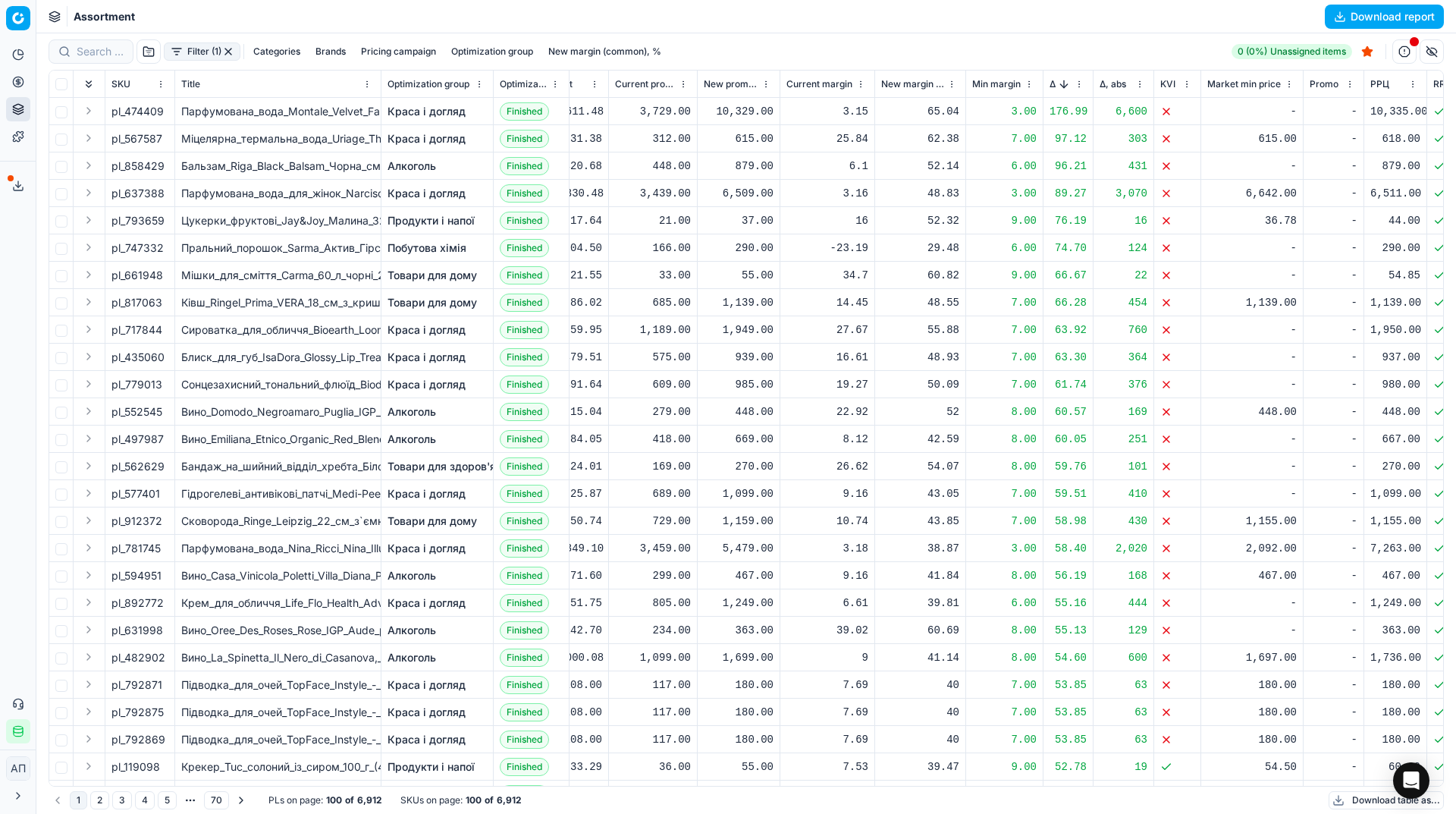
scroll to position [0, 122]
click at [1063, 83] on button "Sorted by Δ, % descending" at bounding box center [1063, 84] width 15 height 15
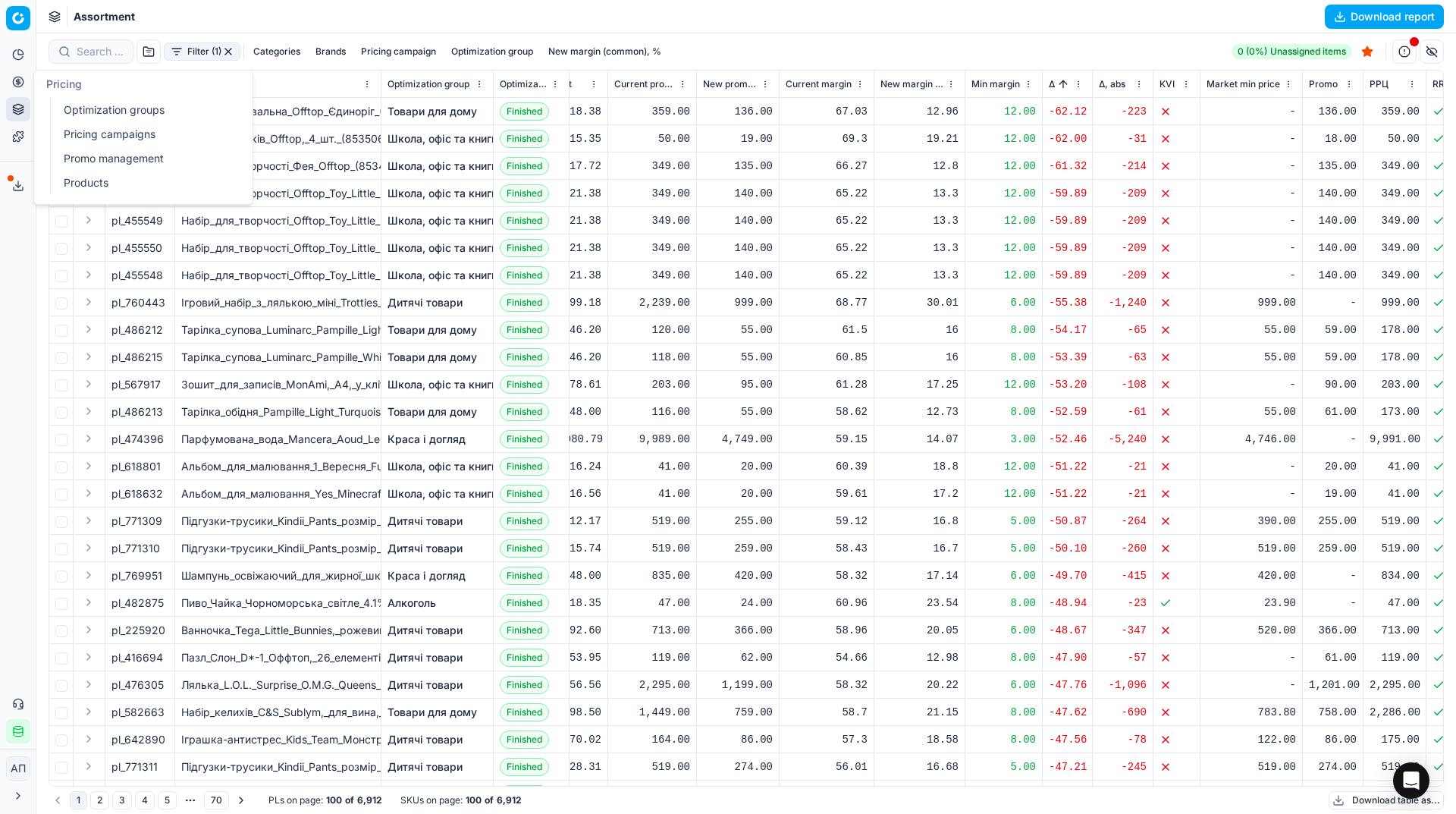
click at [71, 102] on link "Optimization groups" at bounding box center [146, 110] width 177 height 21
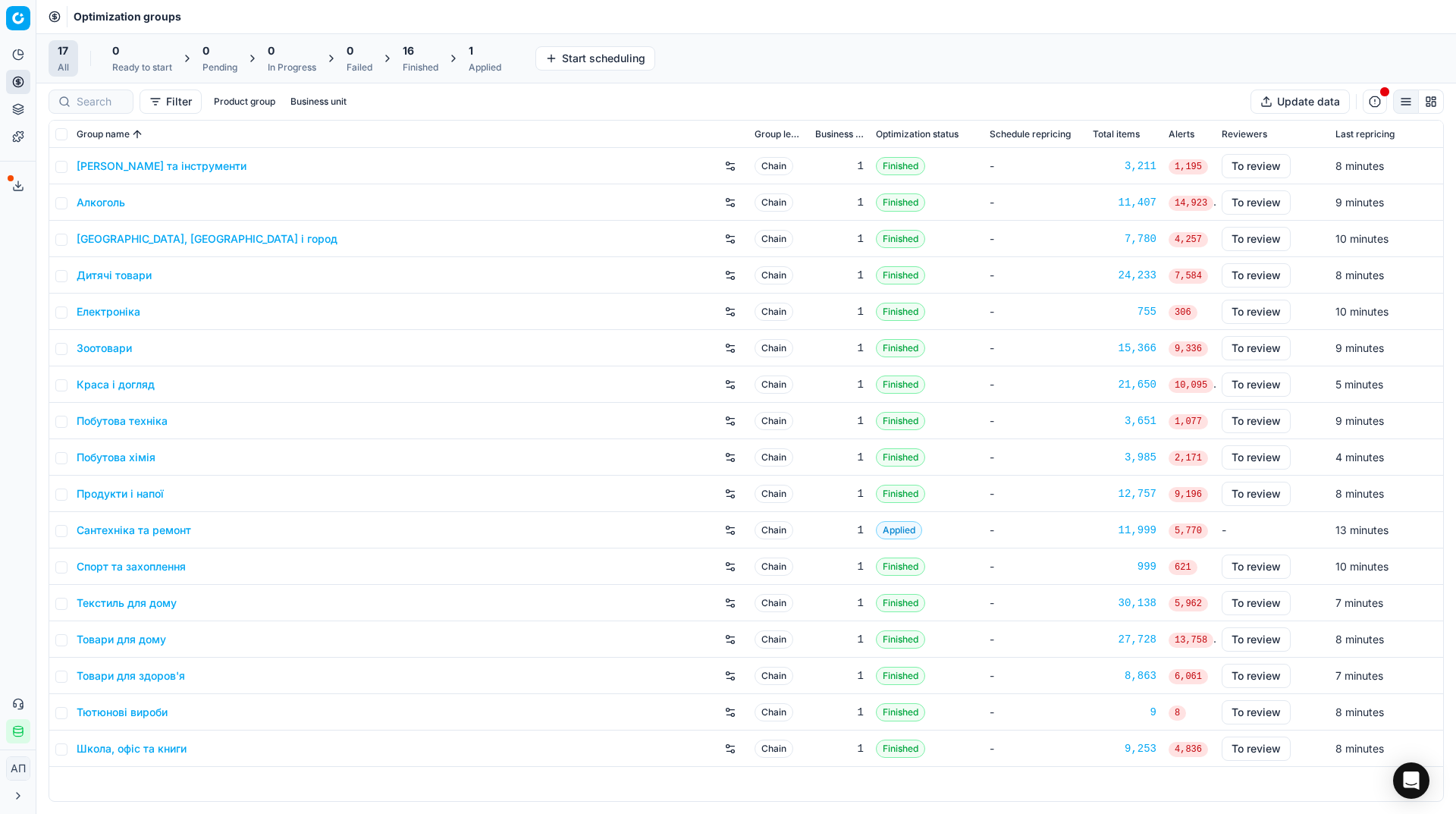
click at [9, 274] on div "Analytics Pricing Product portfolio Templates Export service 20 Contact support…" at bounding box center [17, 393] width 36 height 713
click at [411, 52] on span "16" at bounding box center [408, 51] width 12 height 15
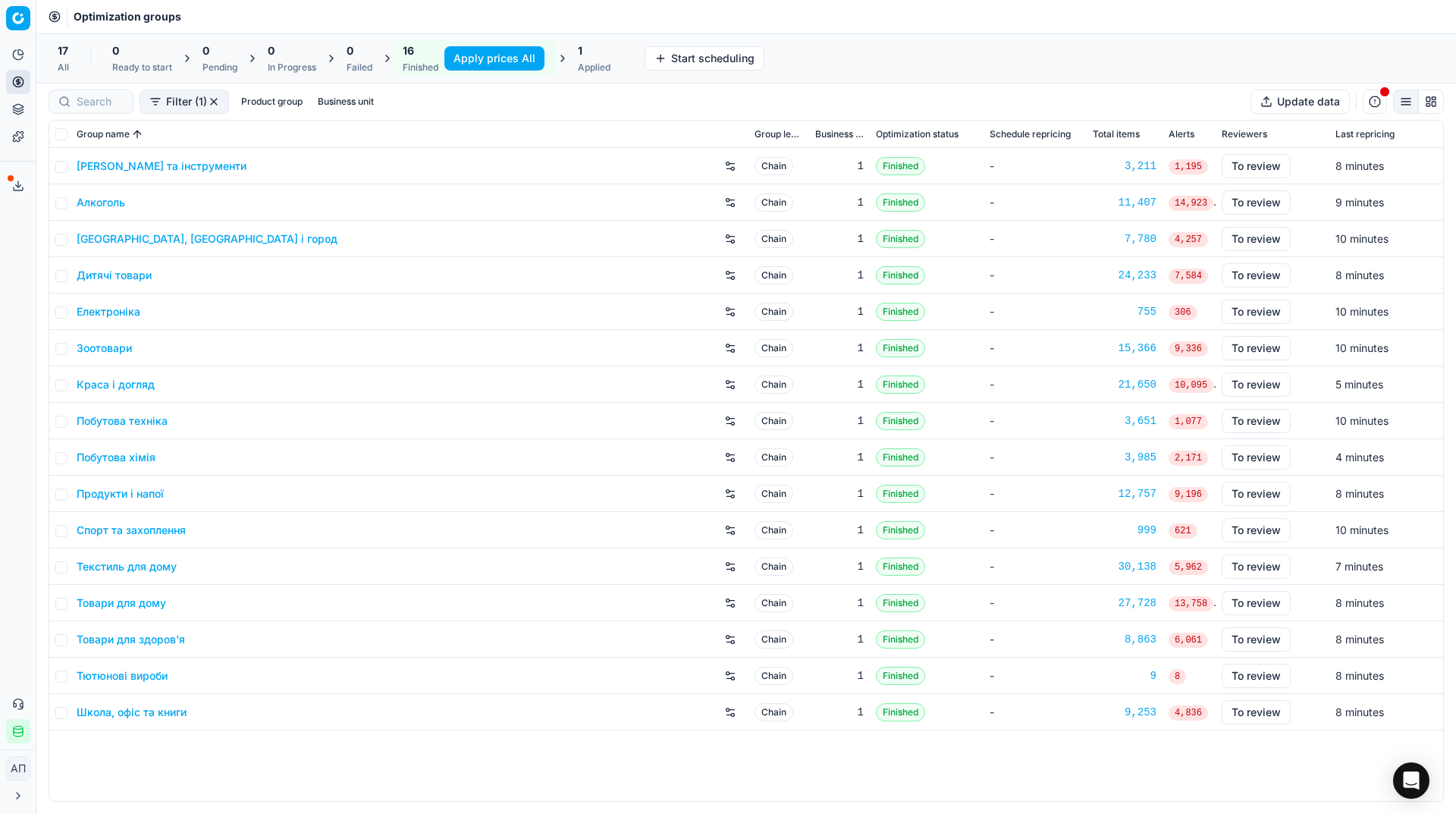
click at [472, 70] on button "Apply prices All" at bounding box center [494, 58] width 100 height 24
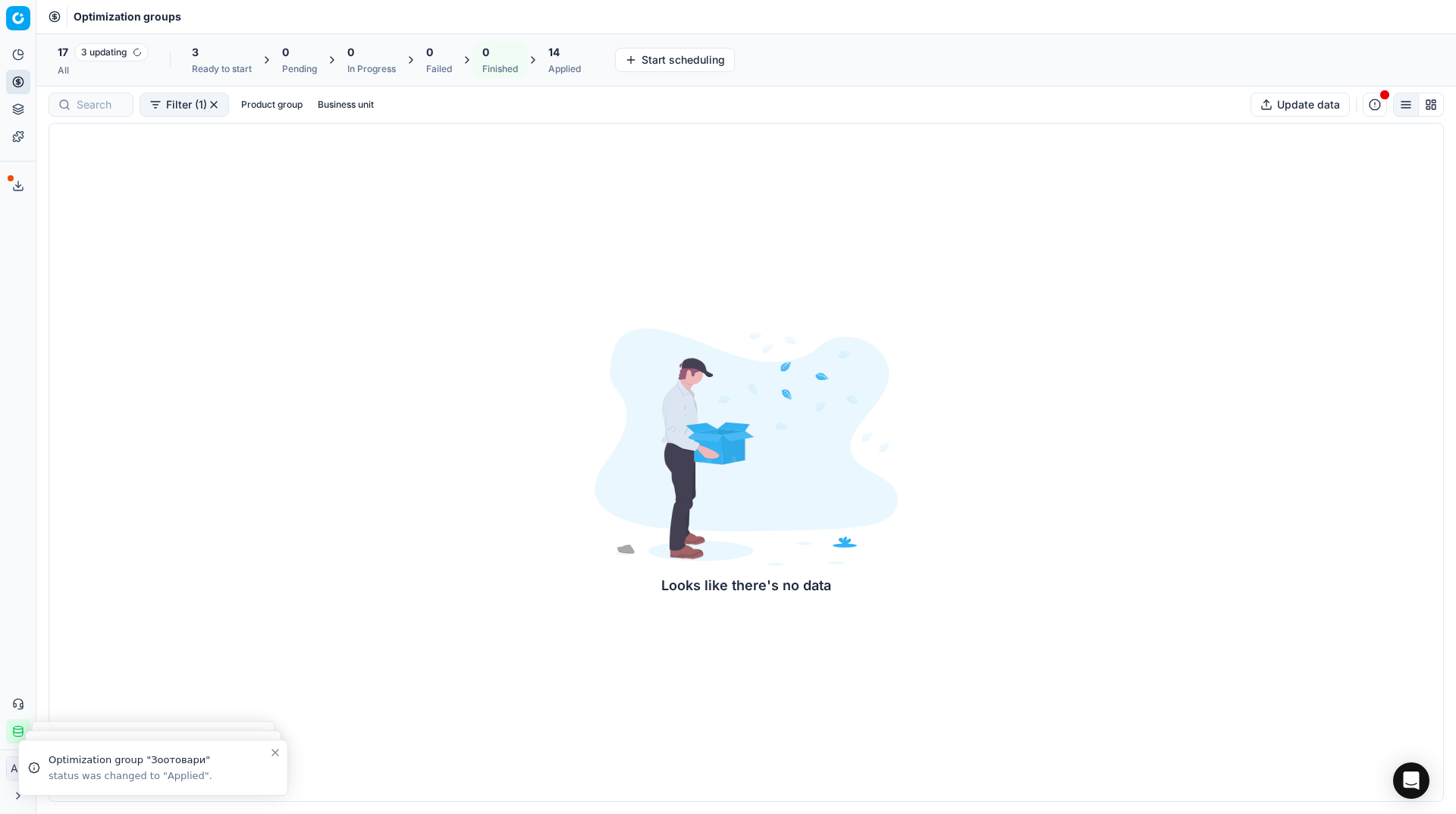
click at [90, 55] on span "3 updating" at bounding box center [111, 52] width 74 height 18
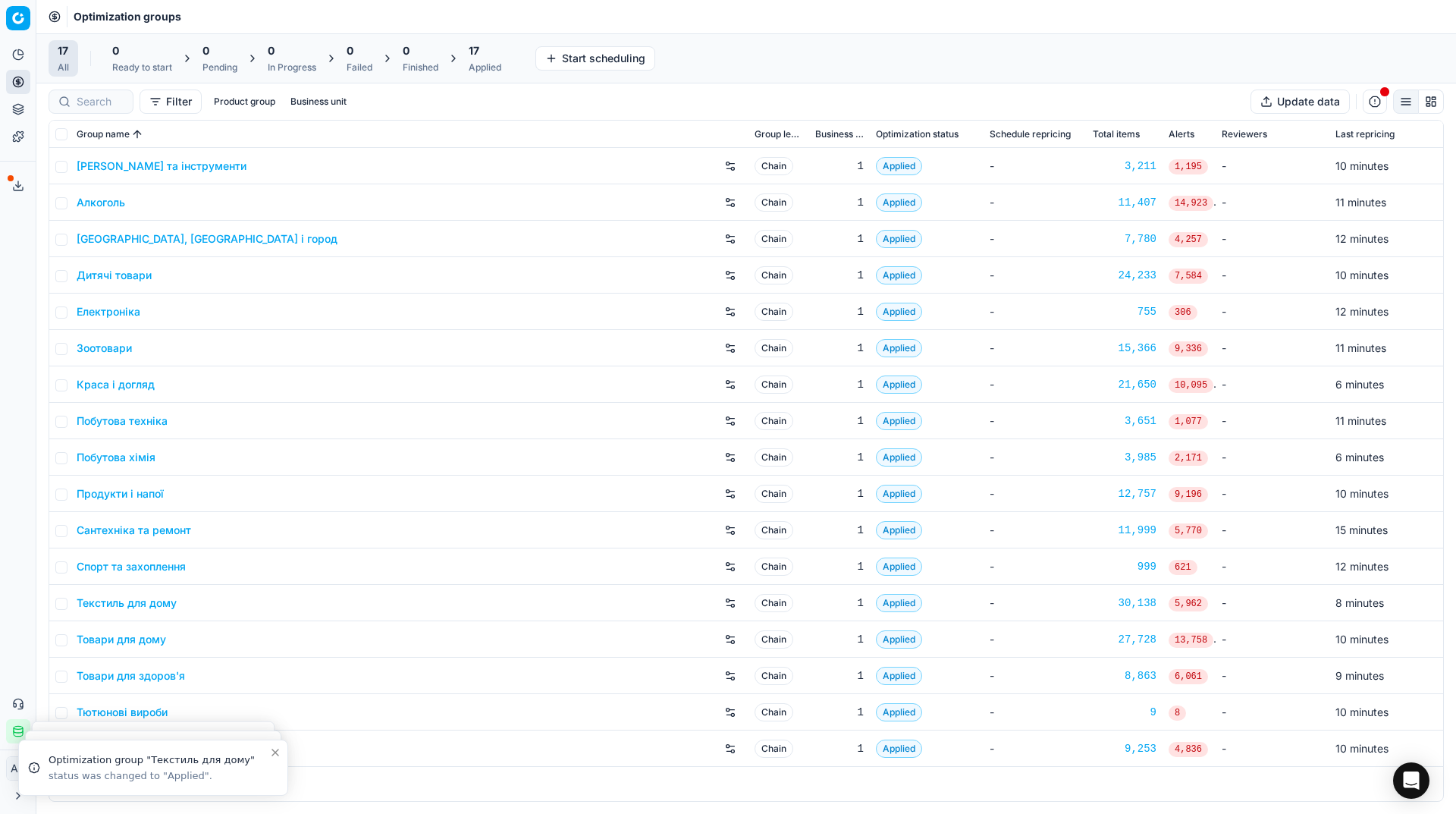
click at [477, 71] on div "Applied" at bounding box center [485, 68] width 33 height 13
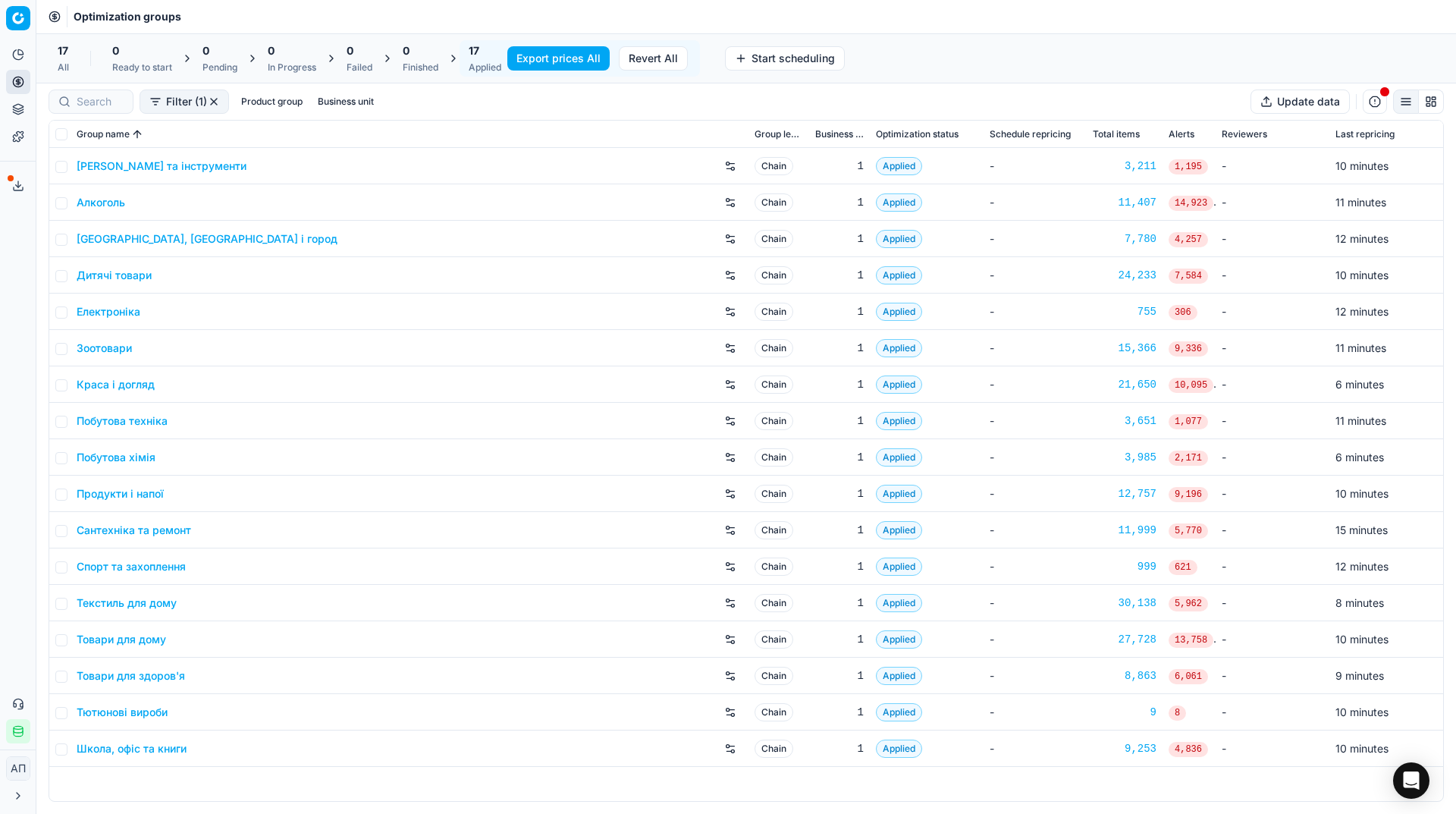
click at [558, 64] on button "Export prices All" at bounding box center [558, 58] width 102 height 24
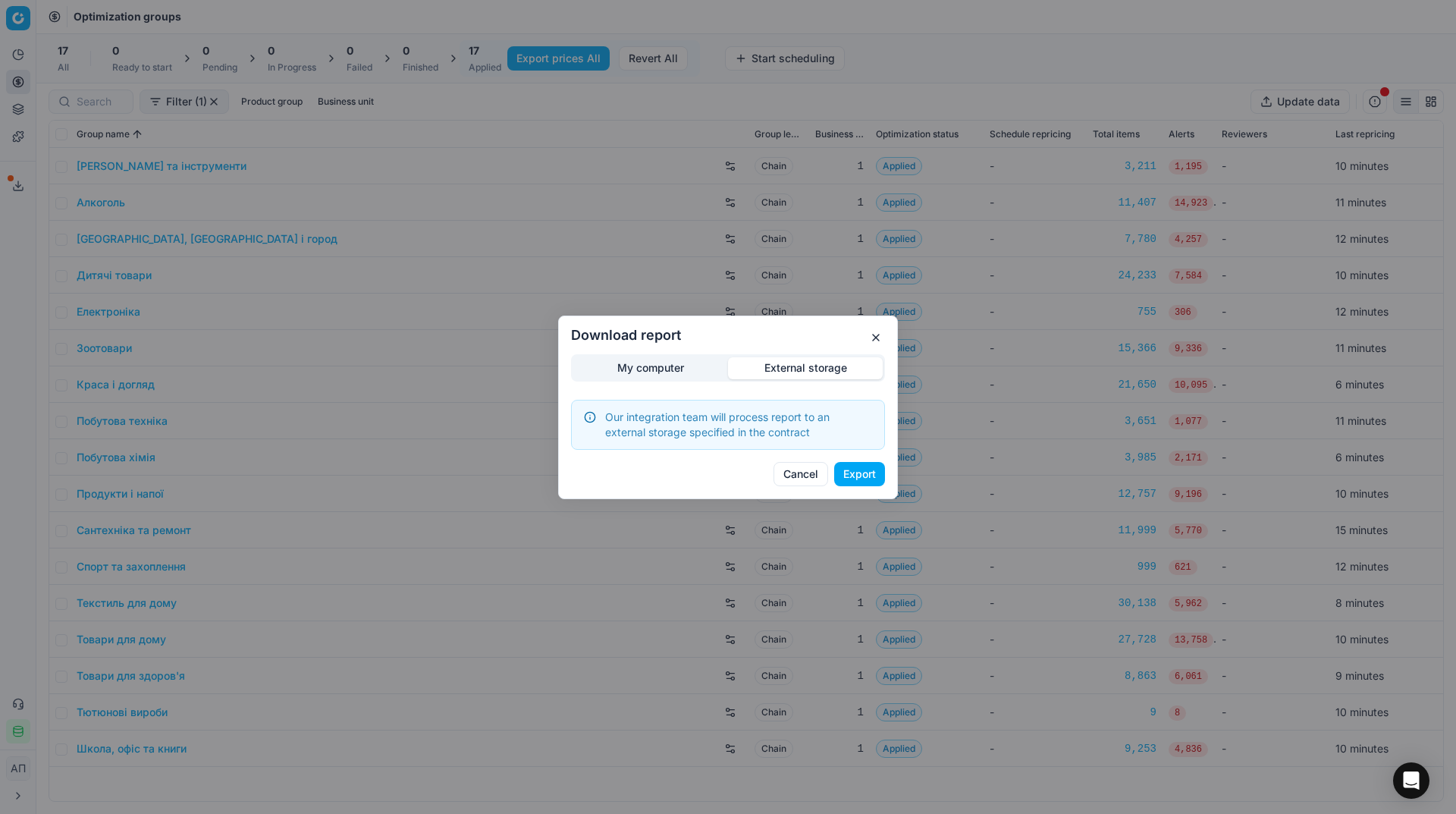
click at [828, 293] on div "Download report My computer External storage Our integration team will process …" at bounding box center [728, 407] width 1456 height 814
click at [866, 475] on button "Export" at bounding box center [859, 473] width 51 height 24
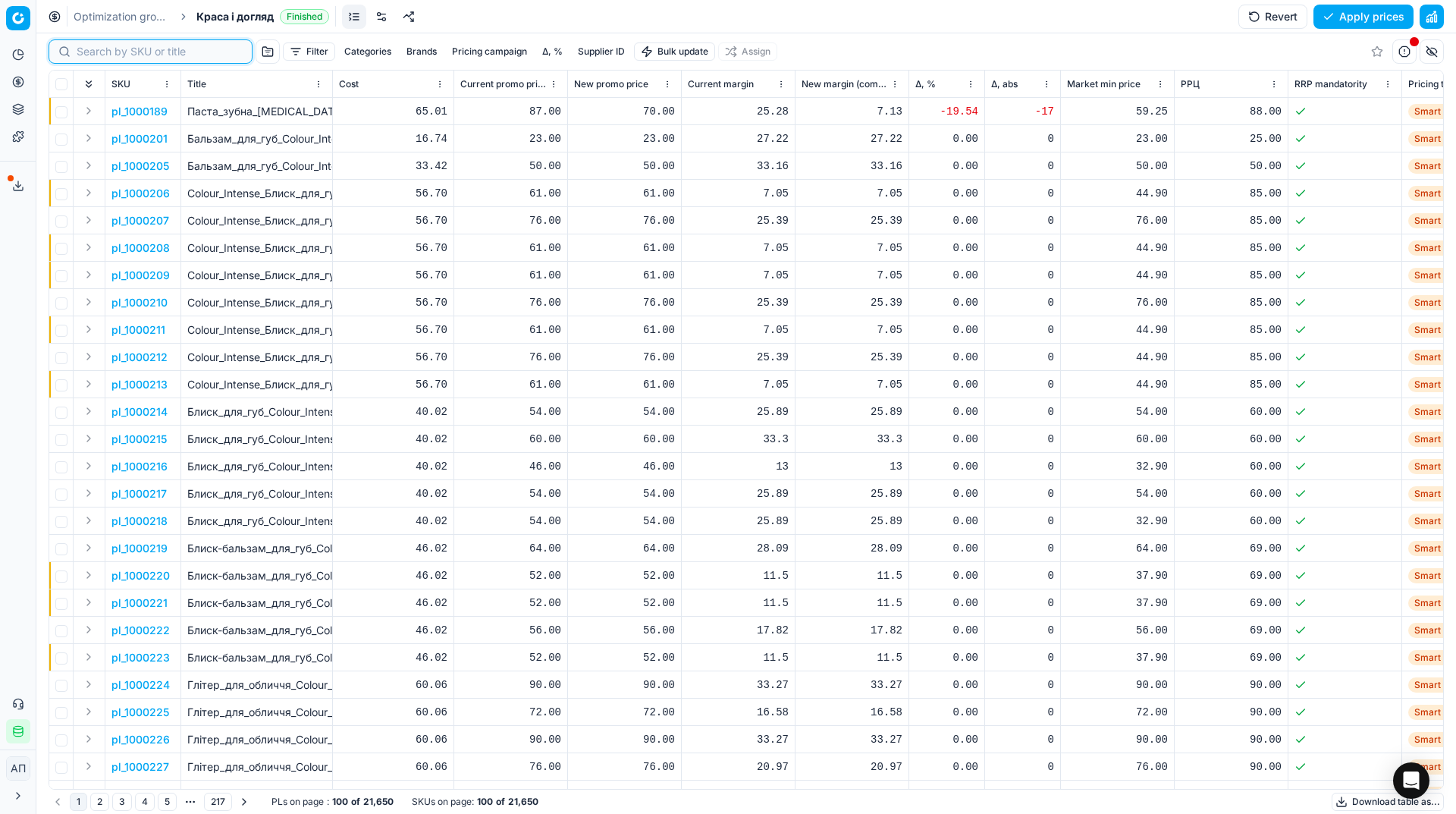
click at [115, 50] on input at bounding box center [159, 52] width 166 height 15
paste input "511707"
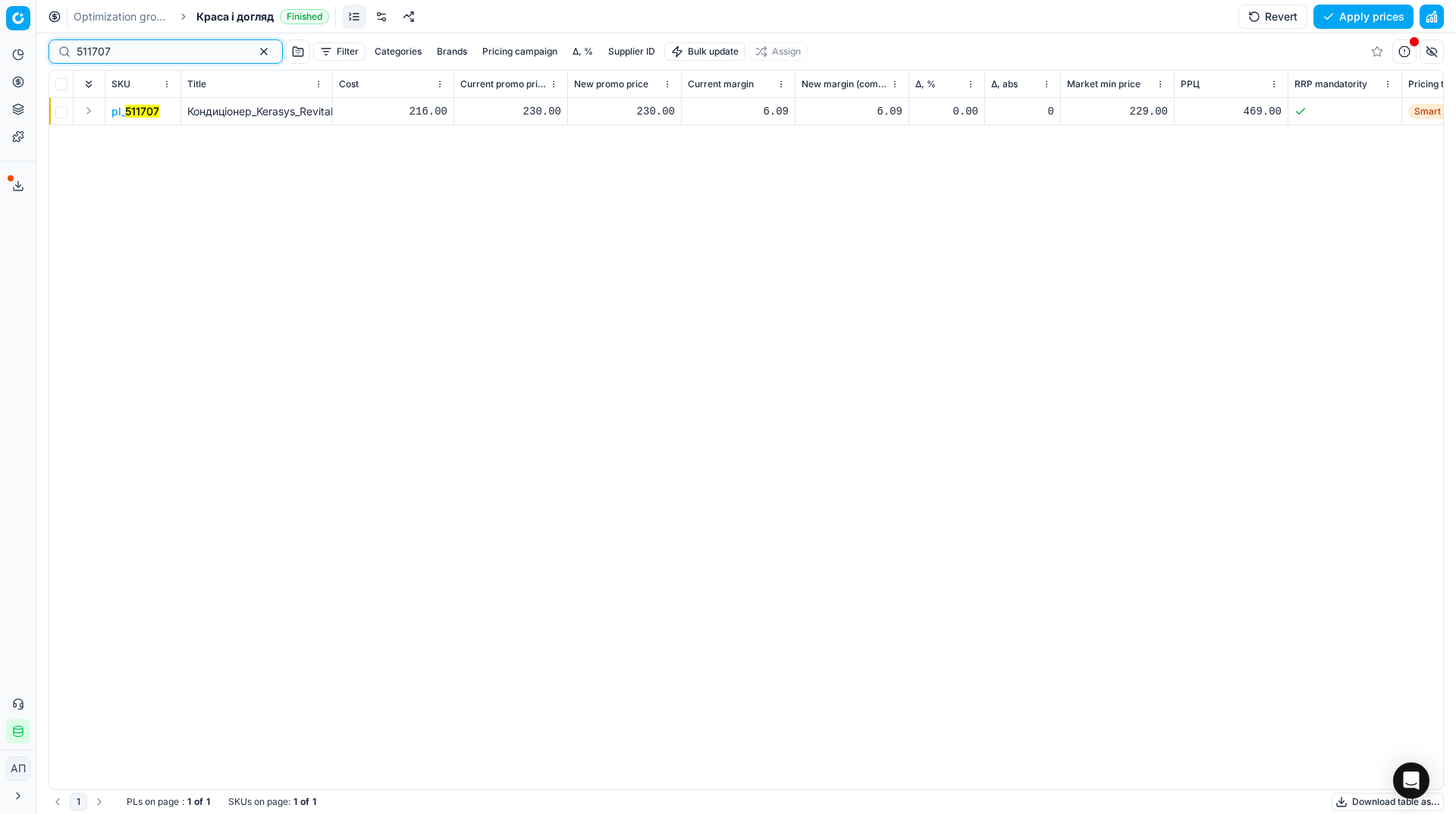
type input "511707"
click at [638, 114] on div "230.00" at bounding box center [625, 112] width 100 height 15
type input "239.00"
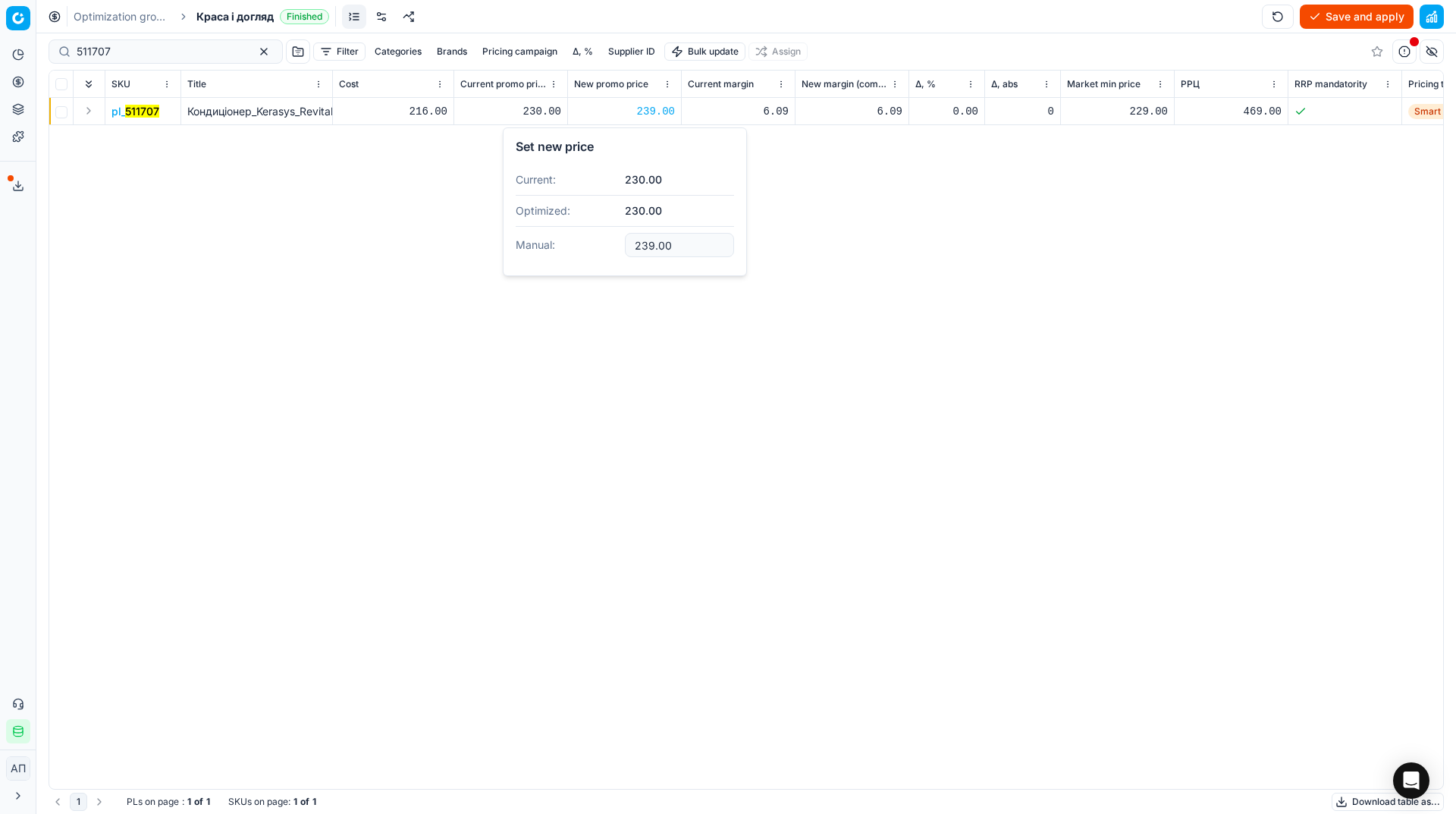
click at [634, 428] on div "pl_ 511707 Кондиціонер_Kerasys_Revitalizing_Conditioner_Оздоровчий_600_мл 216.0…" at bounding box center [746, 443] width 1394 height 691
click at [1332, 9] on button "Save and apply" at bounding box center [1357, 16] width 114 height 24
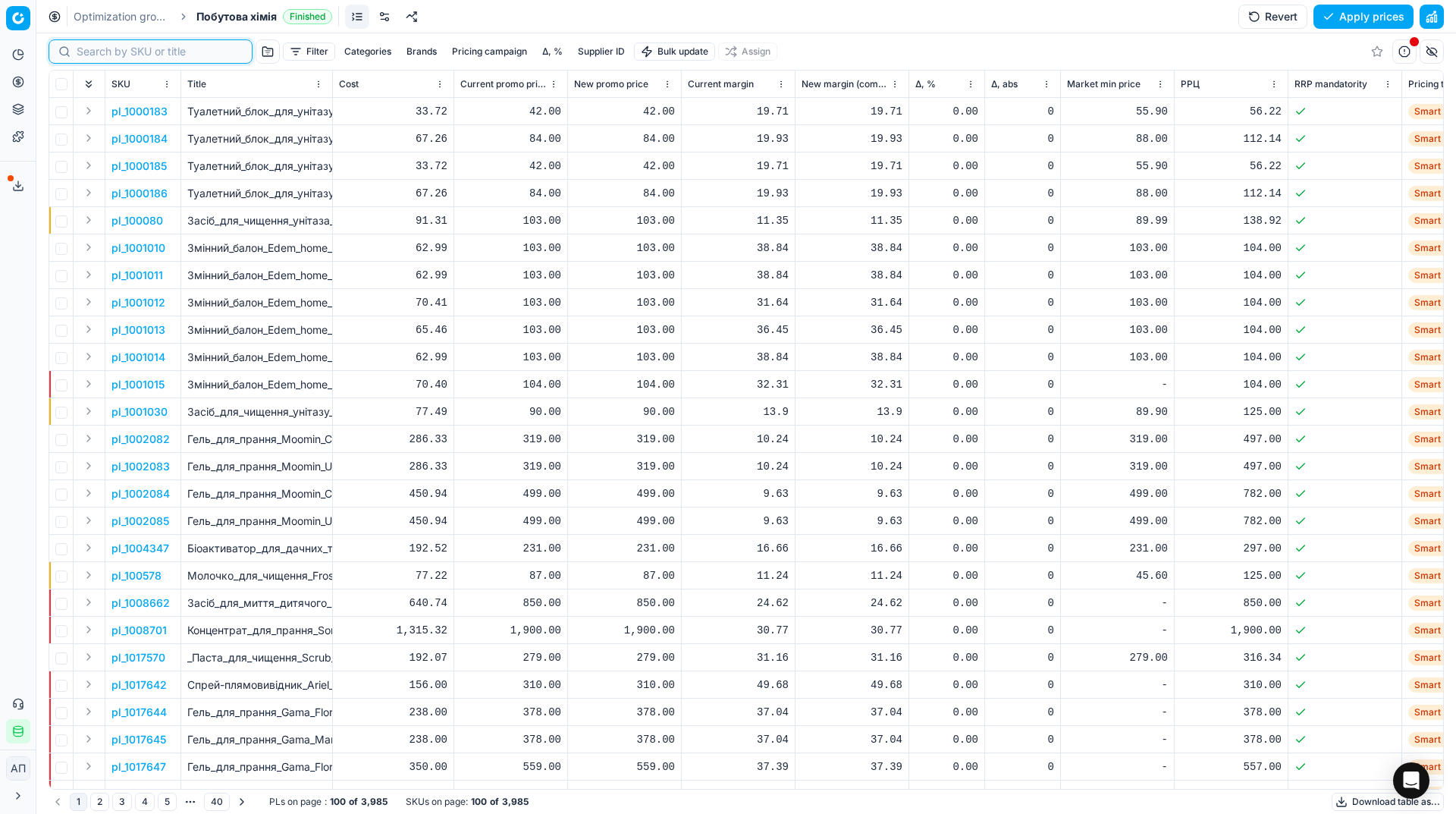
click at [98, 51] on input at bounding box center [159, 52] width 166 height 15
paste input "206388"
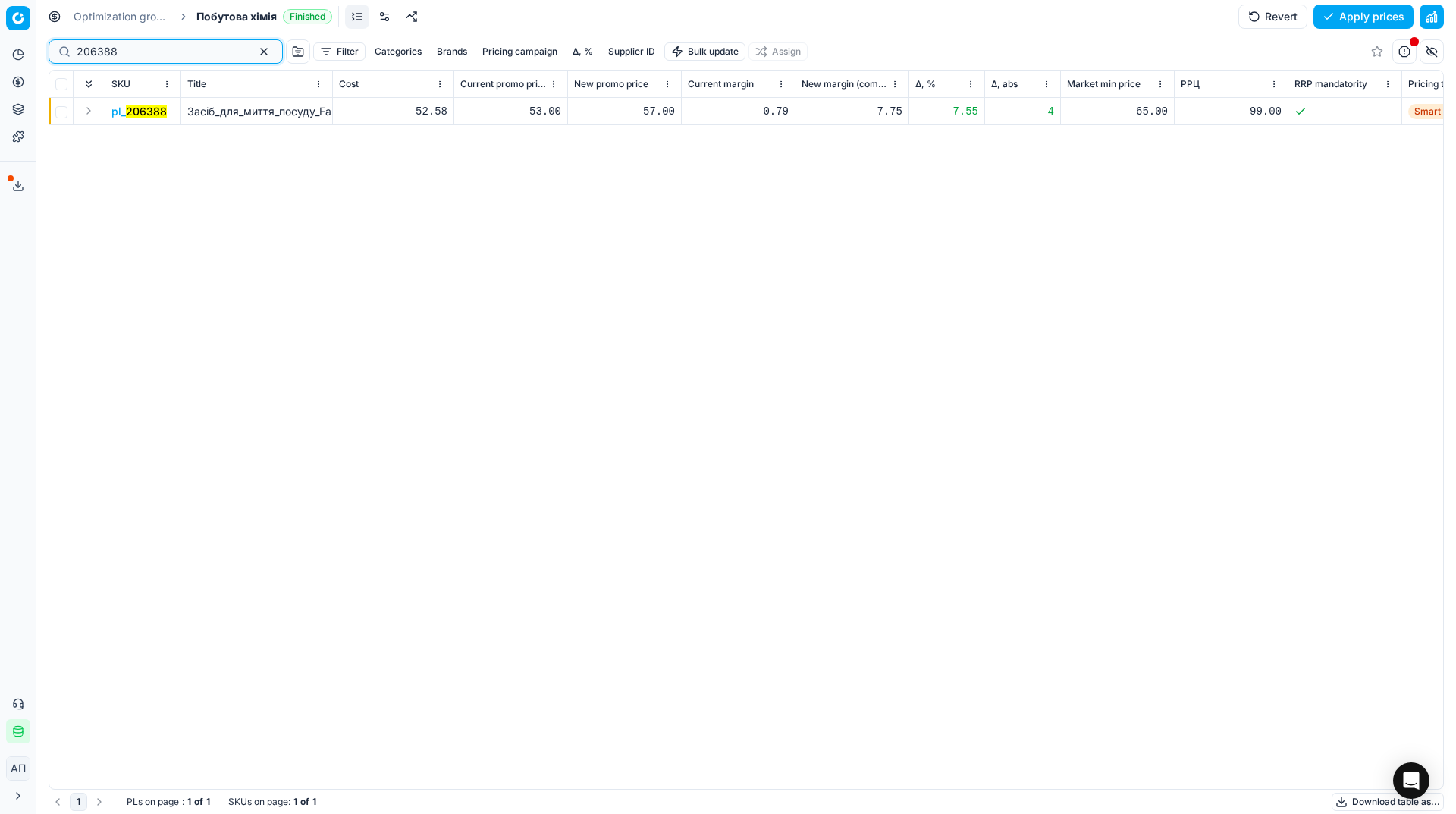
type input "206388"
click at [655, 115] on div "57.00" at bounding box center [625, 112] width 100 height 15
type input "53.00"
click at [1374, 20] on button "Save and apply" at bounding box center [1357, 16] width 114 height 24
